Goal: Information Seeking & Learning: Learn about a topic

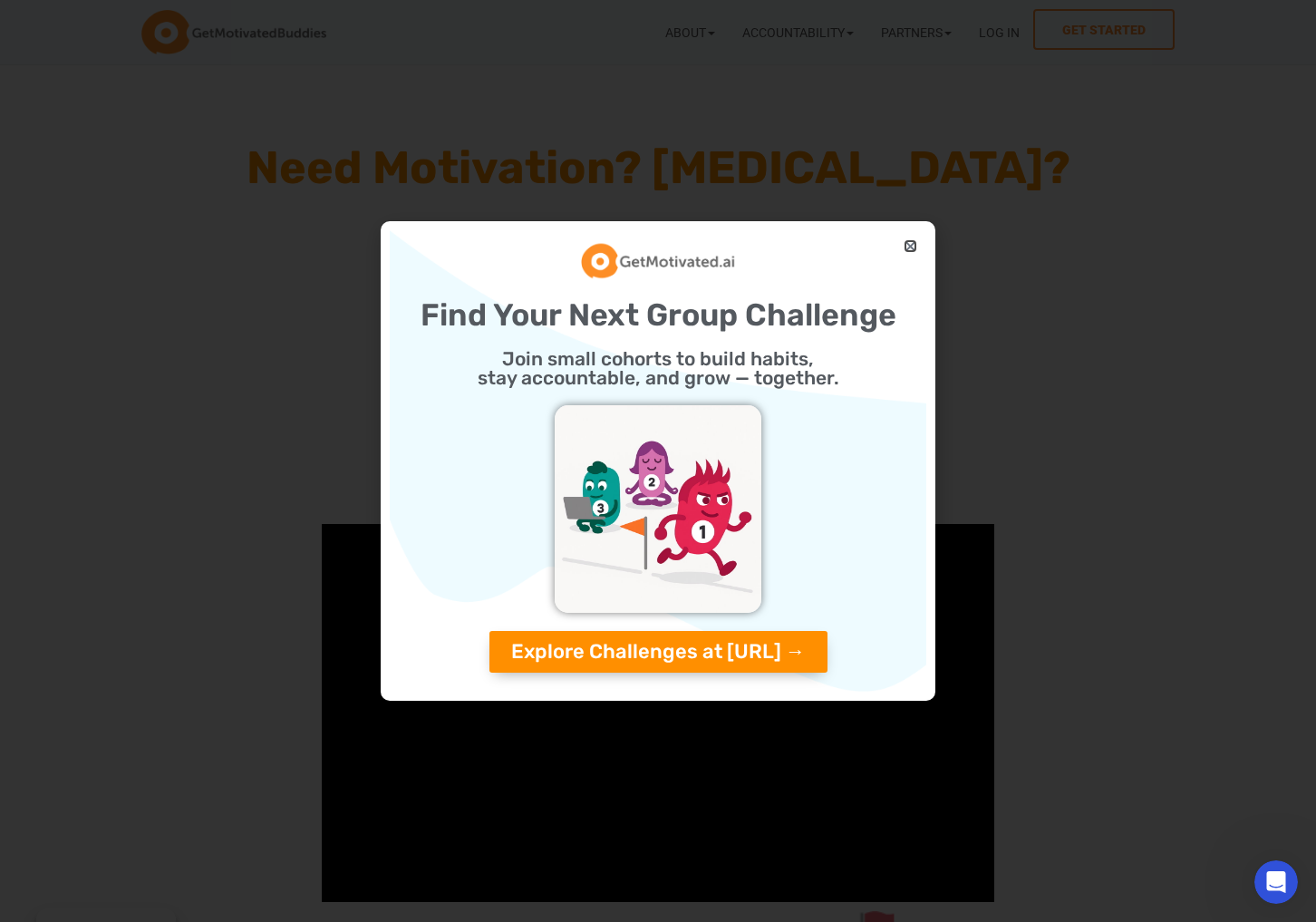
click at [907, 239] on icon "Close" at bounding box center [911, 246] width 13 height 13
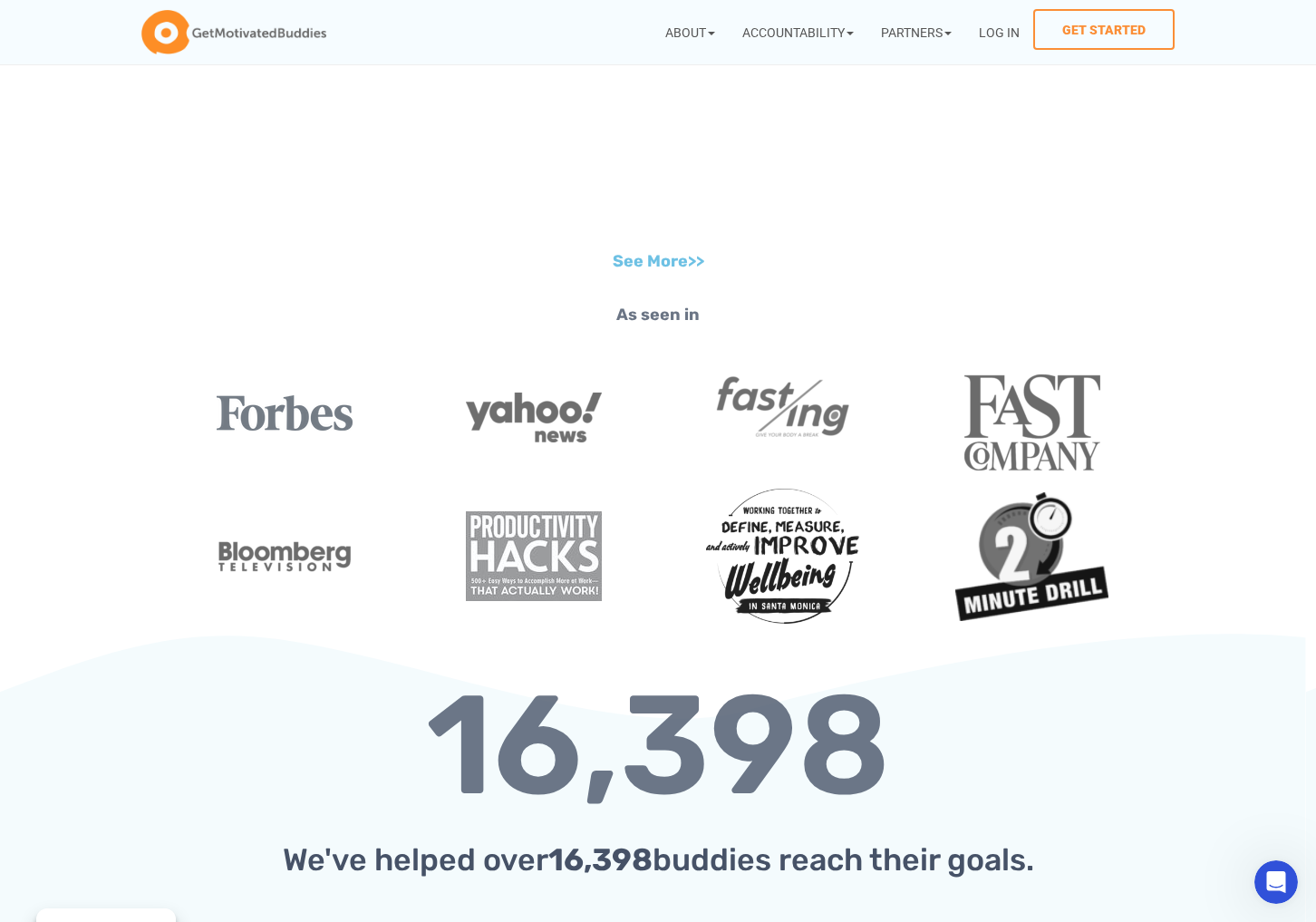
scroll to position [1328, 0]
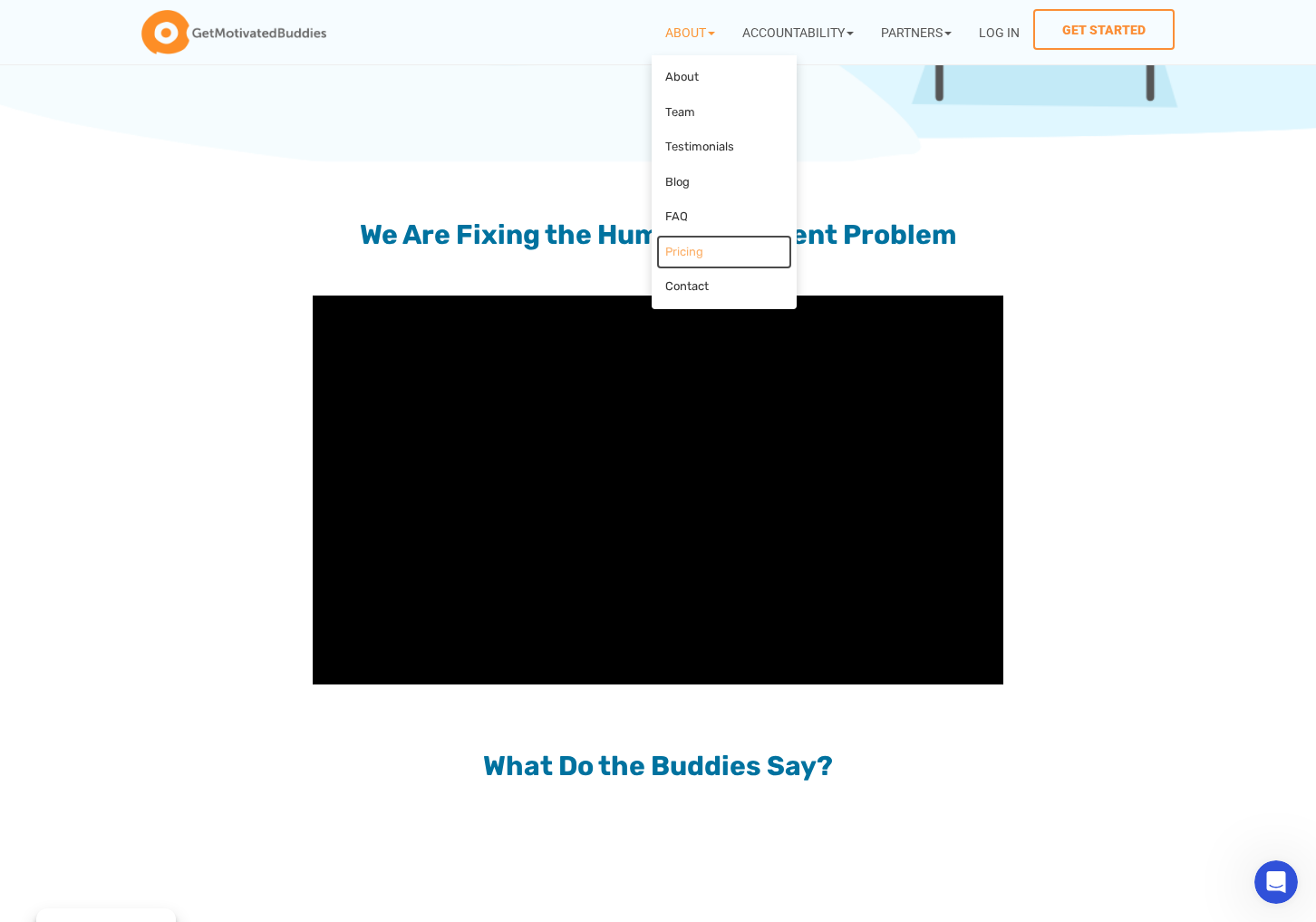
click at [680, 246] on link "Pricing" at bounding box center [724, 253] width 136 height 36
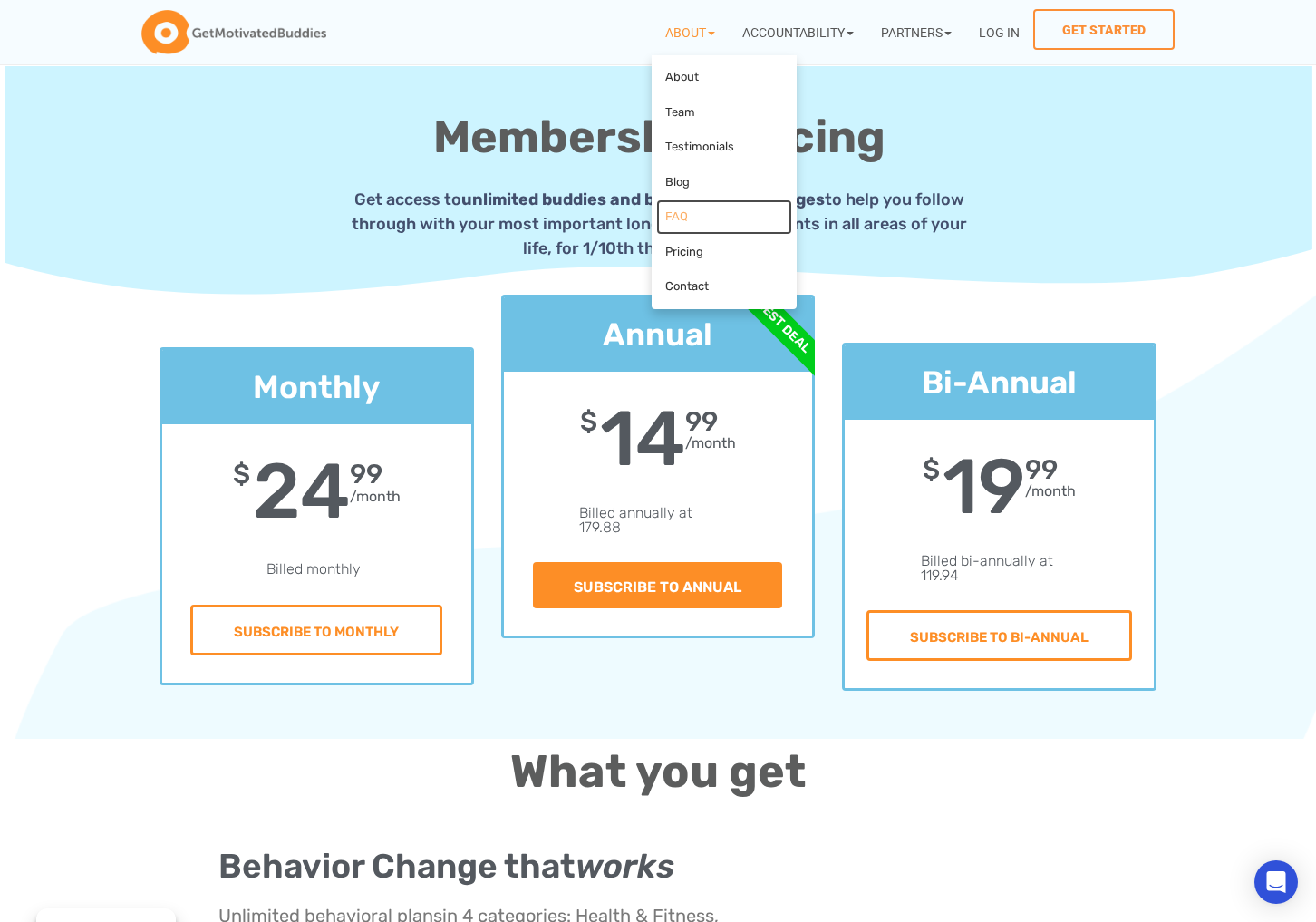
click at [677, 213] on link "FAQ" at bounding box center [724, 217] width 136 height 36
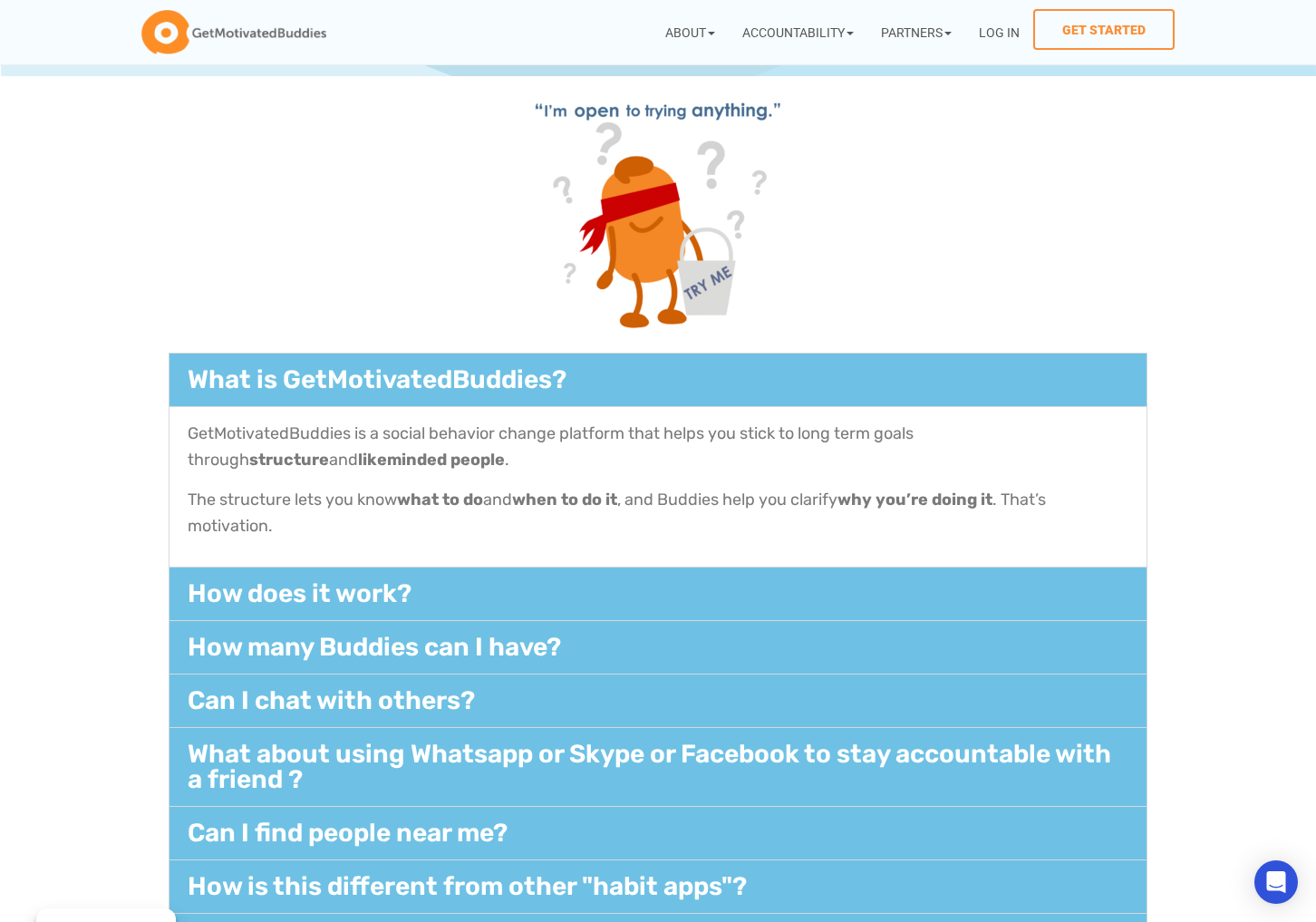
scroll to position [142, 0]
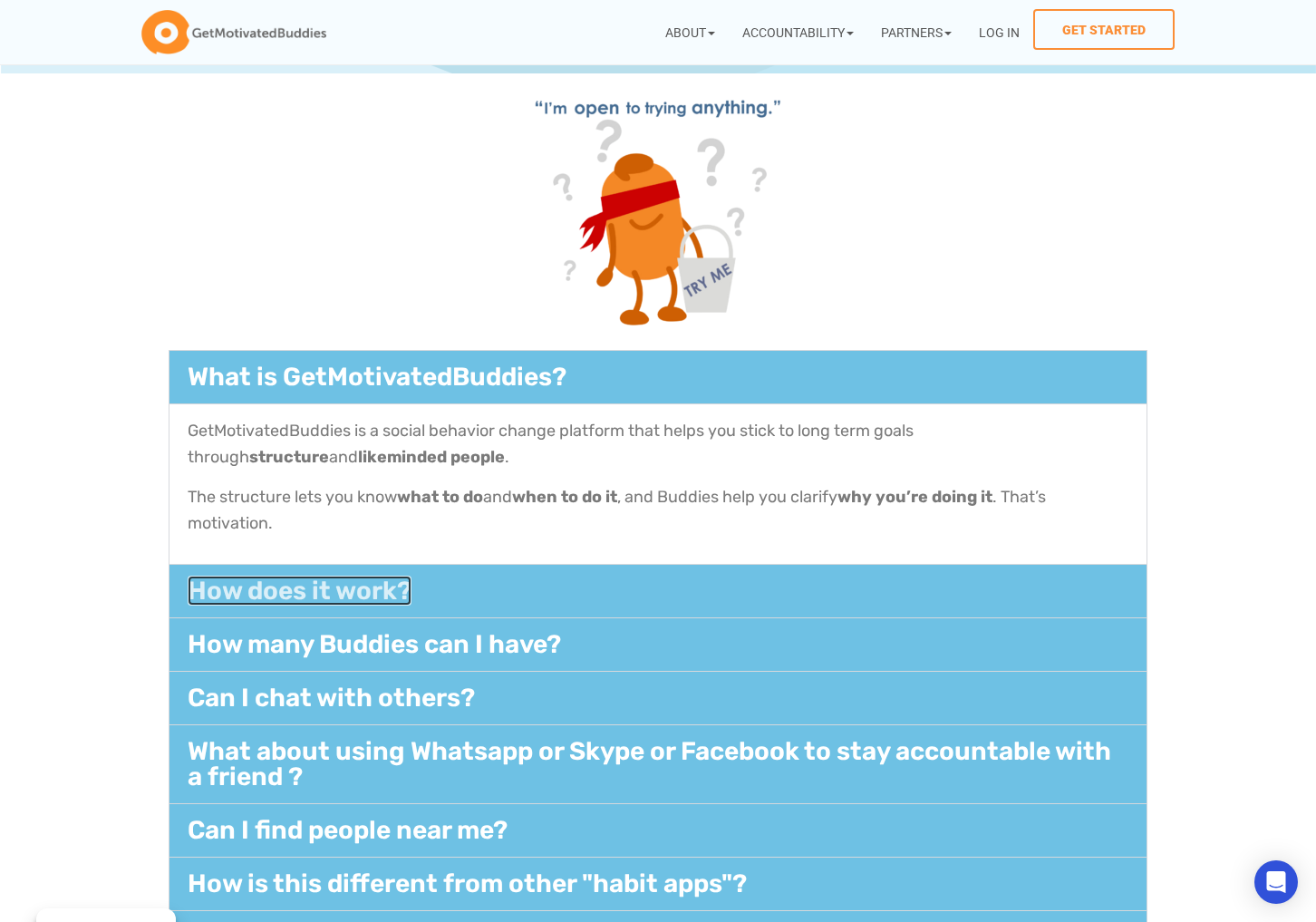
click at [246, 584] on link "How does it work?​" at bounding box center [299, 591] width 224 height 30
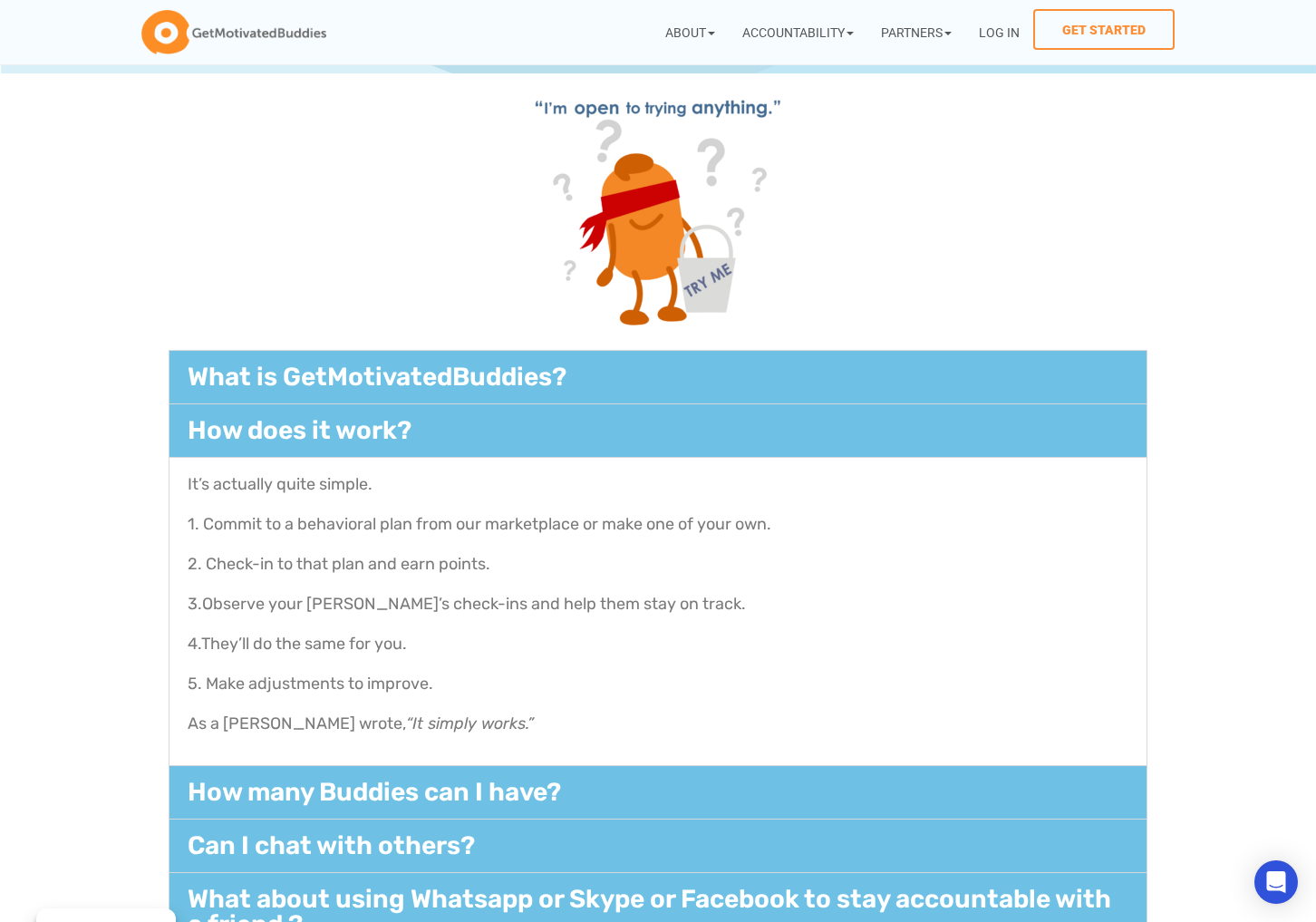
click at [92, 607] on section "What is GetMotivatedBuddies?​ GetMotivatedBuddies is a social behavior change p…" at bounding box center [658, 757] width 1316 height 835
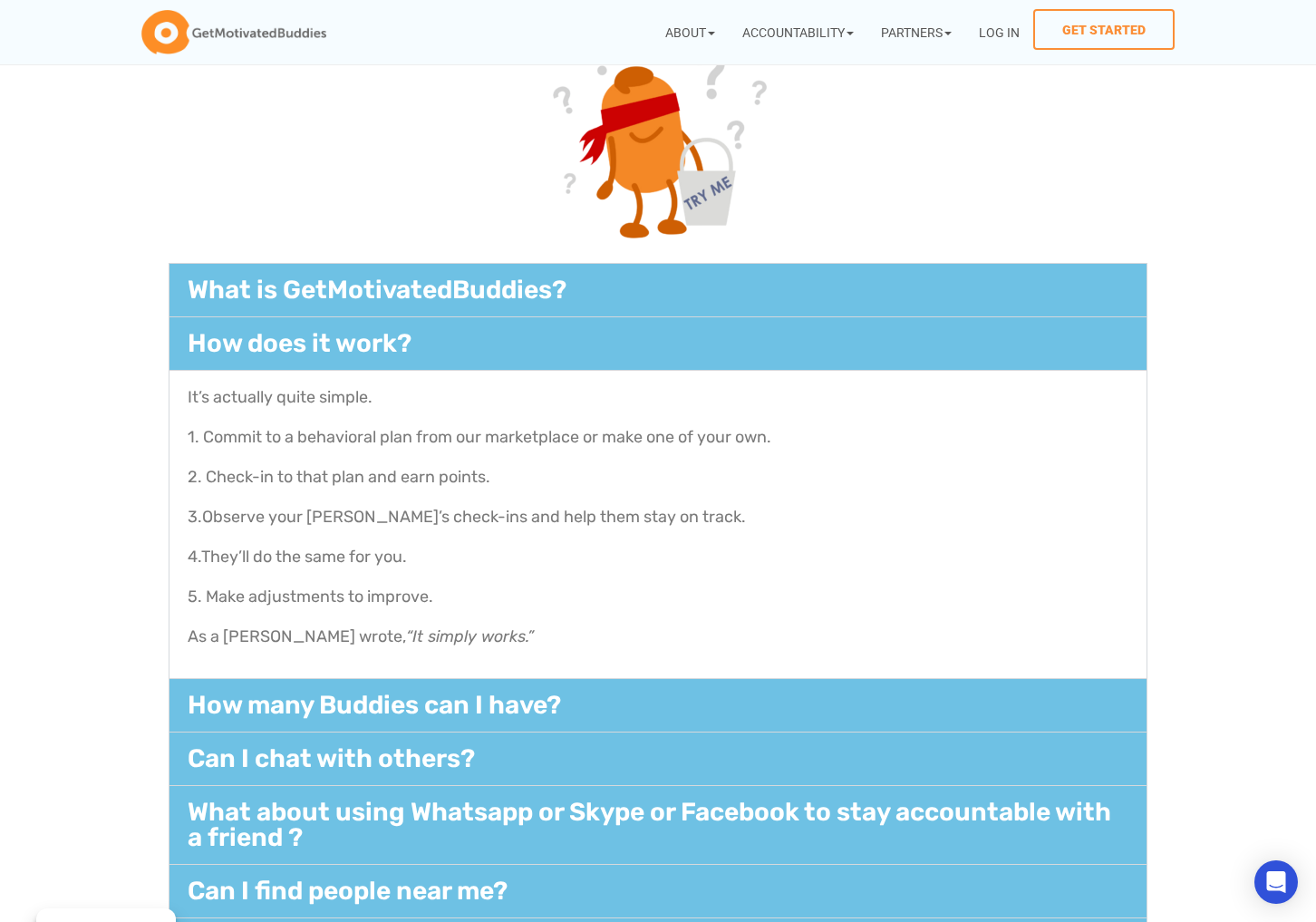
scroll to position [230, 0]
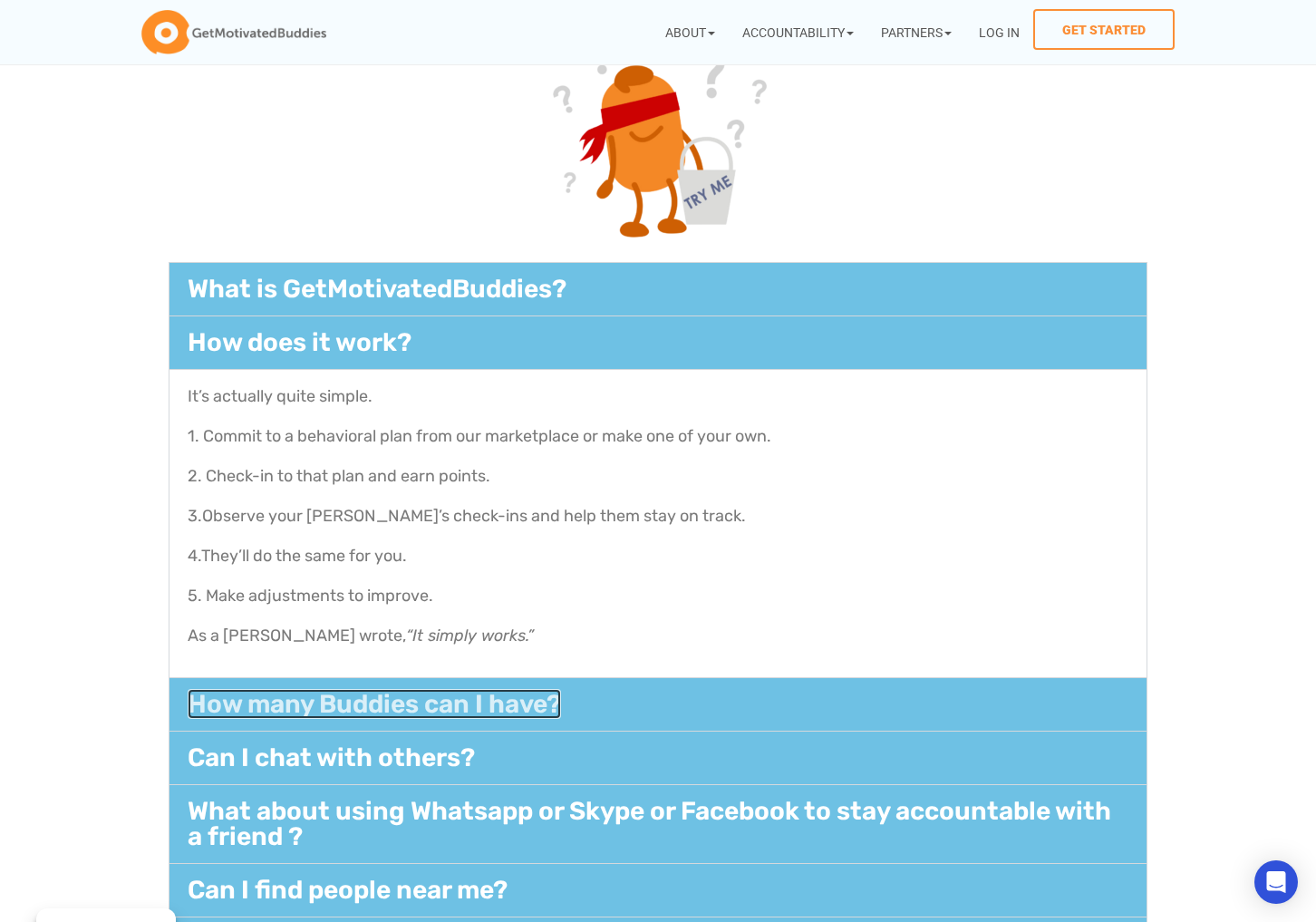
click at [376, 692] on link "How many Buddies can I have?" at bounding box center [373, 704] width 373 height 30
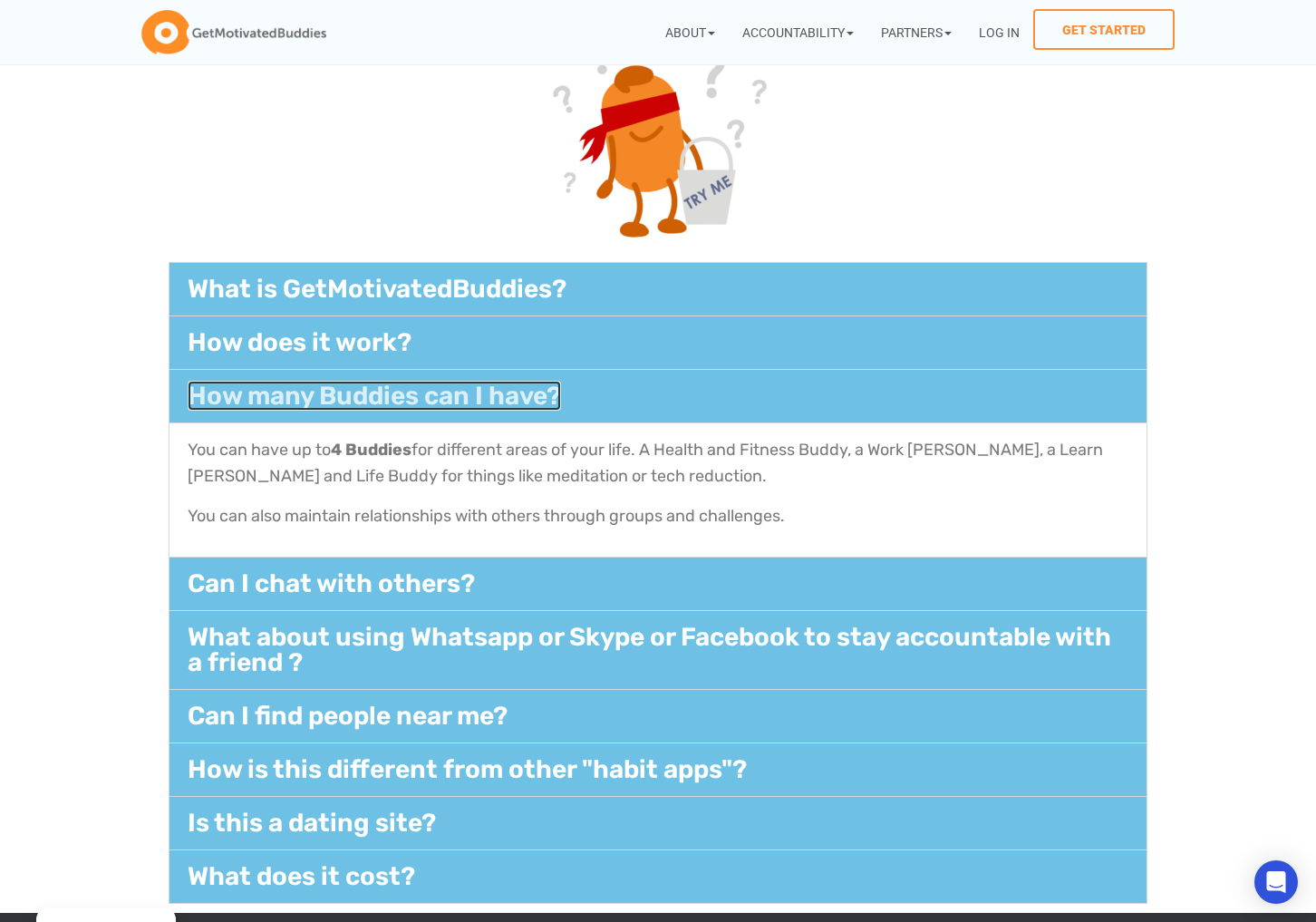
click at [532, 392] on link "How many Buddies can I have?" at bounding box center [373, 396] width 373 height 30
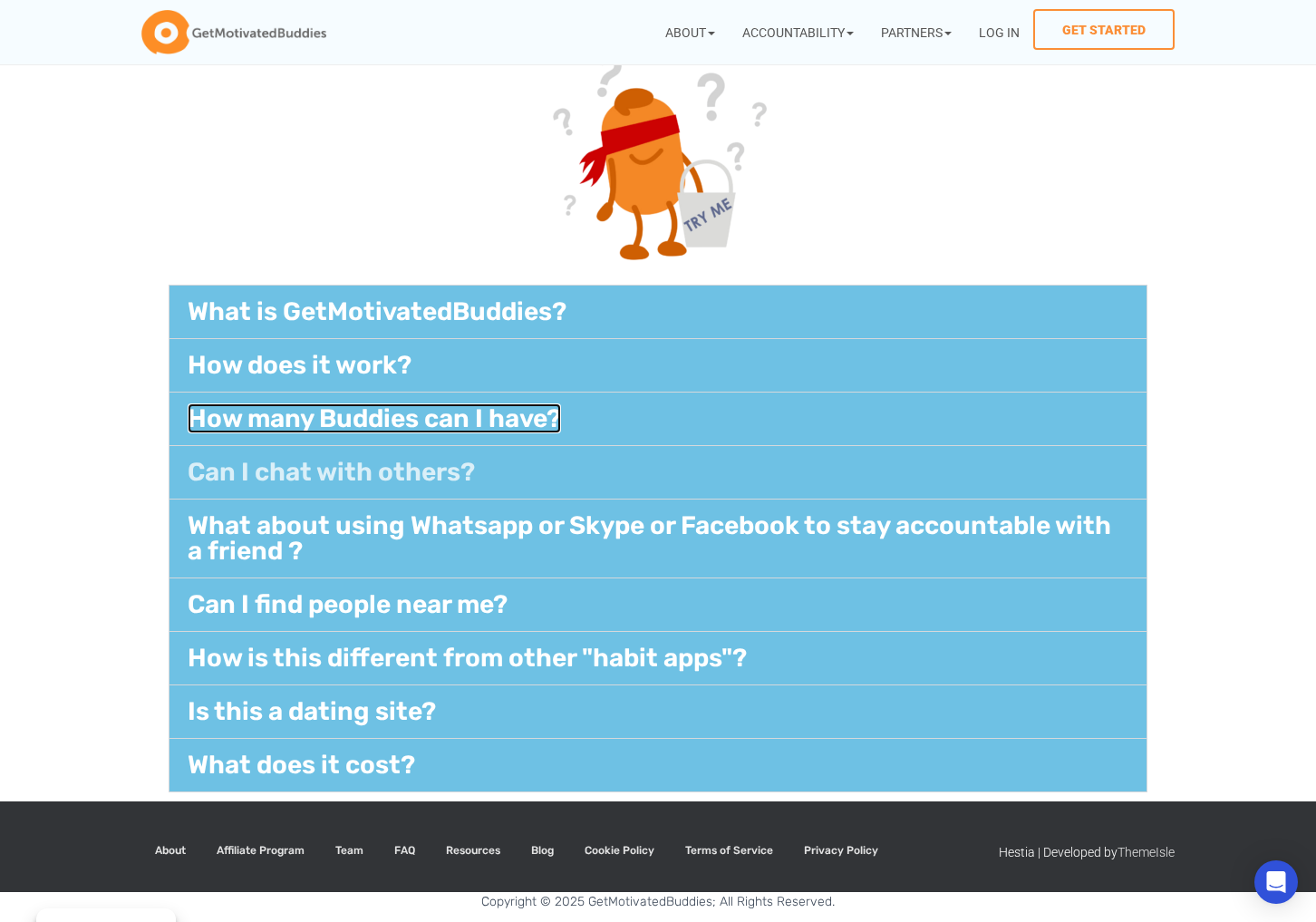
scroll to position [208, 0]
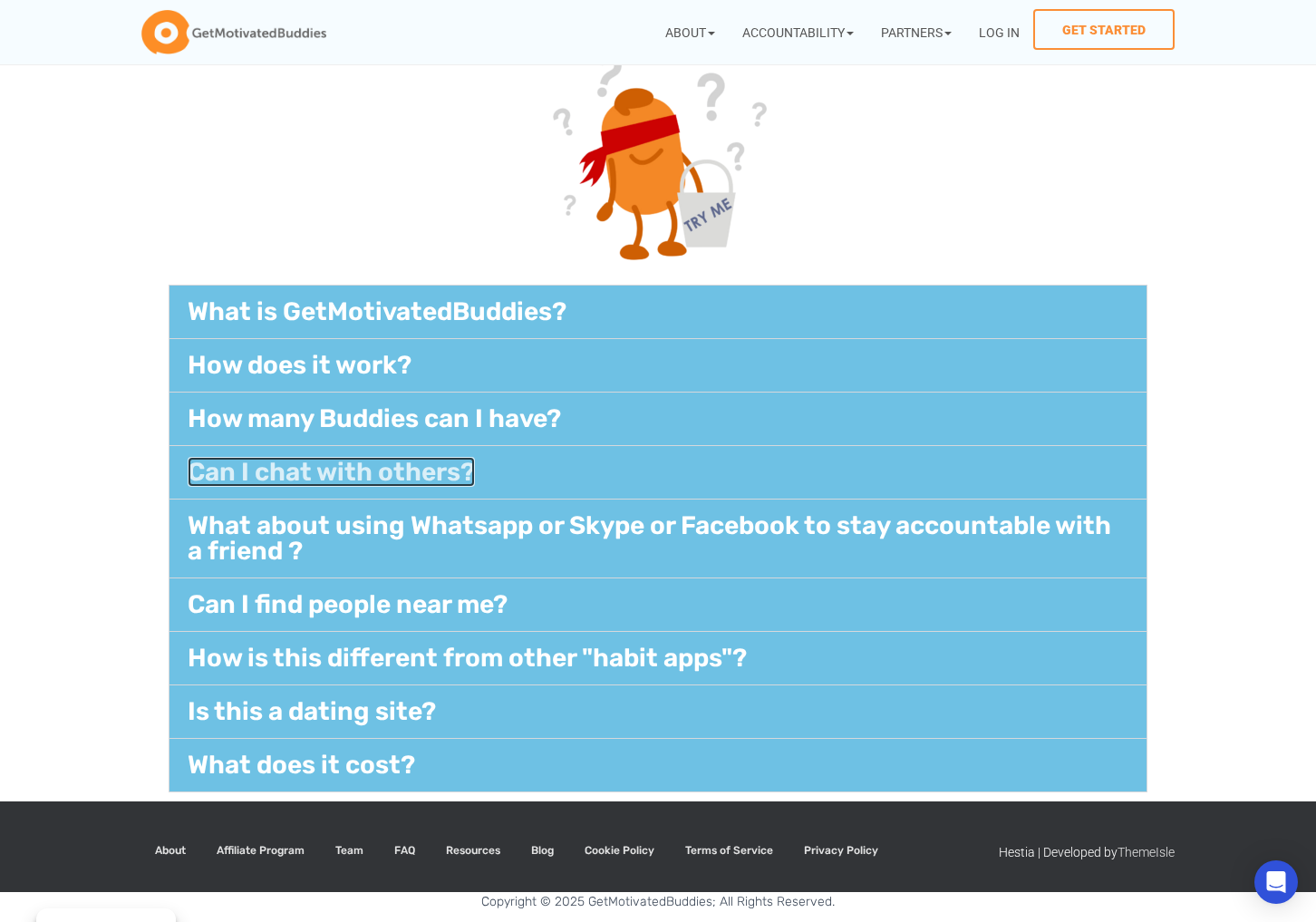
click at [427, 475] on link "Can I chat with others?​" at bounding box center [330, 472] width 287 height 30
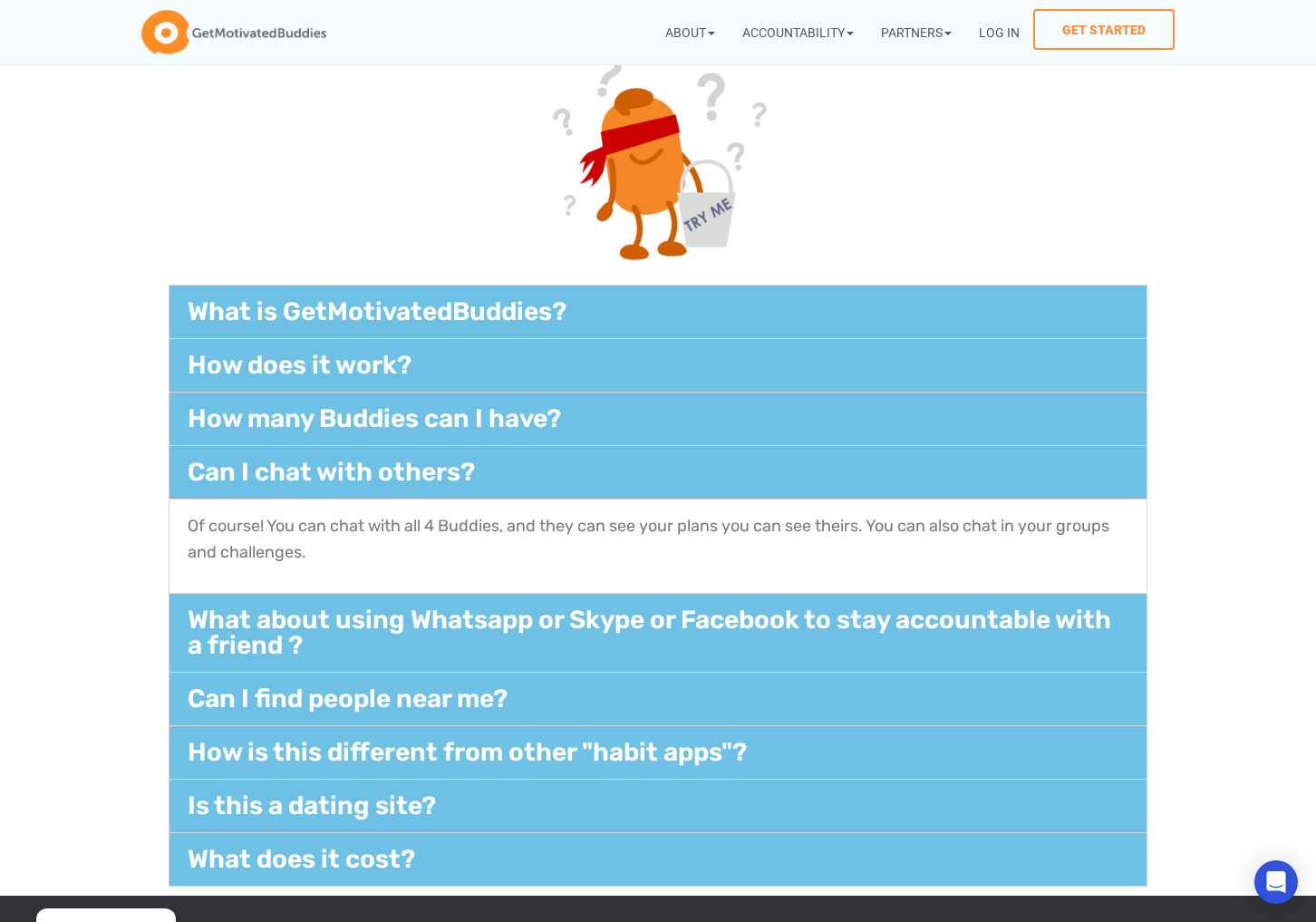
click at [486, 485] on div "Can I chat with others?​" at bounding box center [658, 472] width 977 height 53
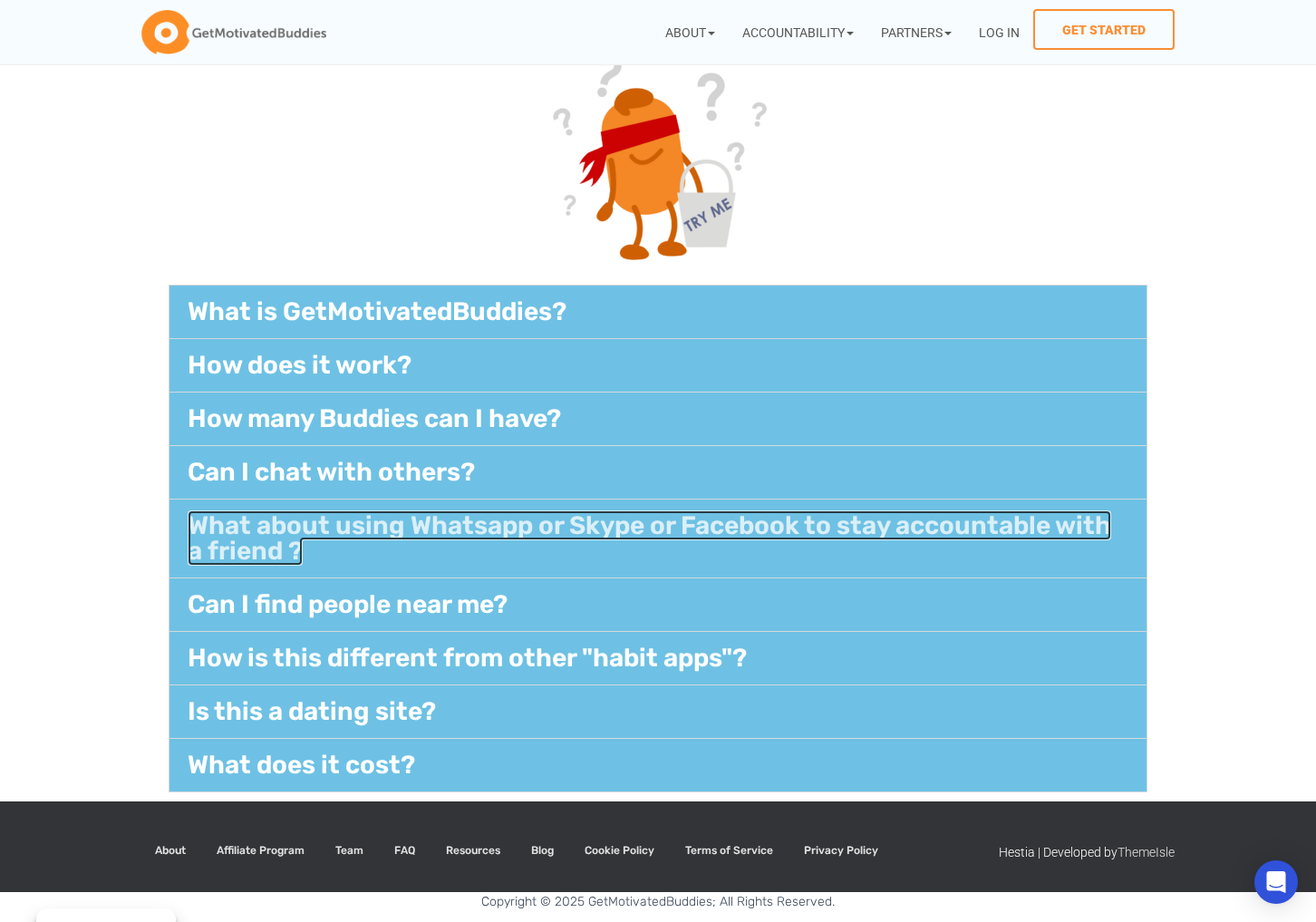
click at [428, 536] on link "What about using Whatsapp or Skype or Facebook to stay accountable with a frien…" at bounding box center [649, 538] width 924 height 56
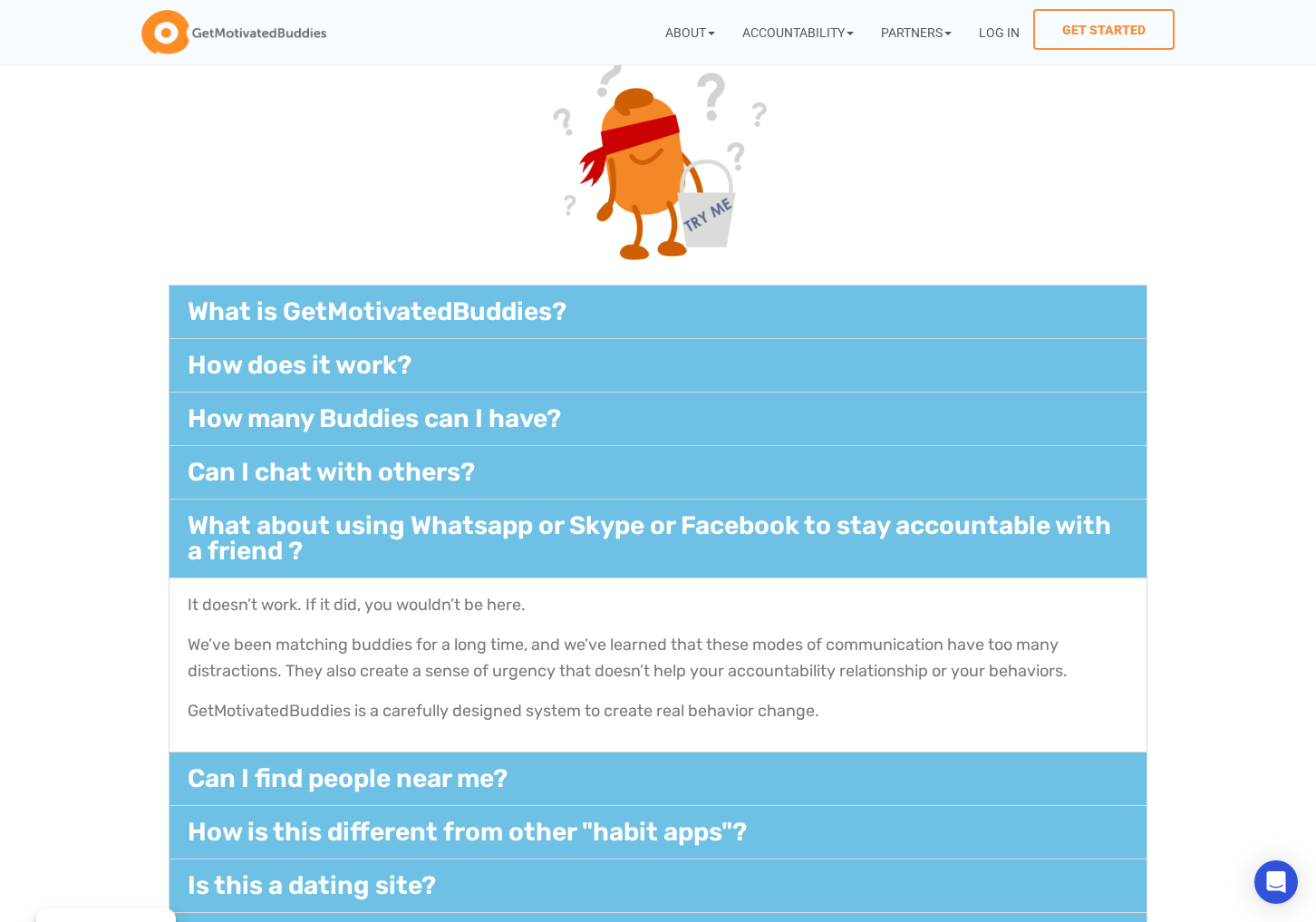
click at [436, 555] on div "What about using Whatsapp or Skype or Facebook to stay accountable with a frien…" at bounding box center [658, 538] width 977 height 78
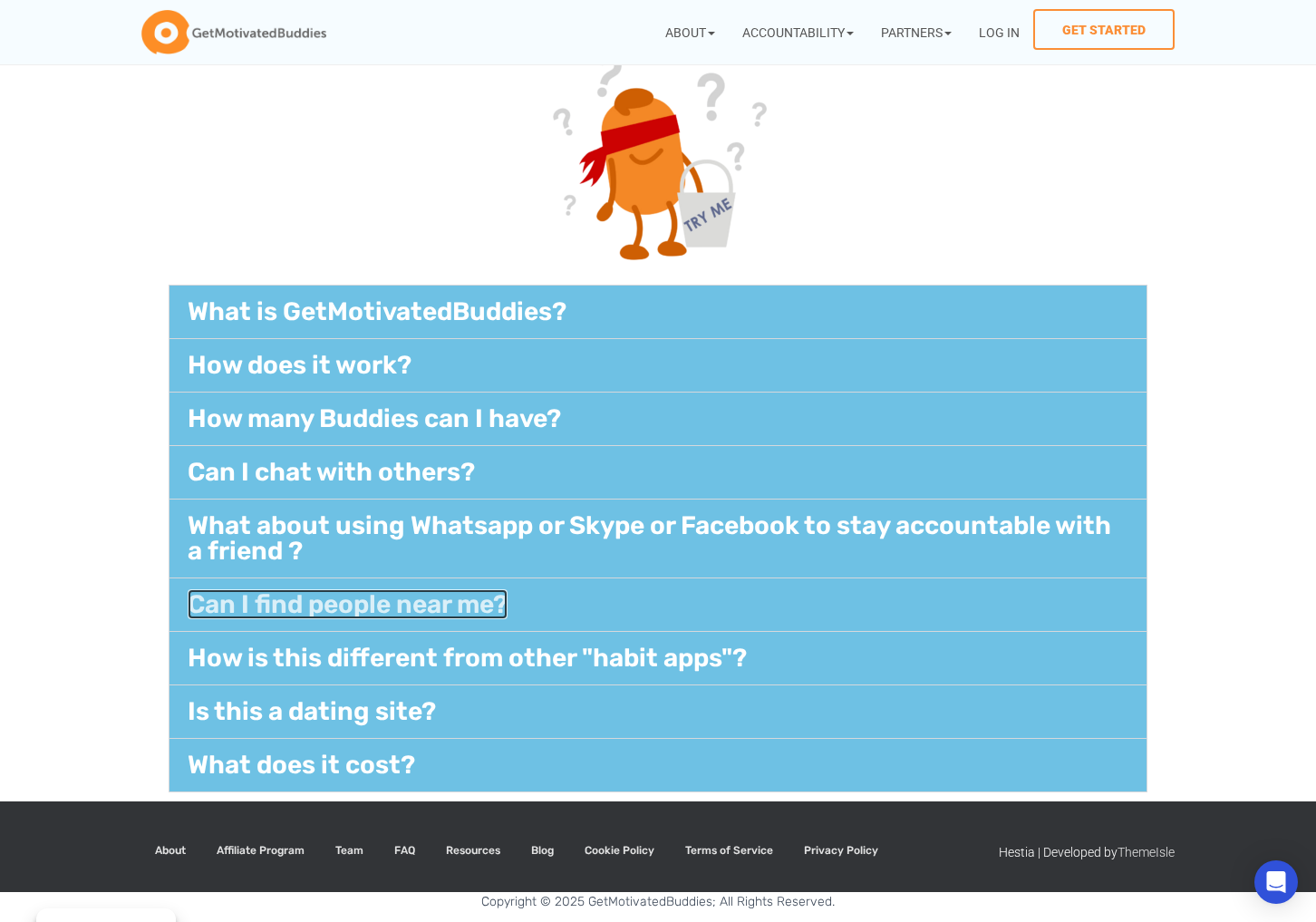
click at [421, 599] on link "Can I find people near me?​" at bounding box center [347, 604] width 320 height 30
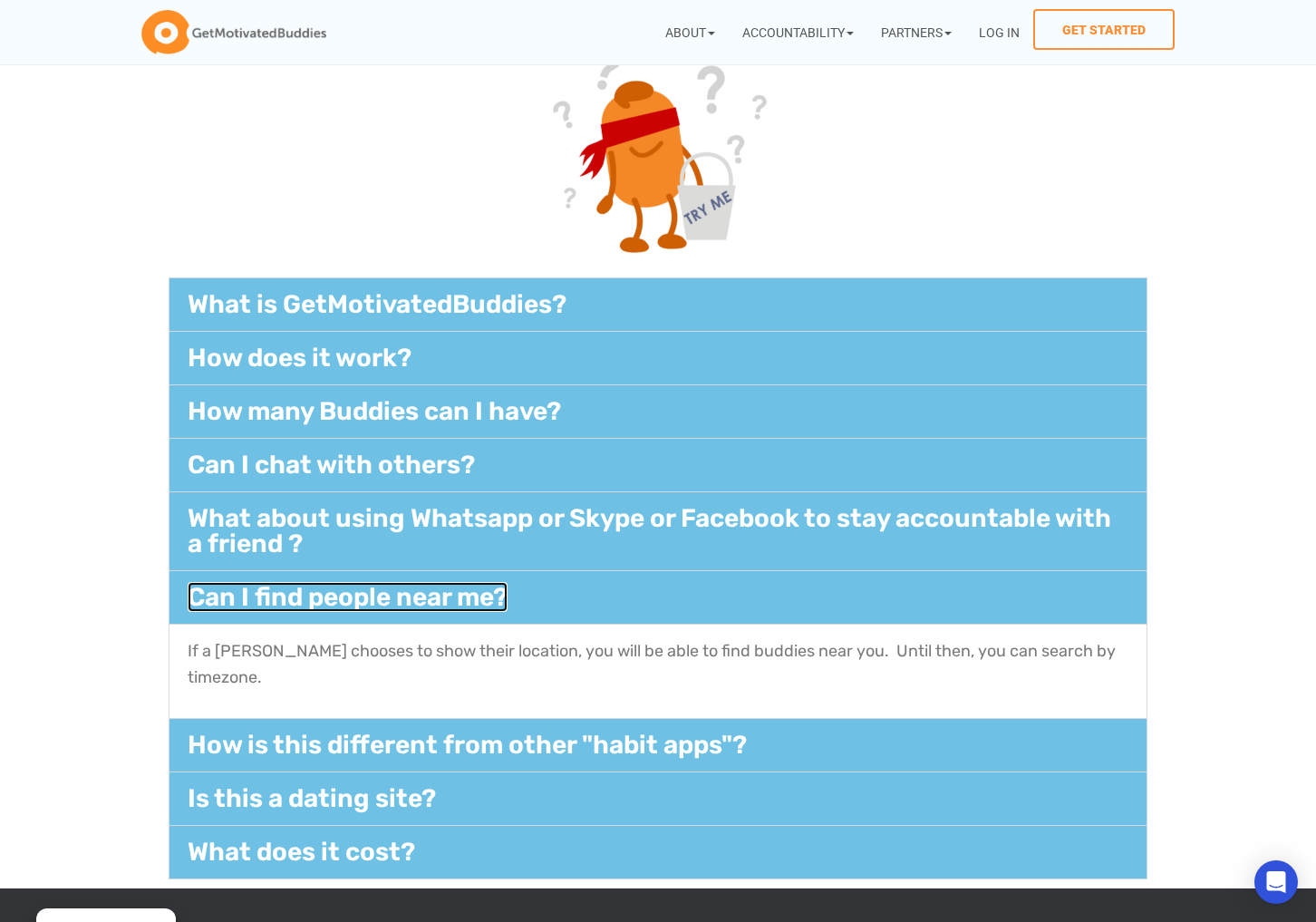
scroll to position [276, 0]
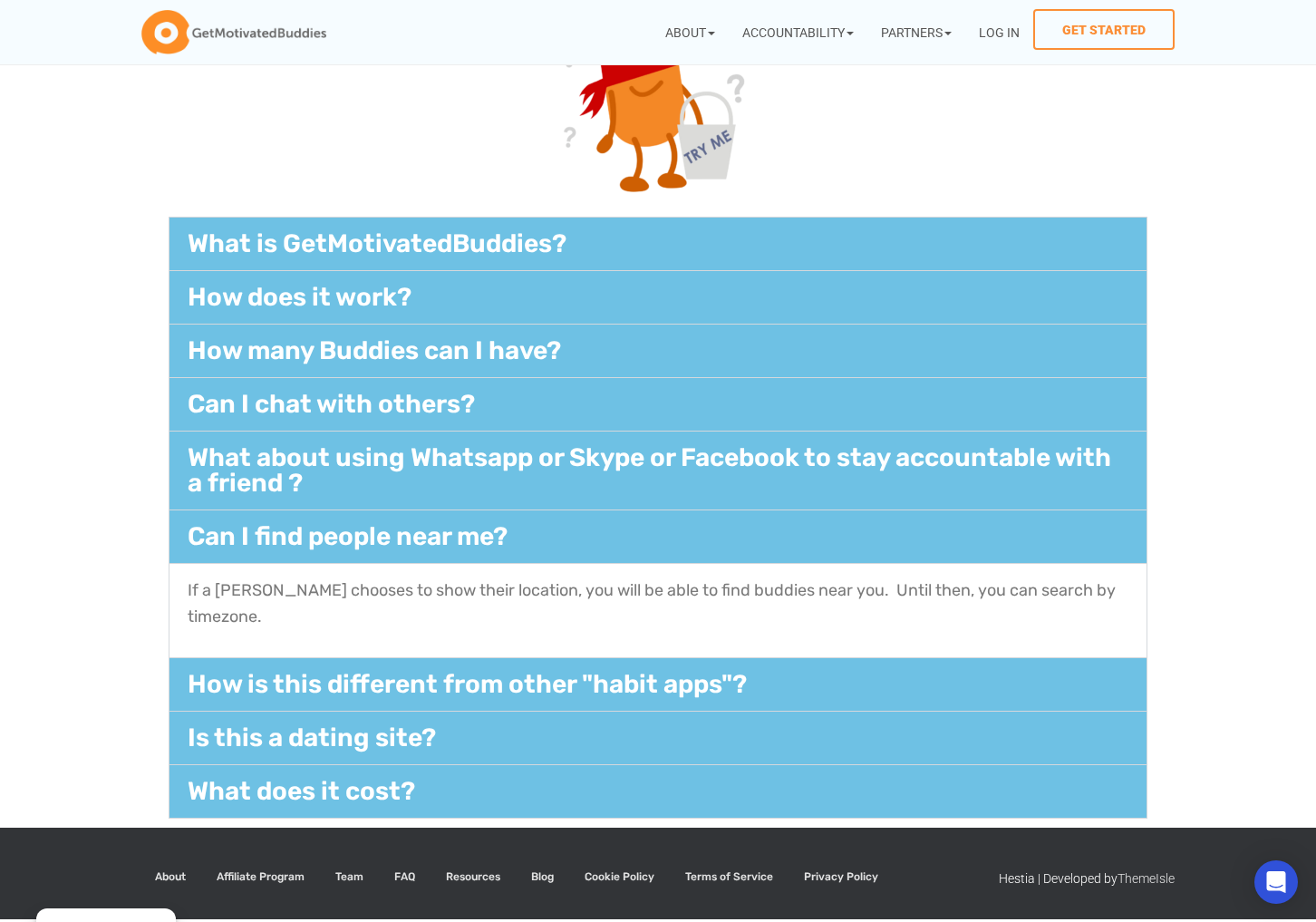
click at [754, 550] on div "Can I find people near me?​" at bounding box center [658, 537] width 977 height 53
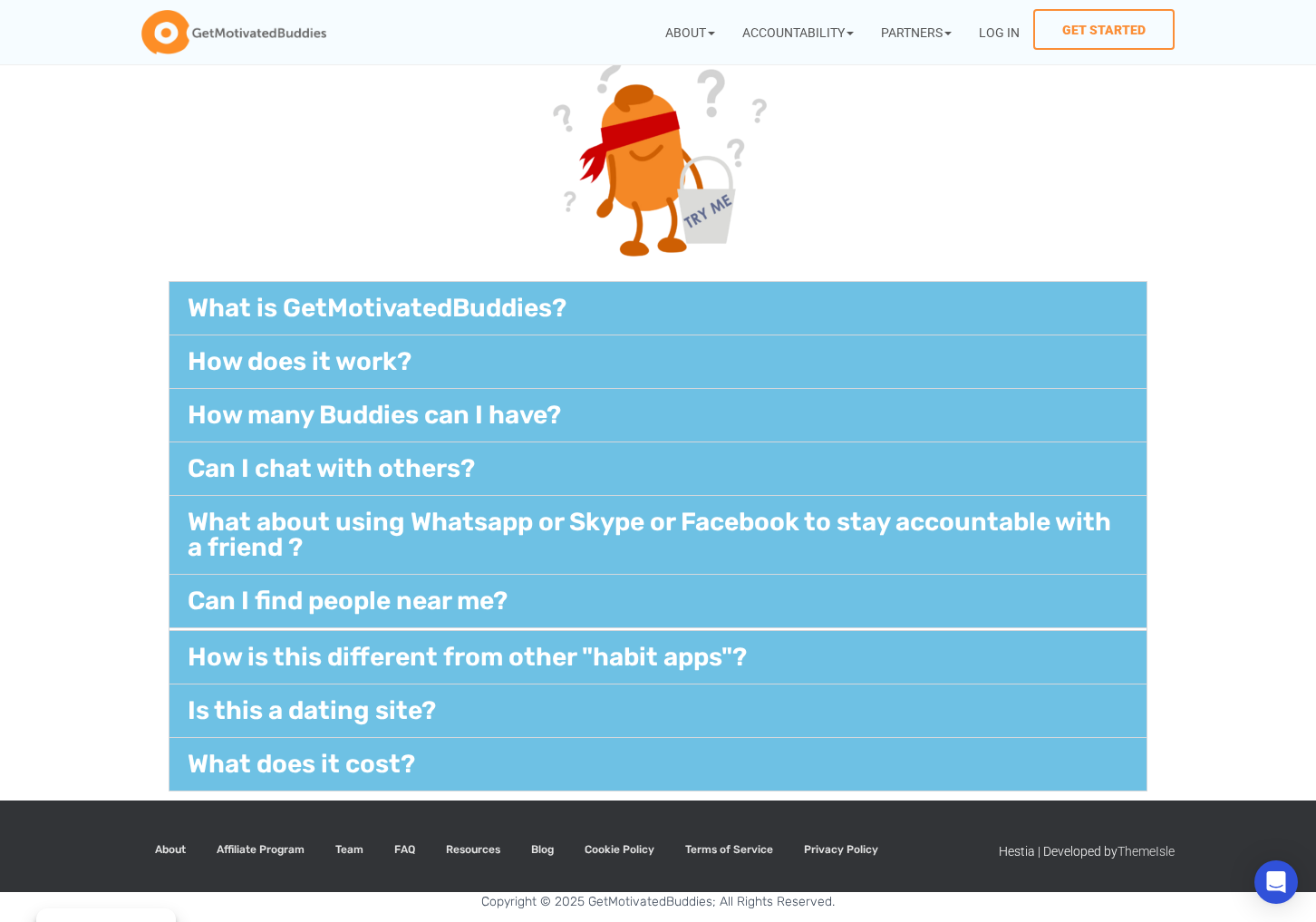
scroll to position [208, 0]
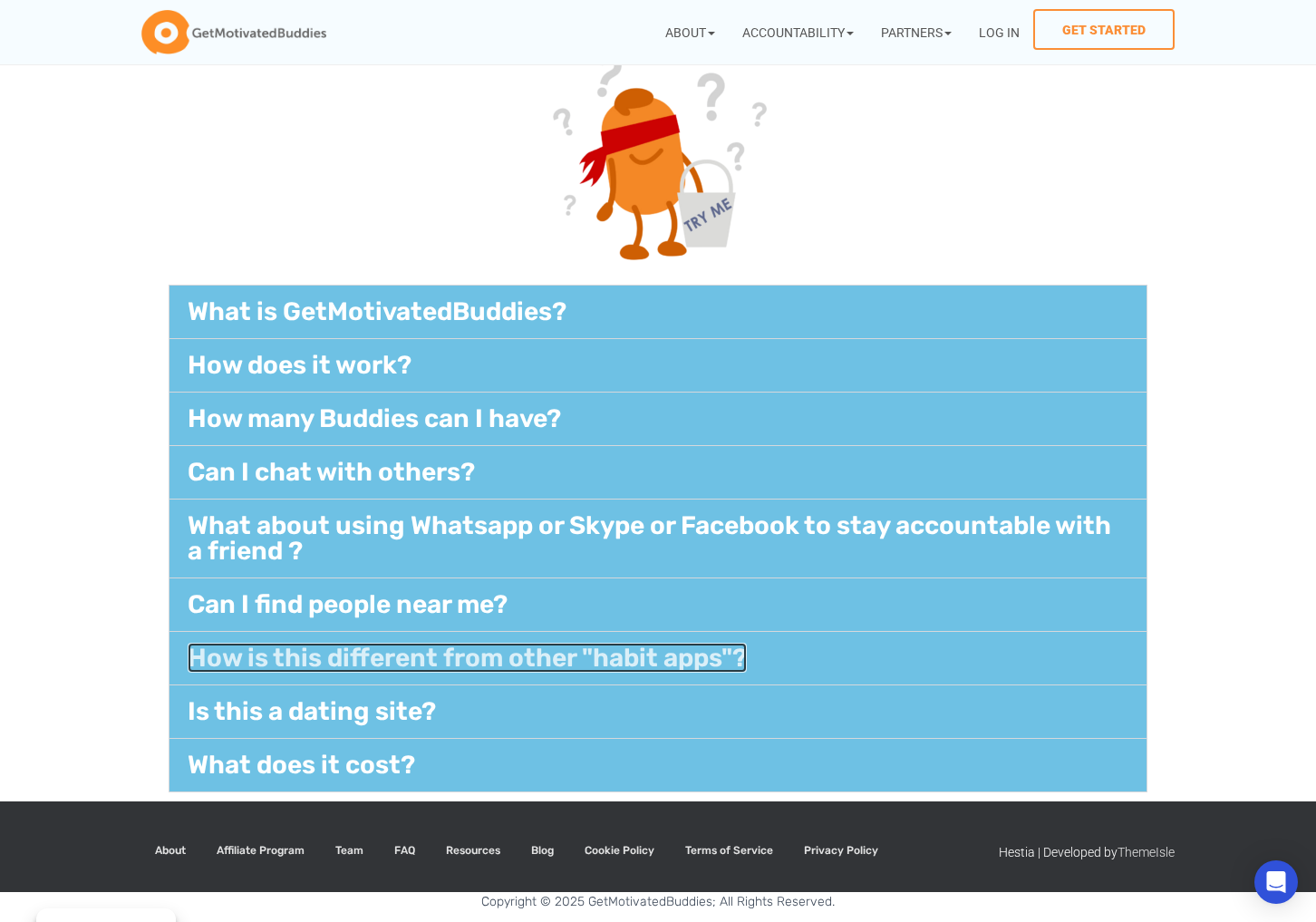
click at [496, 646] on link "How is this different from other "habit apps"?​" at bounding box center [467, 658] width 560 height 30
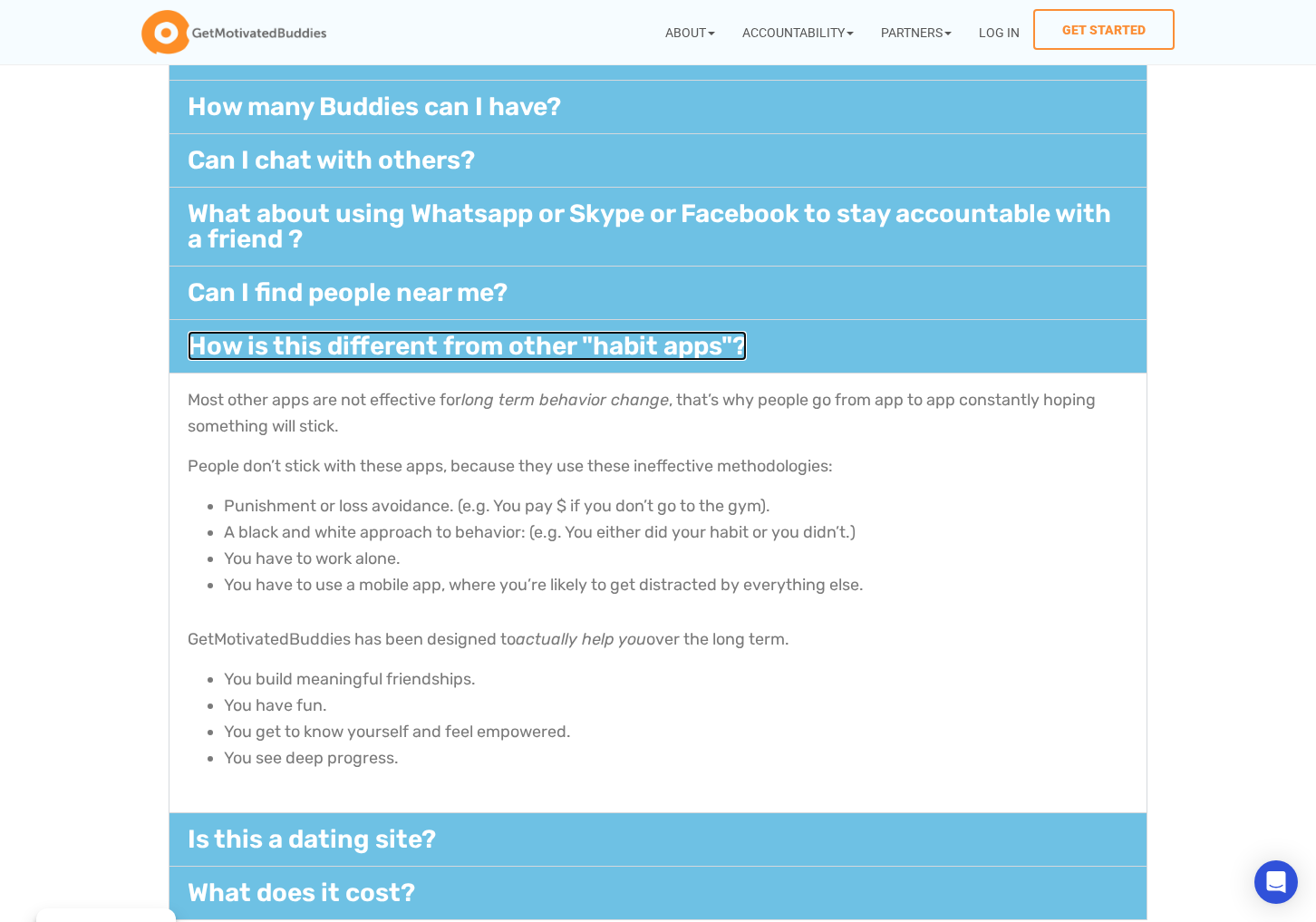
scroll to position [519, 0]
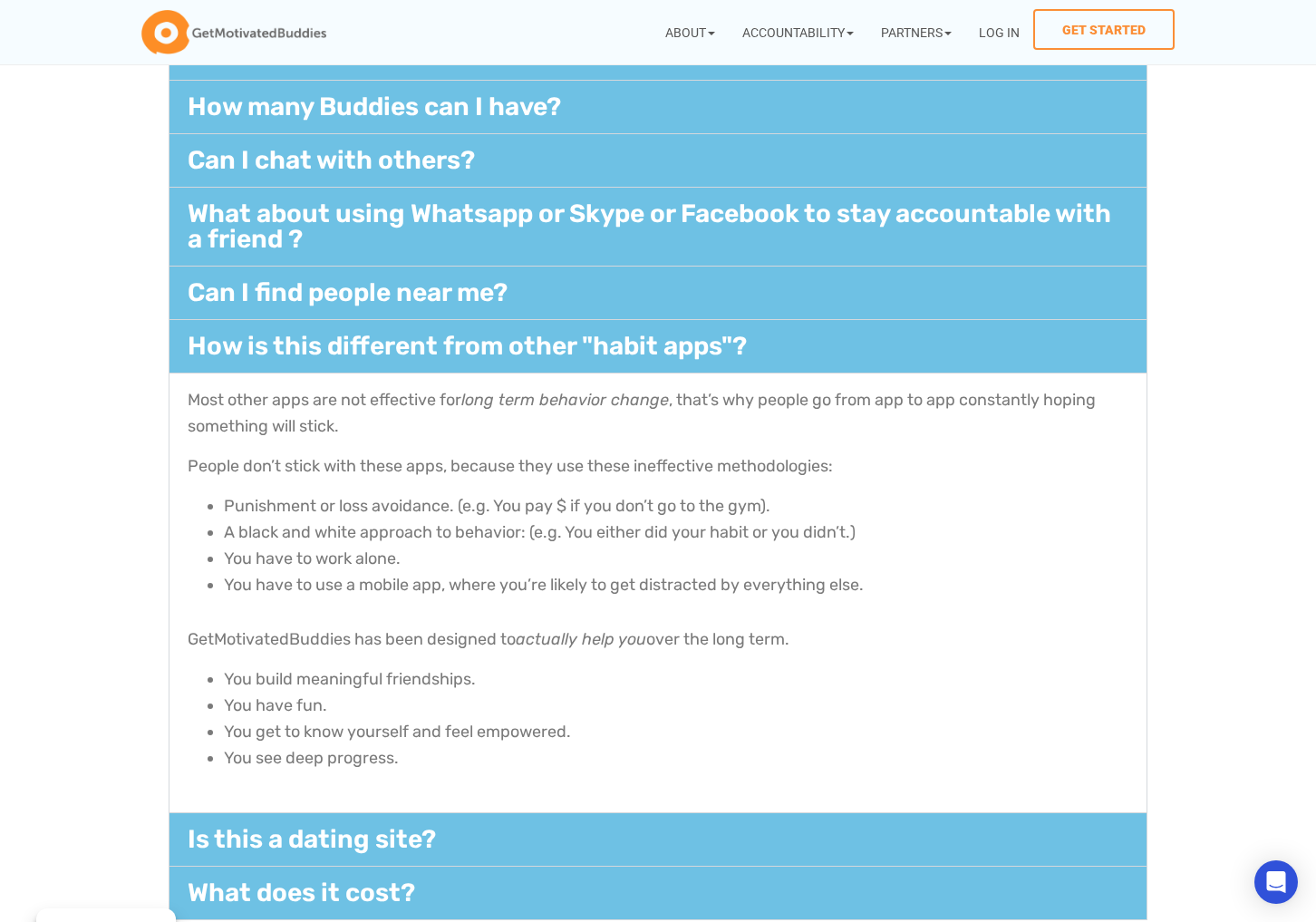
click at [785, 358] on div "How is this different from other "habit apps"?​" at bounding box center [658, 346] width 977 height 53
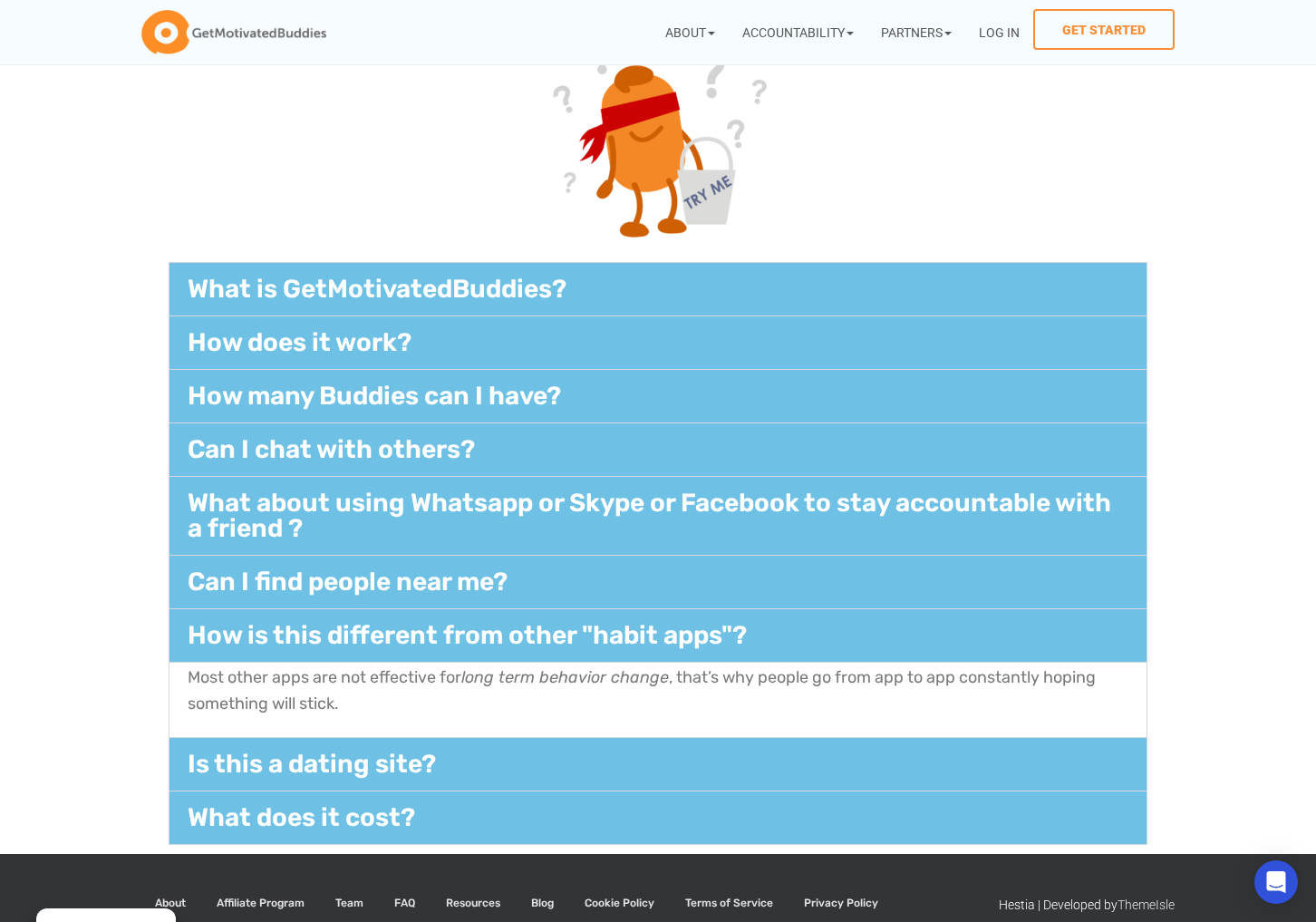
scroll to position [208, 0]
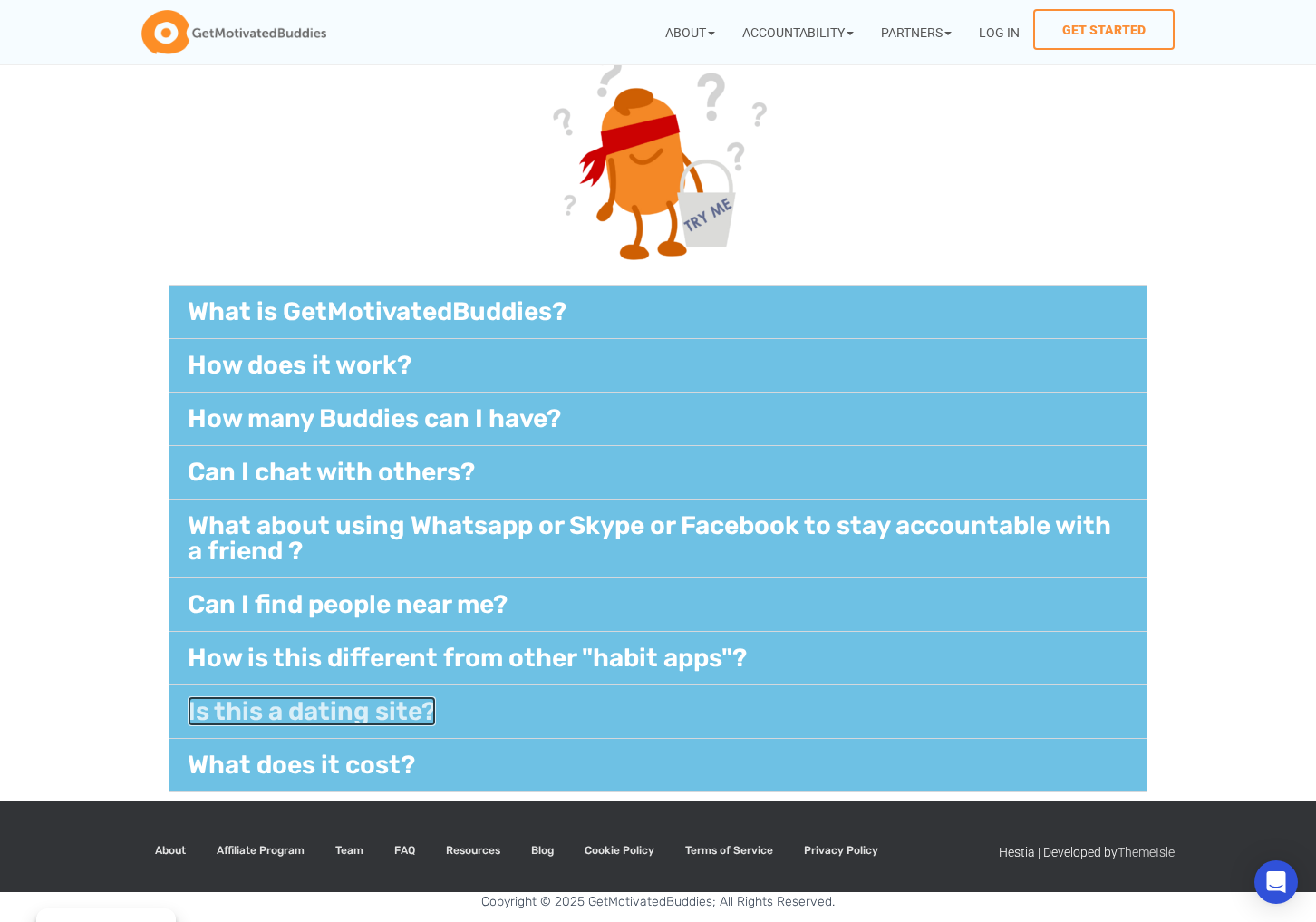
click at [402, 711] on link "Is this a dating site?" at bounding box center [311, 711] width 248 height 30
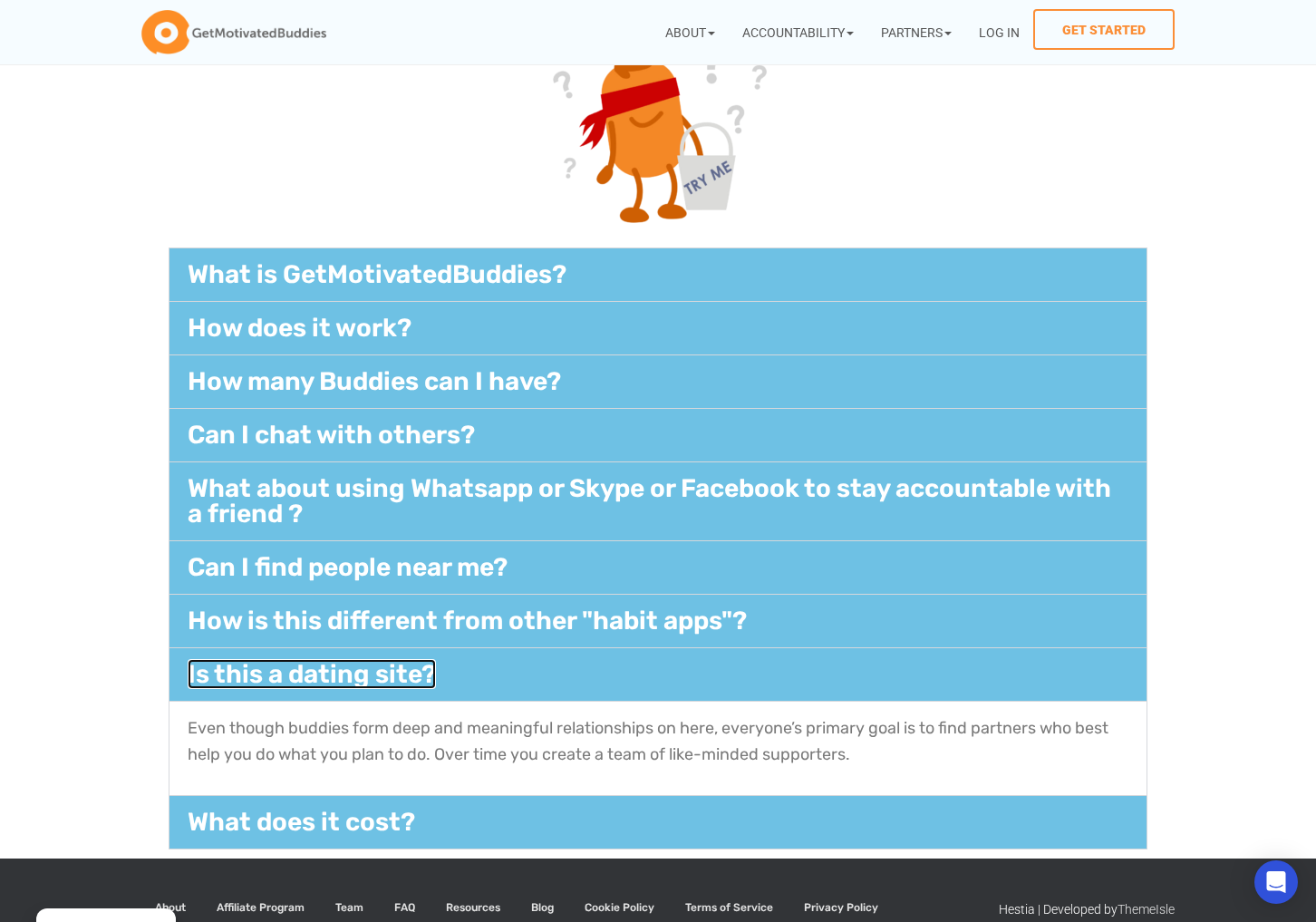
scroll to position [285, 0]
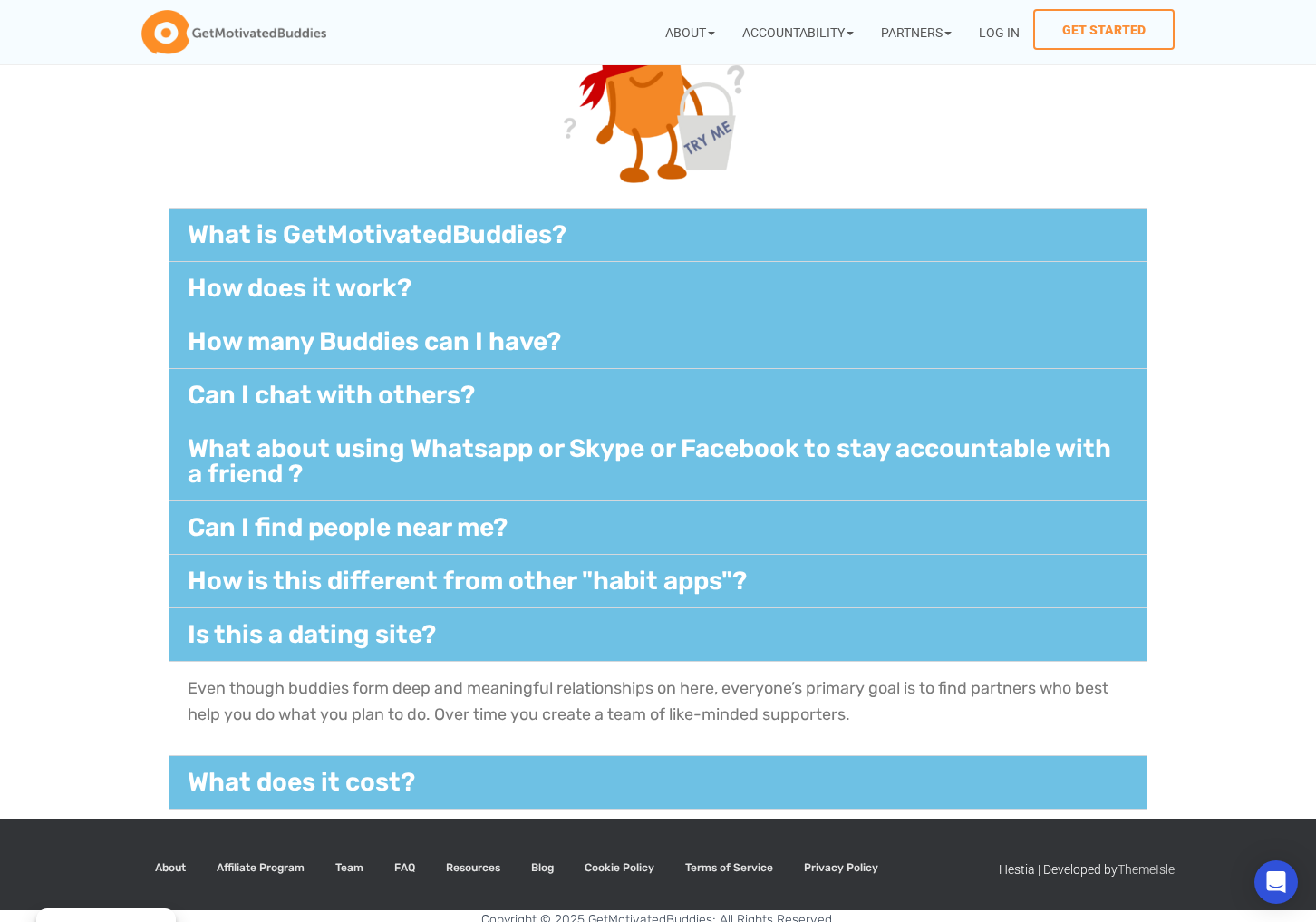
click at [611, 643] on div "Is this a dating site?" at bounding box center [658, 635] width 977 height 53
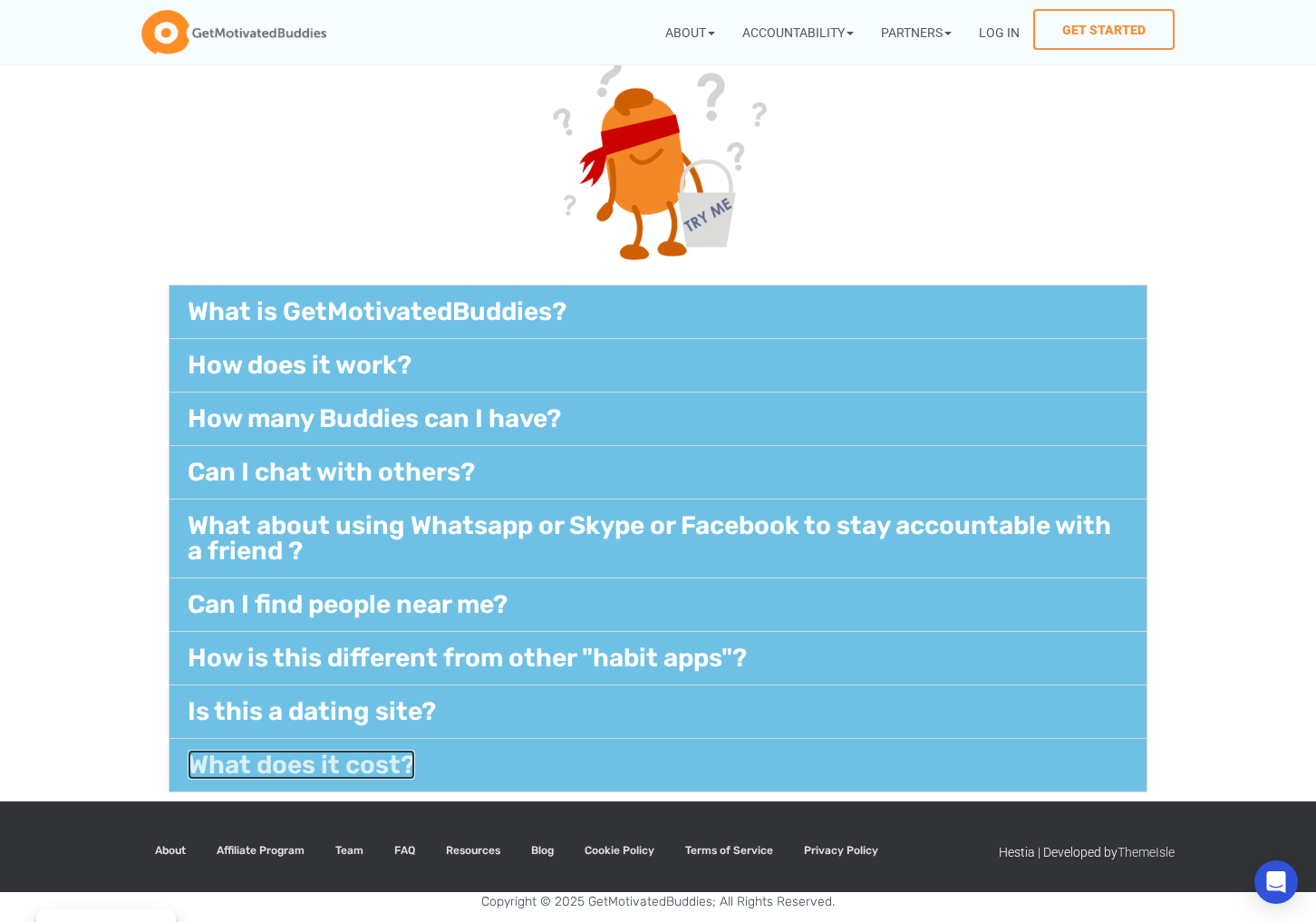
click at [400, 774] on link "What does it cost?" at bounding box center [301, 765] width 228 height 30
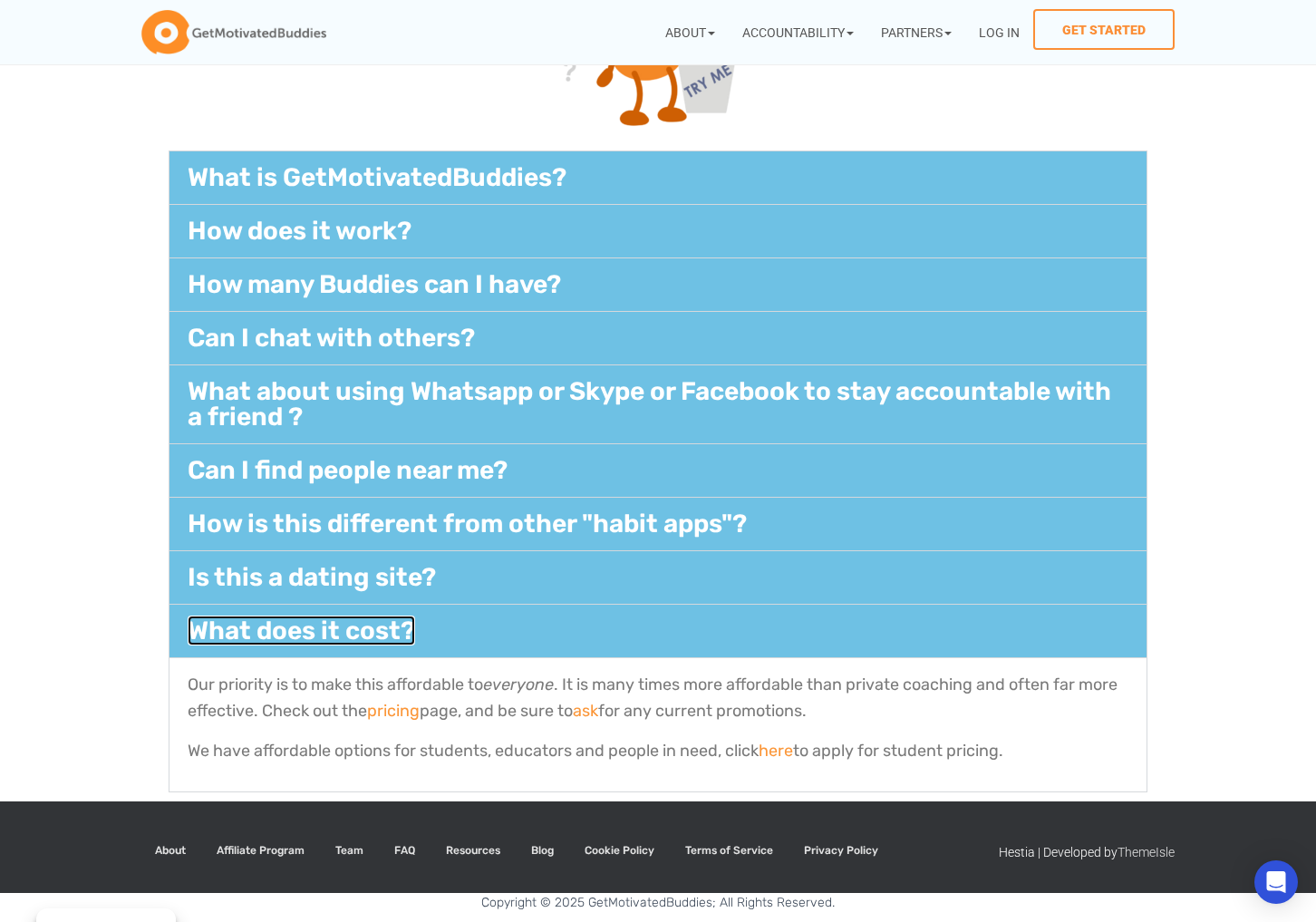
scroll to position [0, 0]
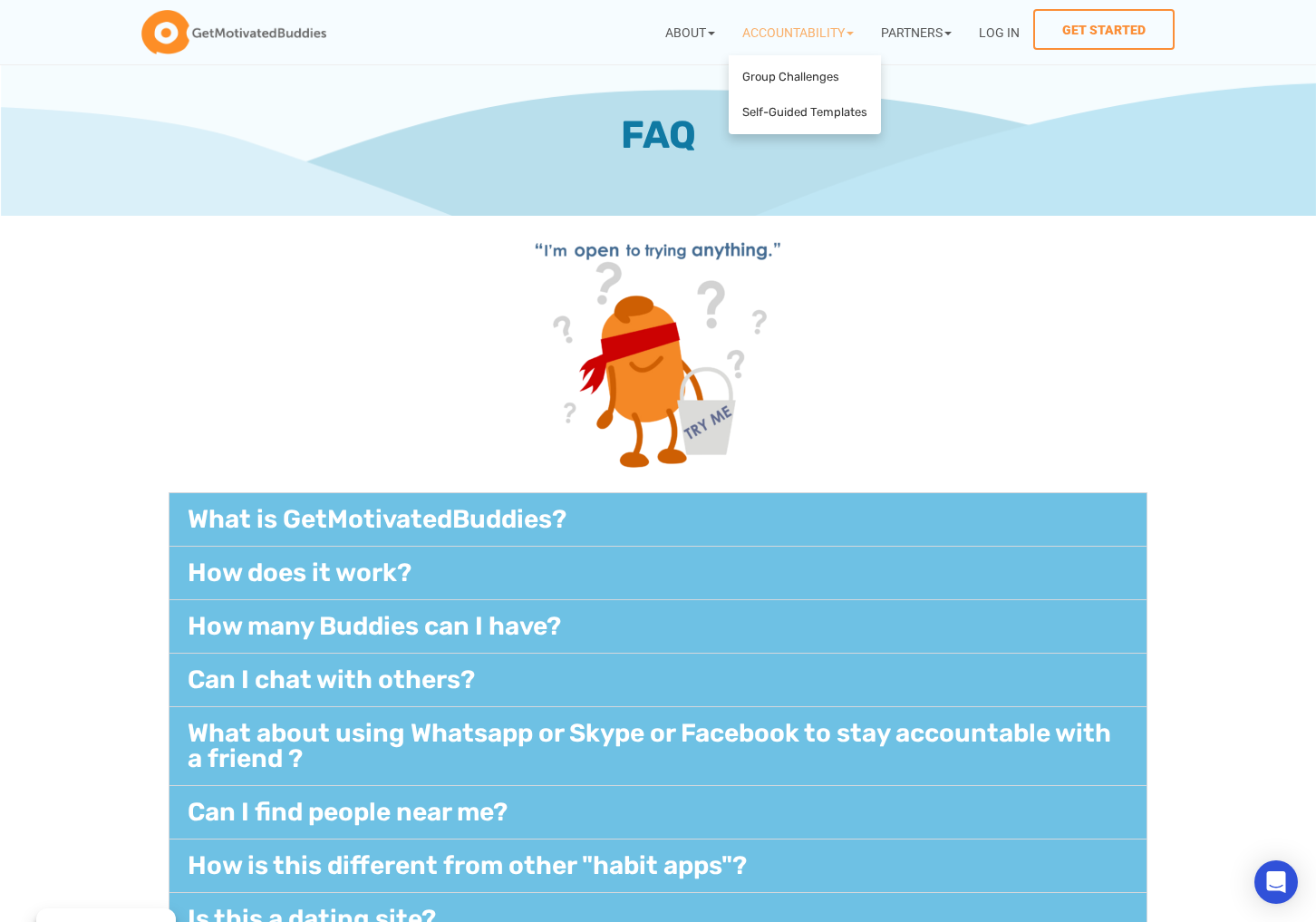
click at [825, 40] on link "Accountability" at bounding box center [798, 32] width 138 height 46
click at [817, 30] on link "Accountability" at bounding box center [798, 32] width 138 height 46
click at [811, 82] on link "Group Challenges" at bounding box center [805, 78] width 143 height 36
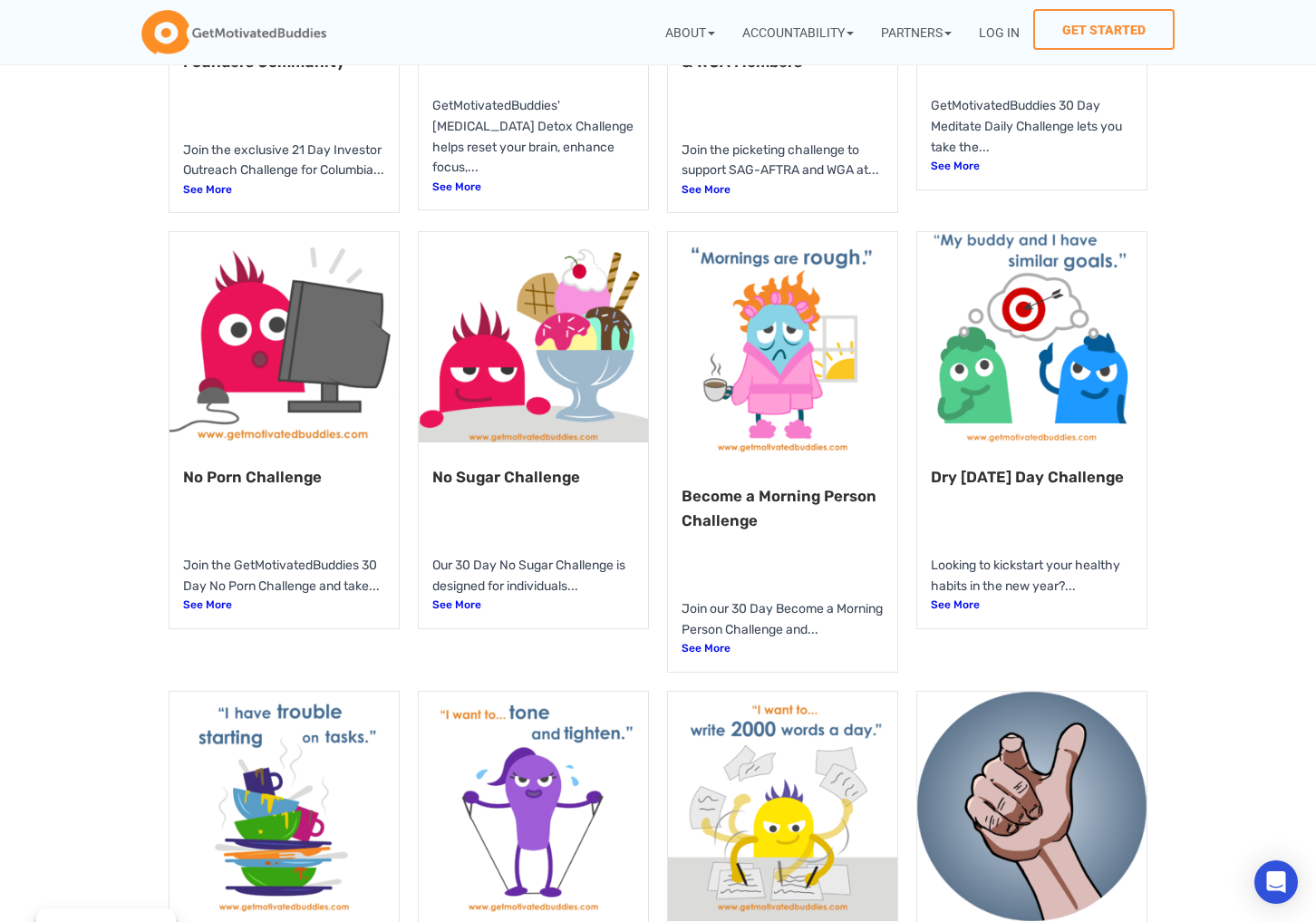
scroll to position [1082, 0]
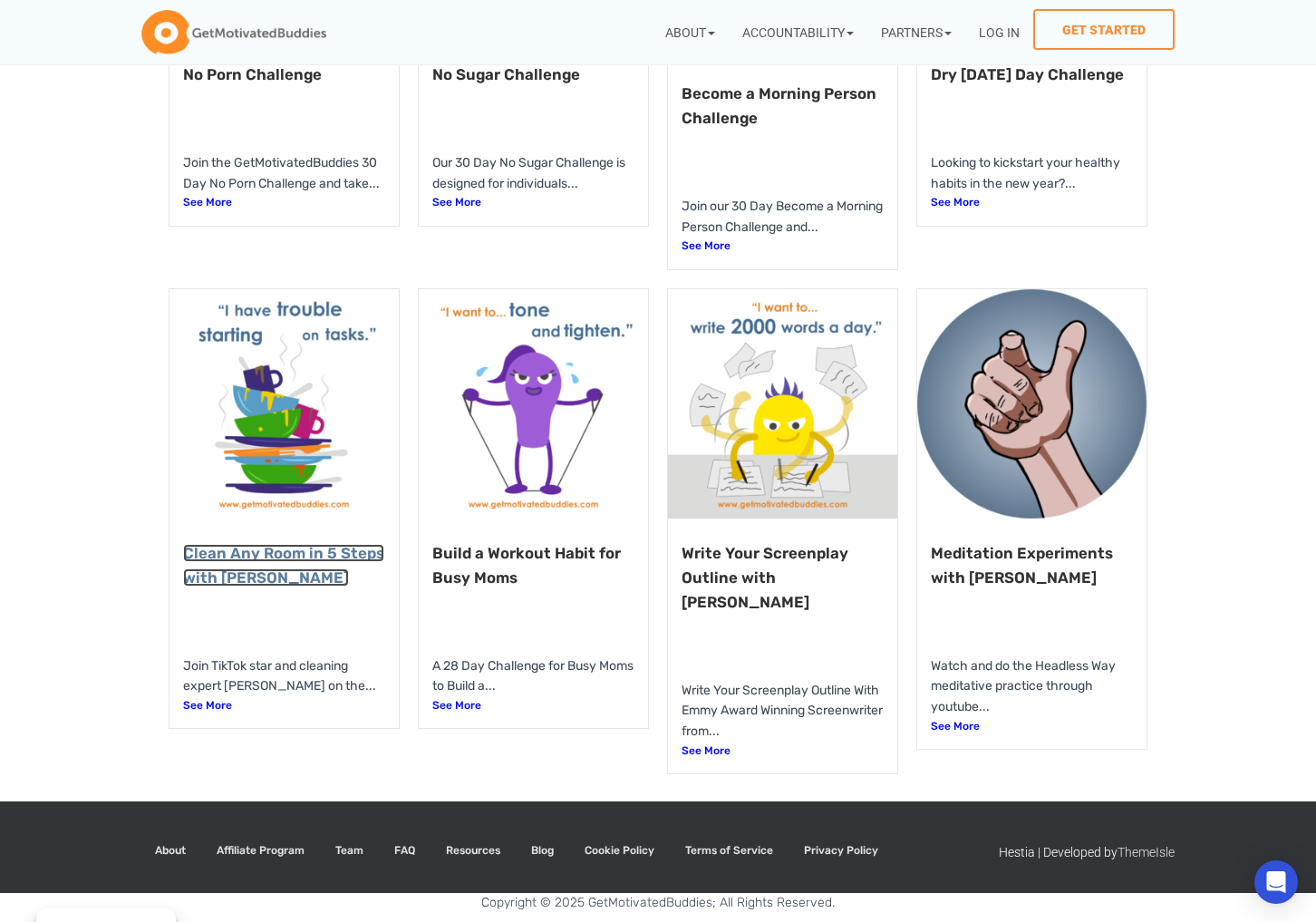
click at [305, 573] on link "Clean Any Room in 5 Steps with Ann Russell" at bounding box center [284, 564] width 201 height 42
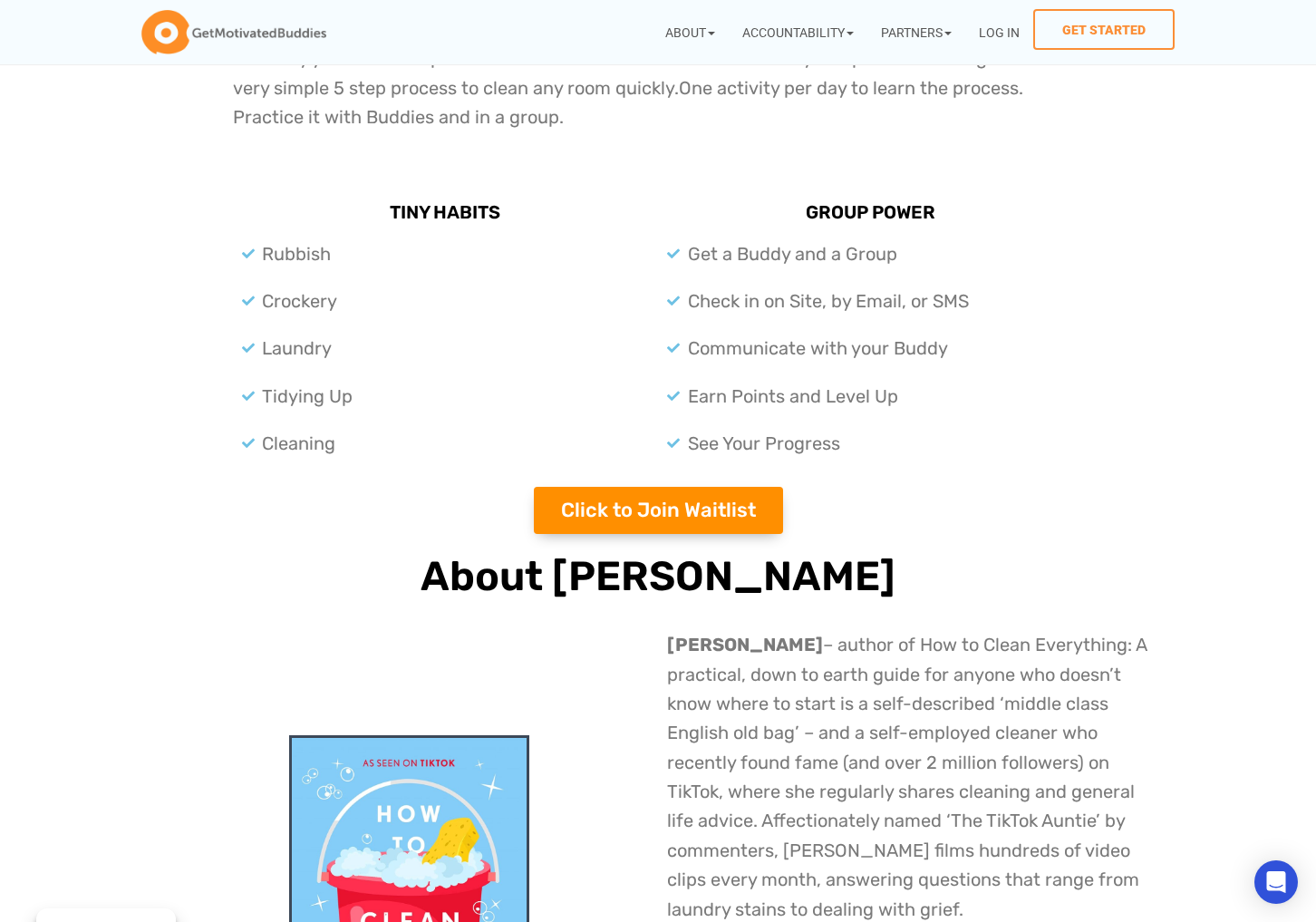
scroll to position [1360, 0]
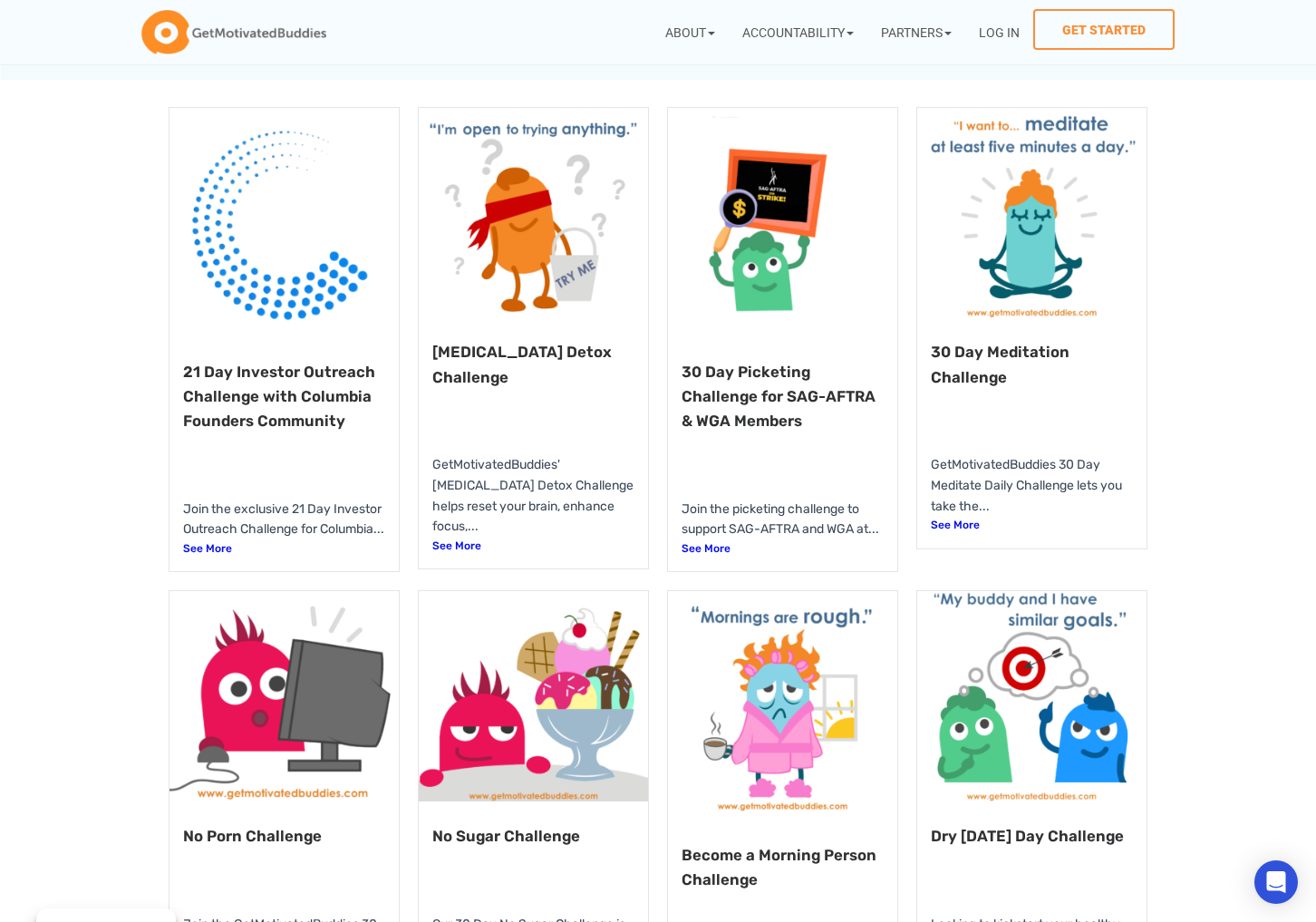
scroll to position [296, 0]
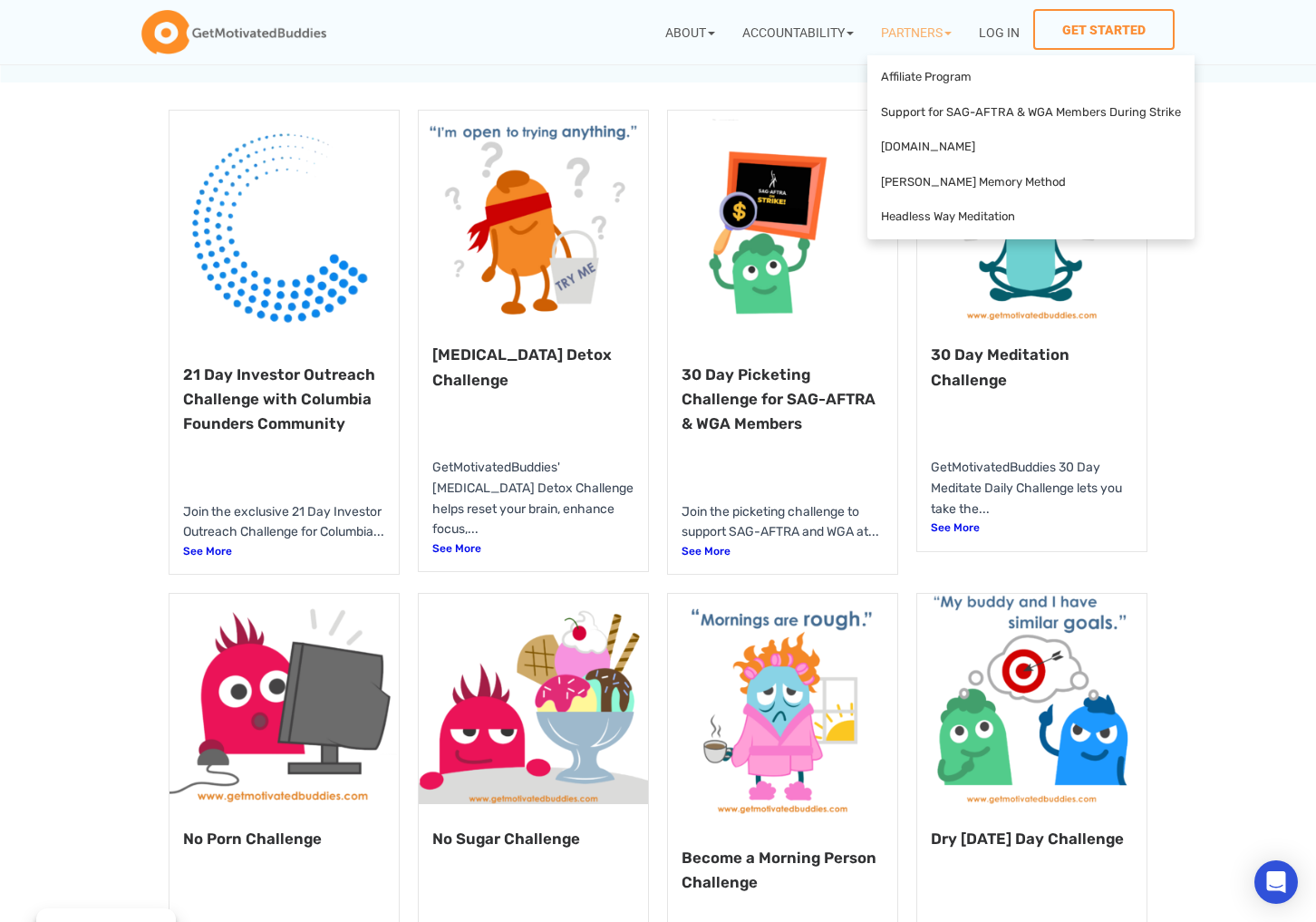
click at [1083, 323] on icon at bounding box center [1151, 282] width 396 height 240
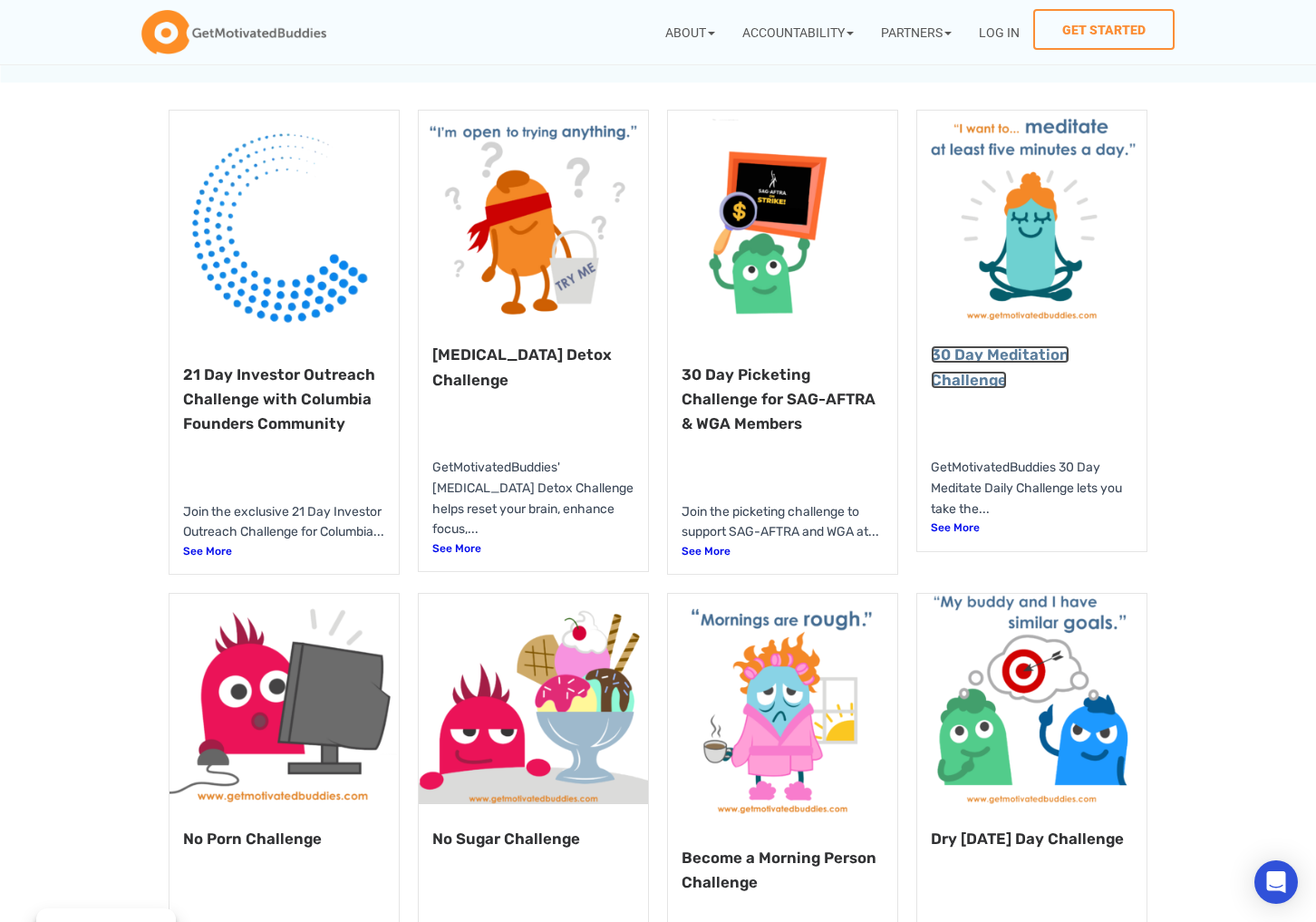
click at [994, 362] on link "30 Day Meditation Challenge" at bounding box center [1000, 366] width 138 height 42
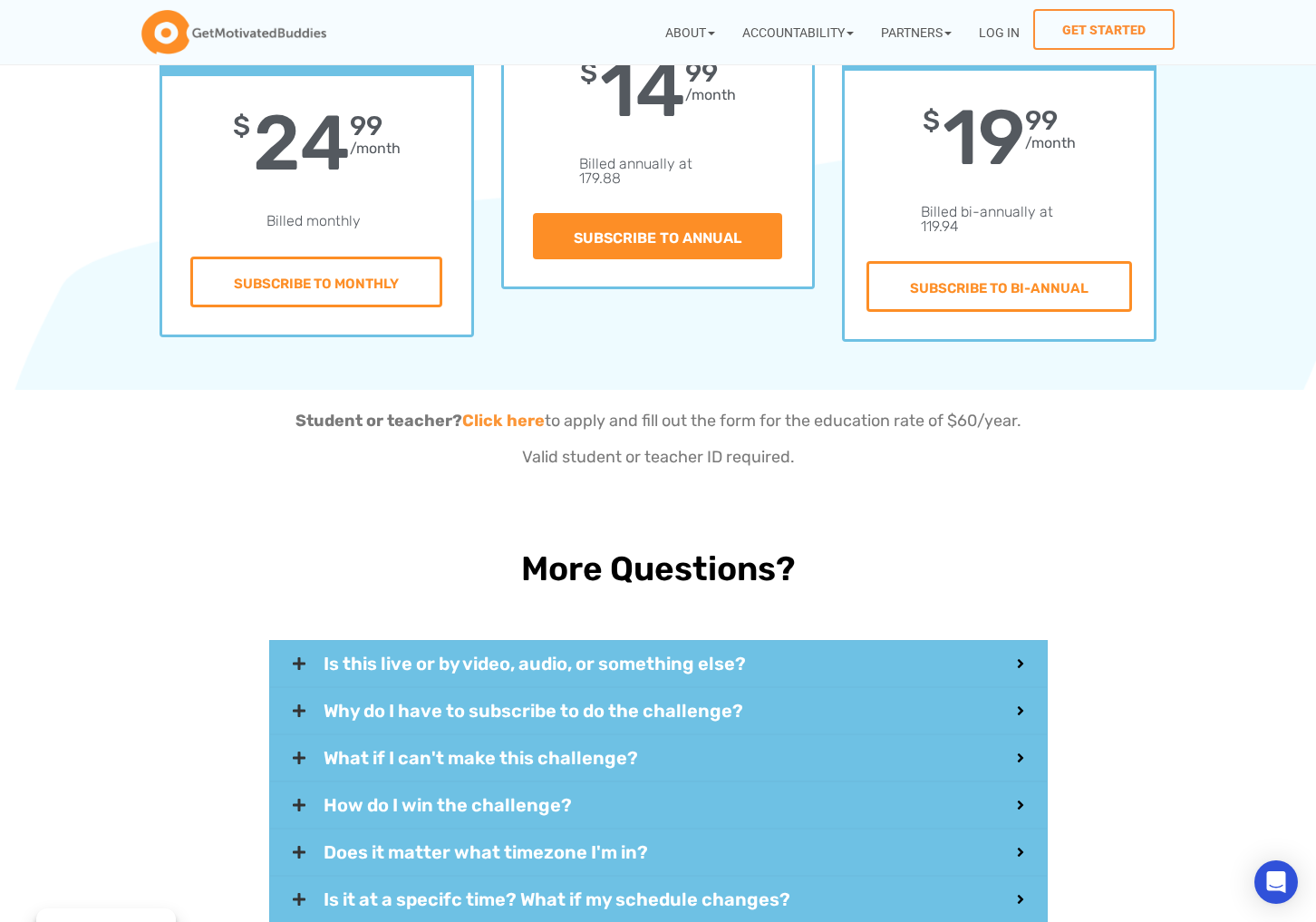
scroll to position [5101, 0]
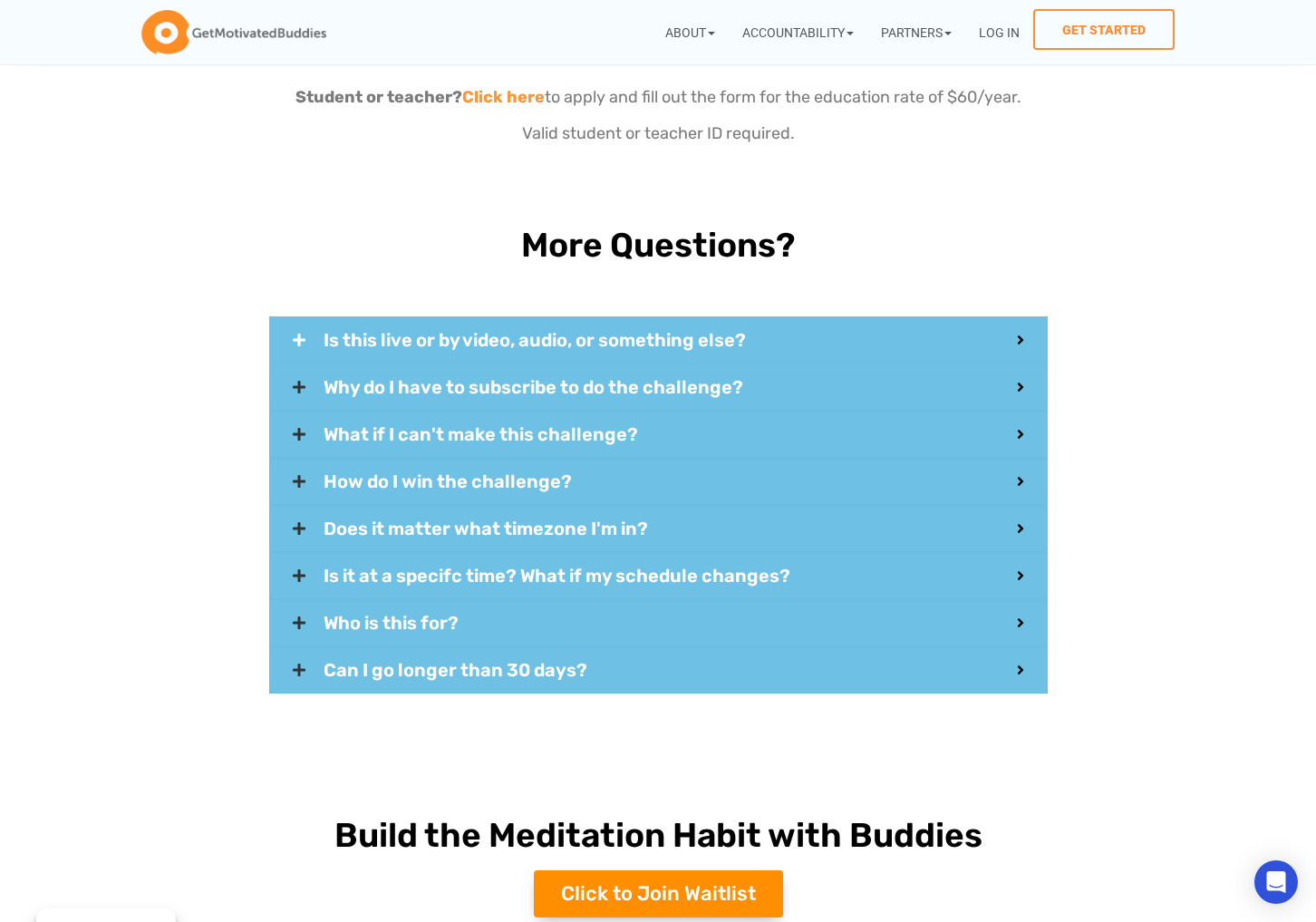
click at [800, 331] on span "Is this live or by video, audio, or something else?" at bounding box center [670, 340] width 693 height 18
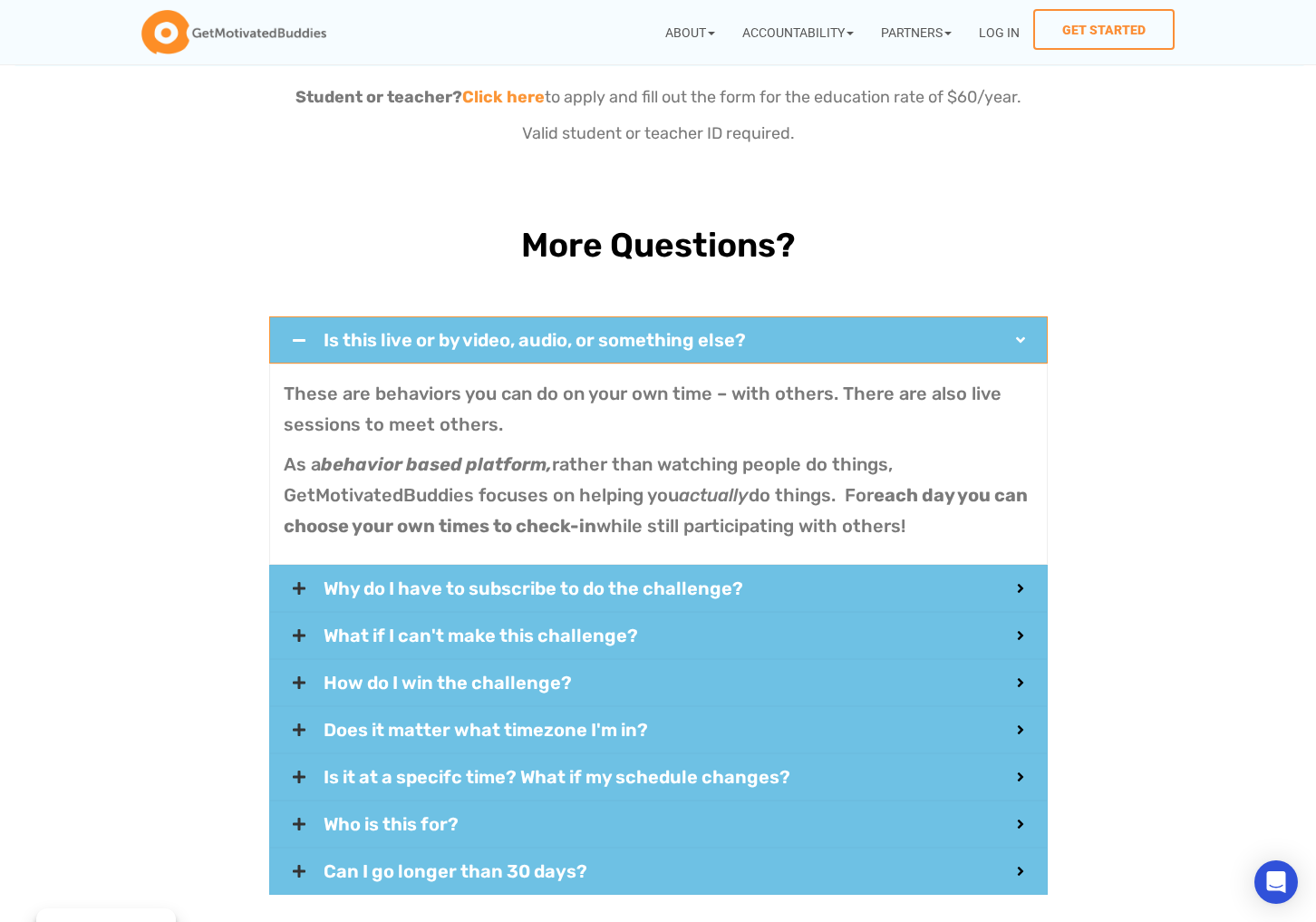
click at [796, 331] on span "Is this live or by video, audio, or something else?" at bounding box center [670, 340] width 693 height 18
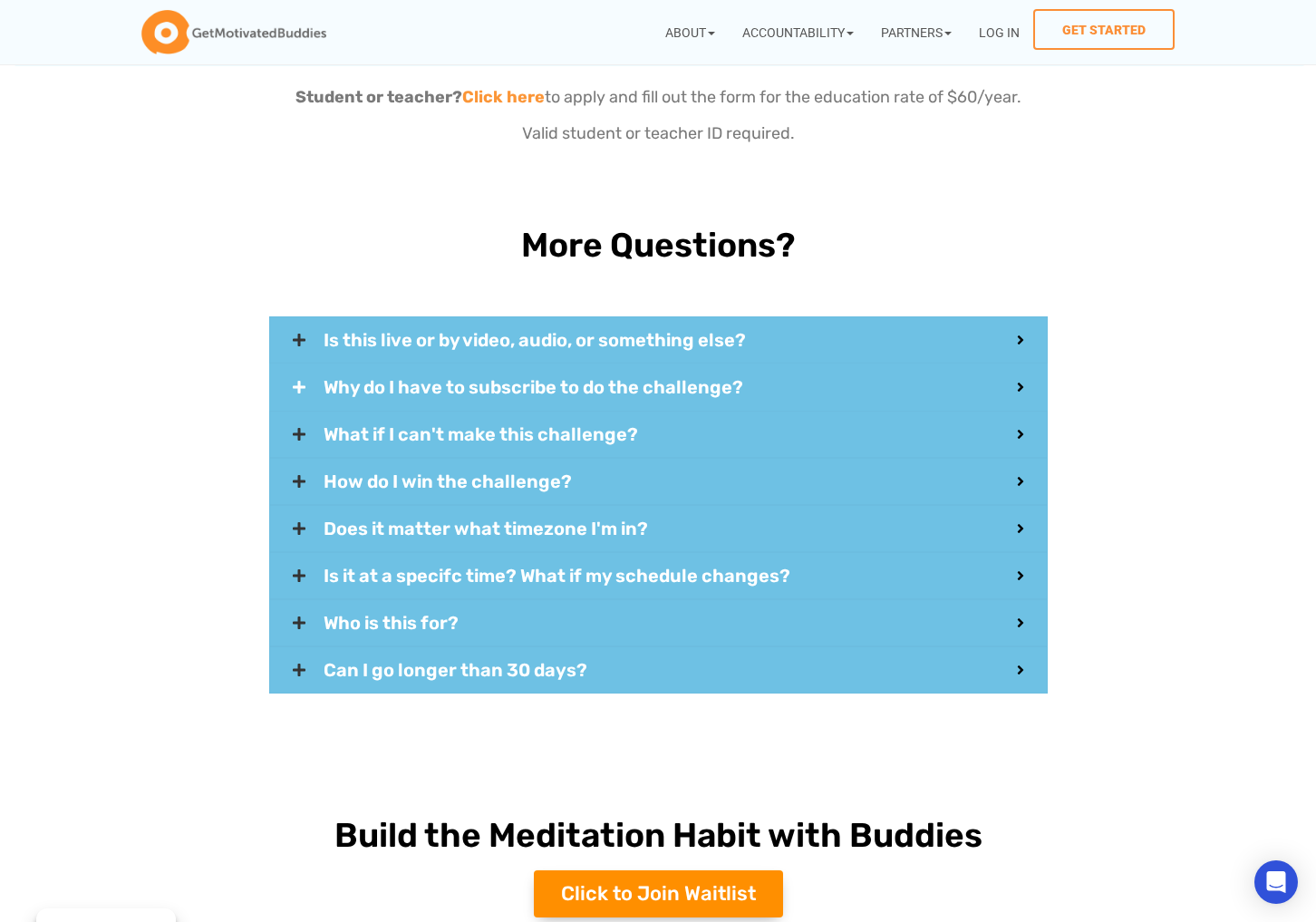
click at [695, 385] on div "Why do I have to subscribe to do the challenge?" at bounding box center [658, 387] width 779 height 47
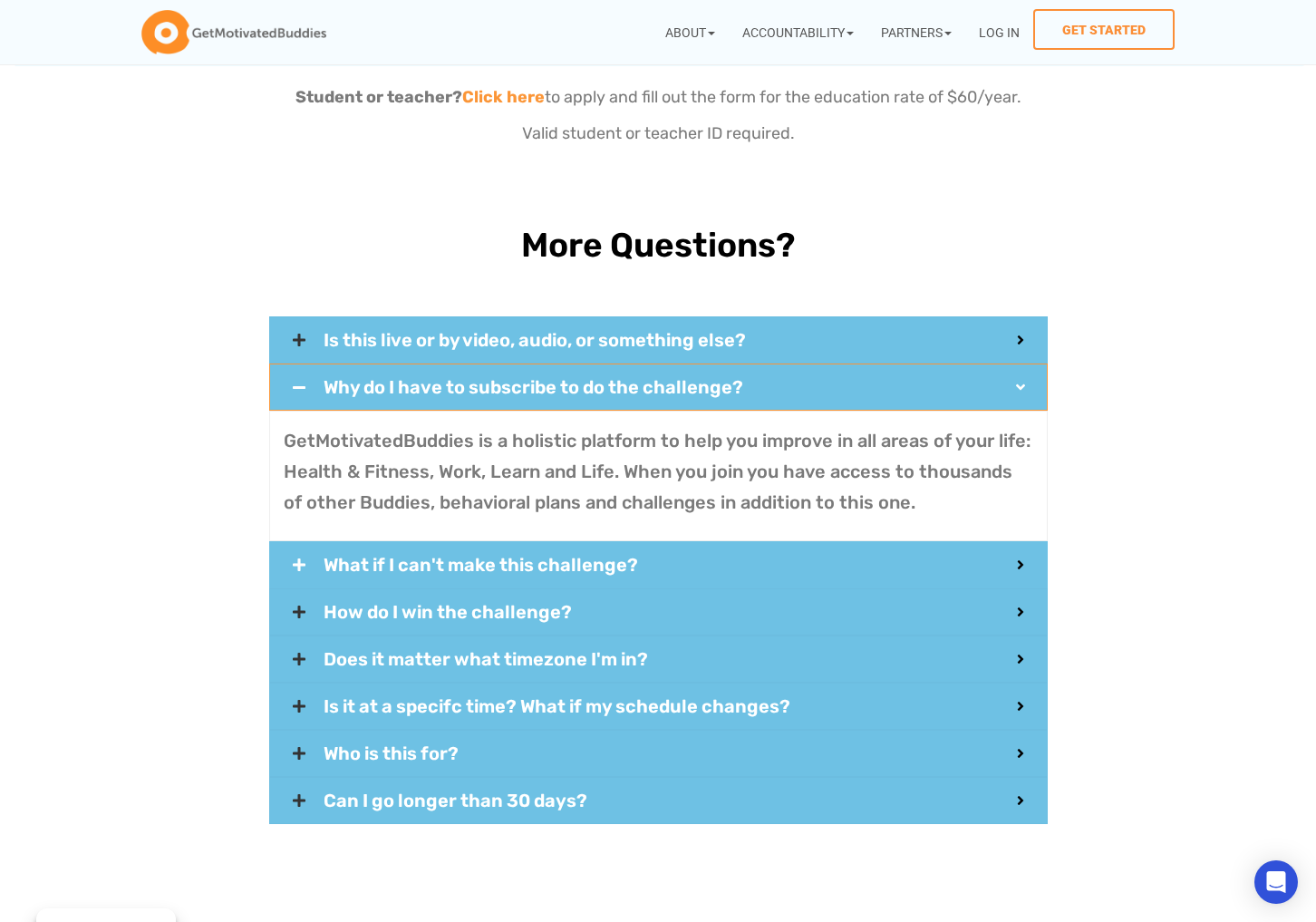
click at [604, 556] on span "What if I can't make this challenge?" at bounding box center [670, 564] width 693 height 18
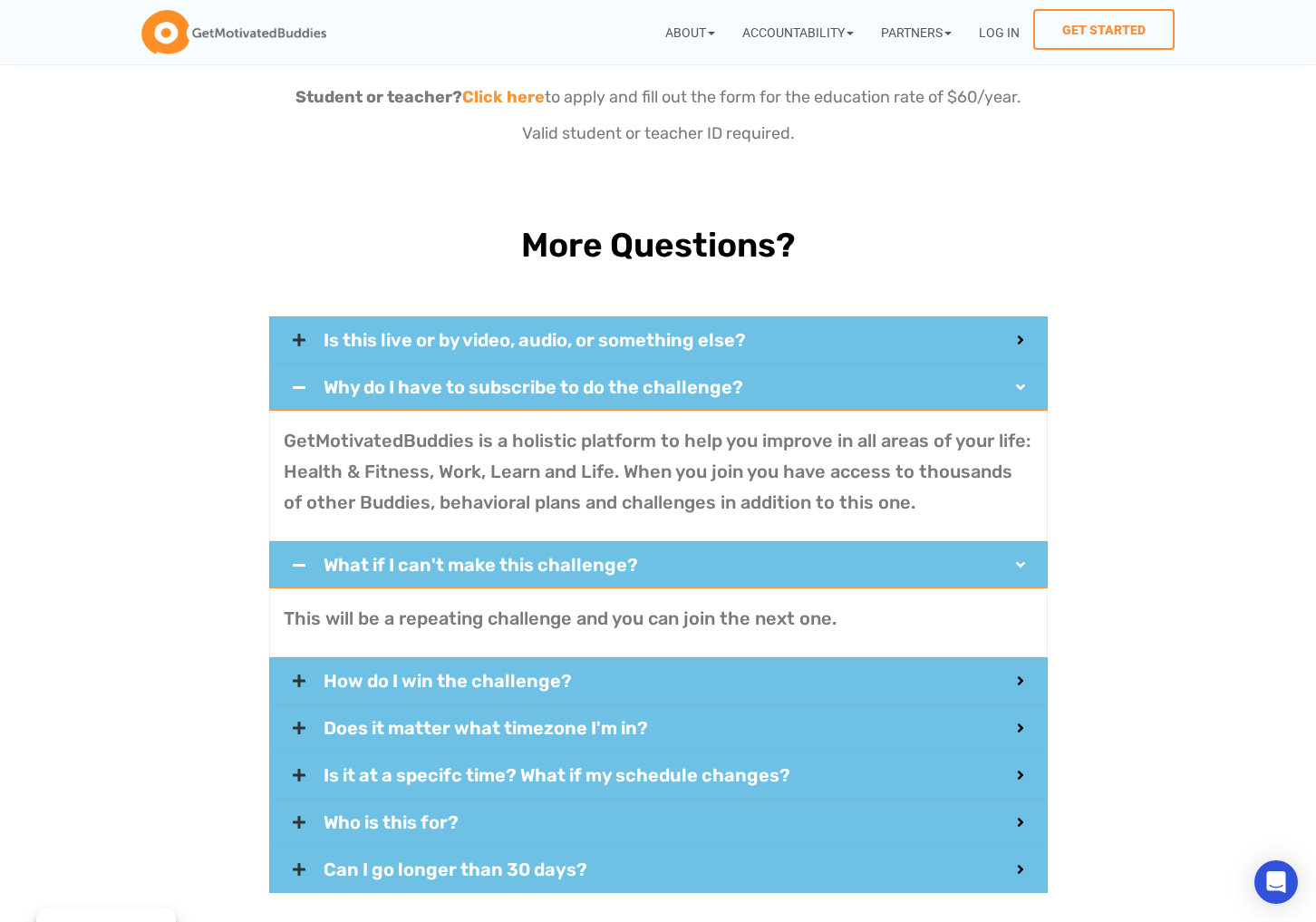
click at [536, 378] on span "Why do I have to subscribe to do the challenge?" at bounding box center [670, 387] width 693 height 18
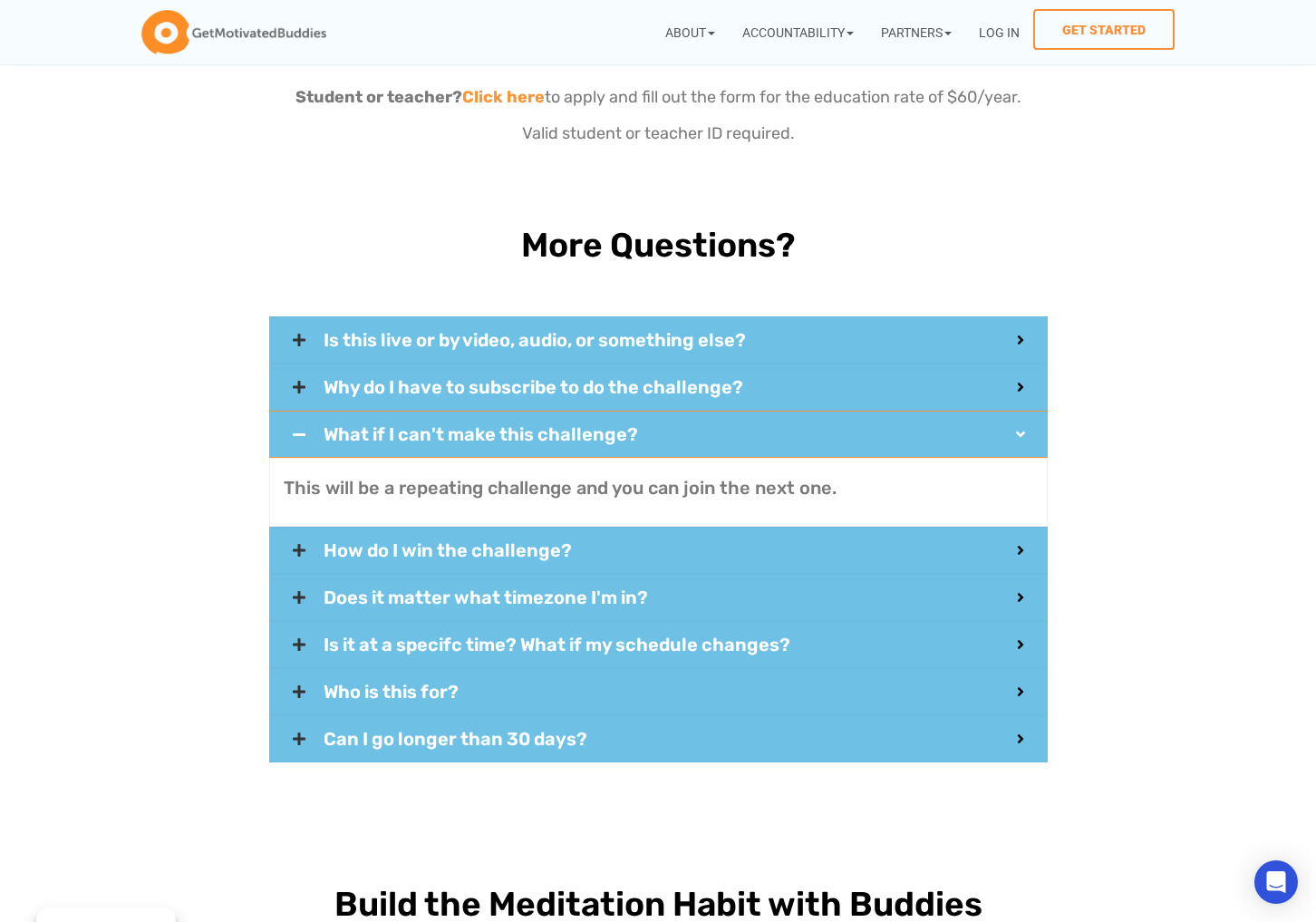
click at [713, 411] on div "What if I can't make this challenge?" at bounding box center [658, 435] width 779 height 47
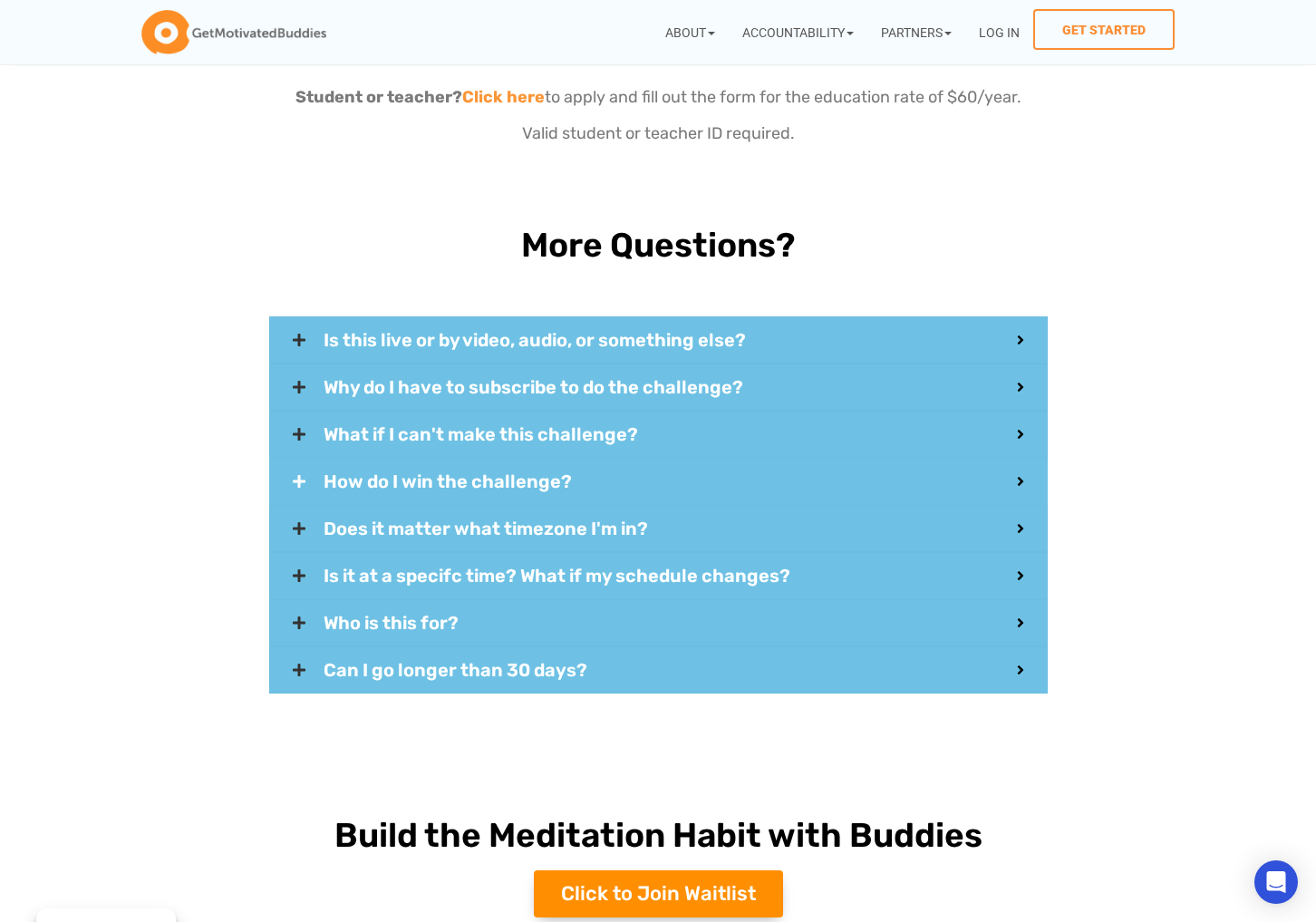
click at [599, 472] on span "How do I win the challenge?" at bounding box center [670, 481] width 693 height 18
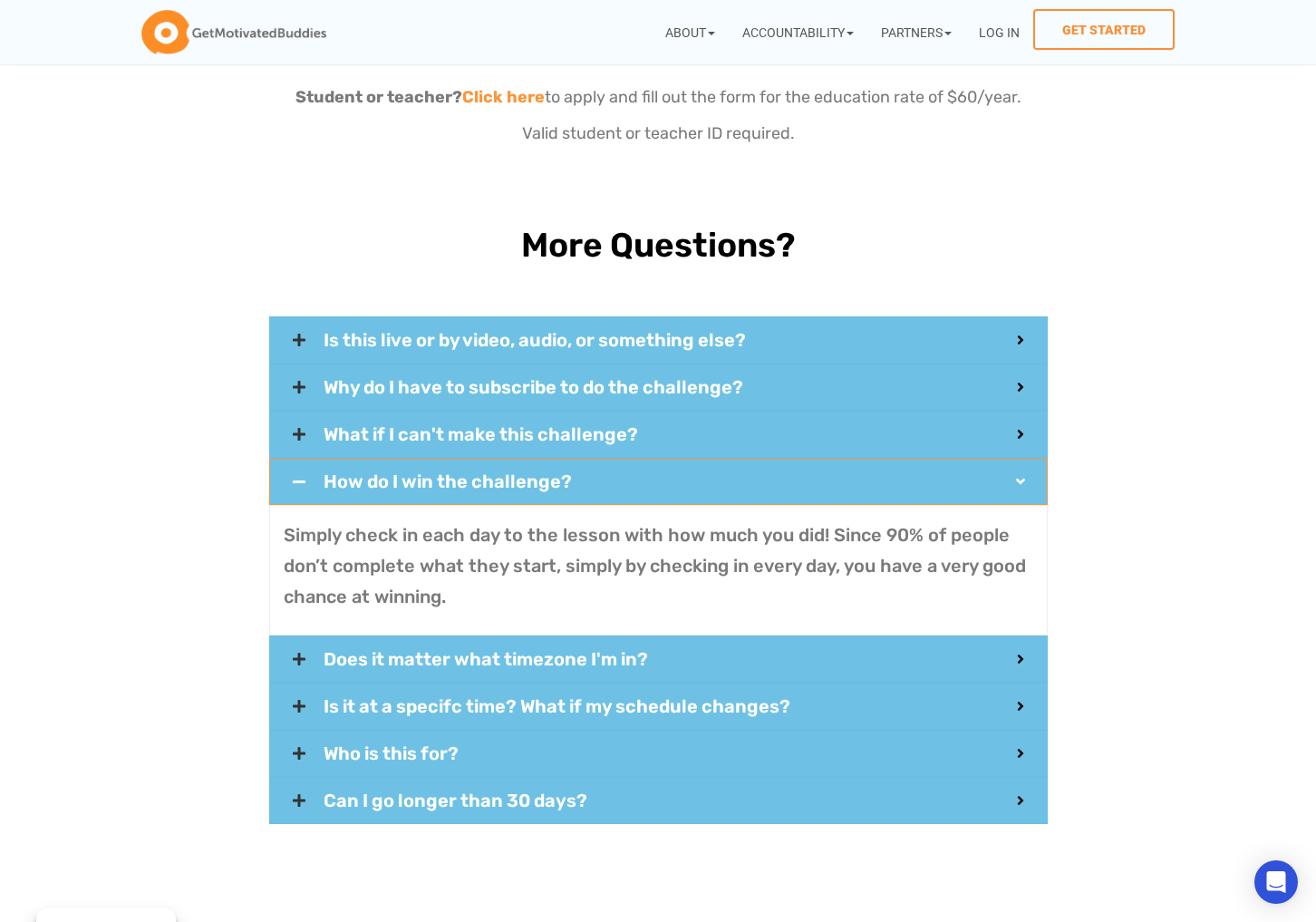
click at [609, 472] on span "How do I win the challenge?" at bounding box center [670, 481] width 693 height 18
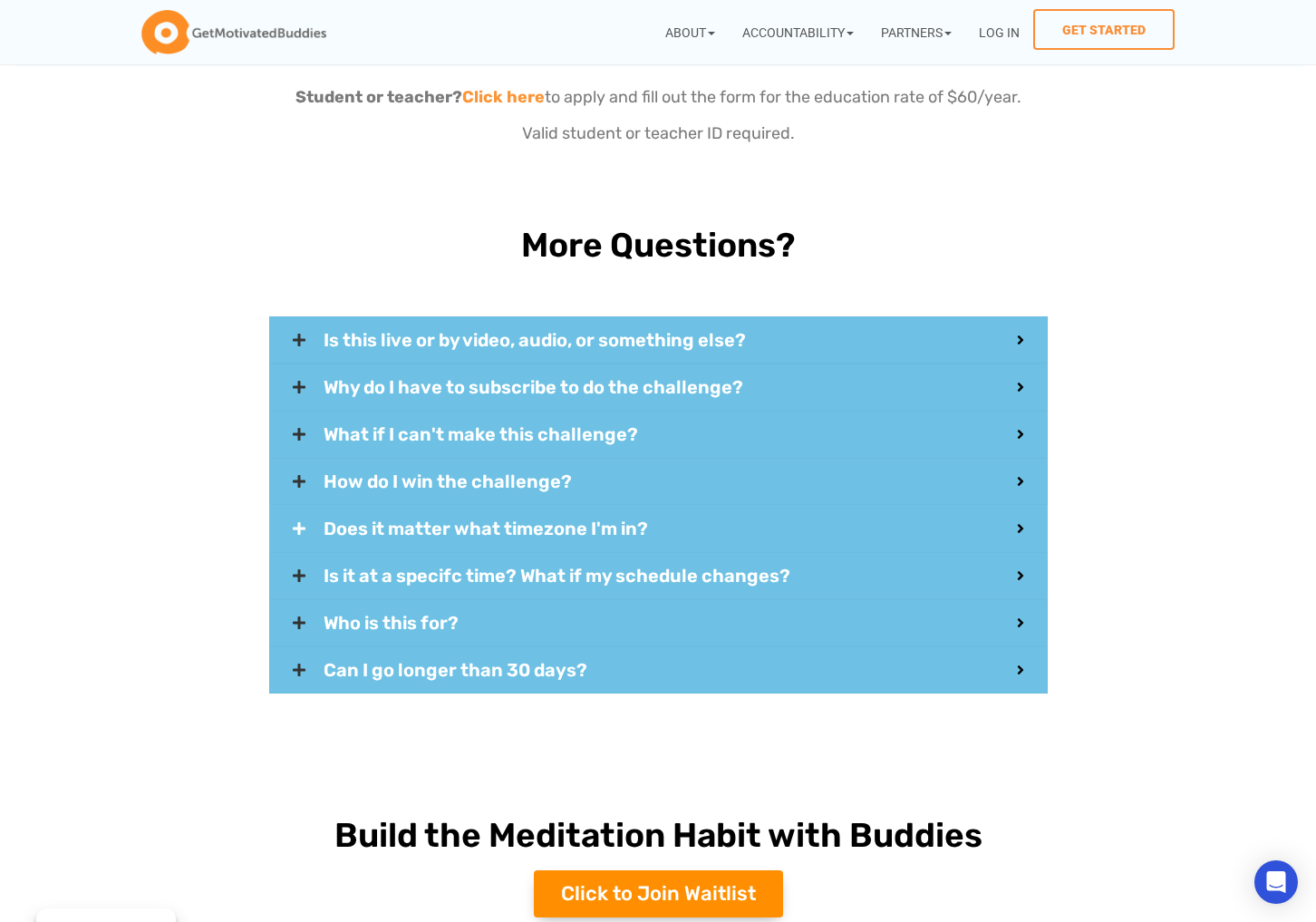
click at [594, 519] on span "Does it matter what timezone I'm in?" at bounding box center [670, 528] width 693 height 18
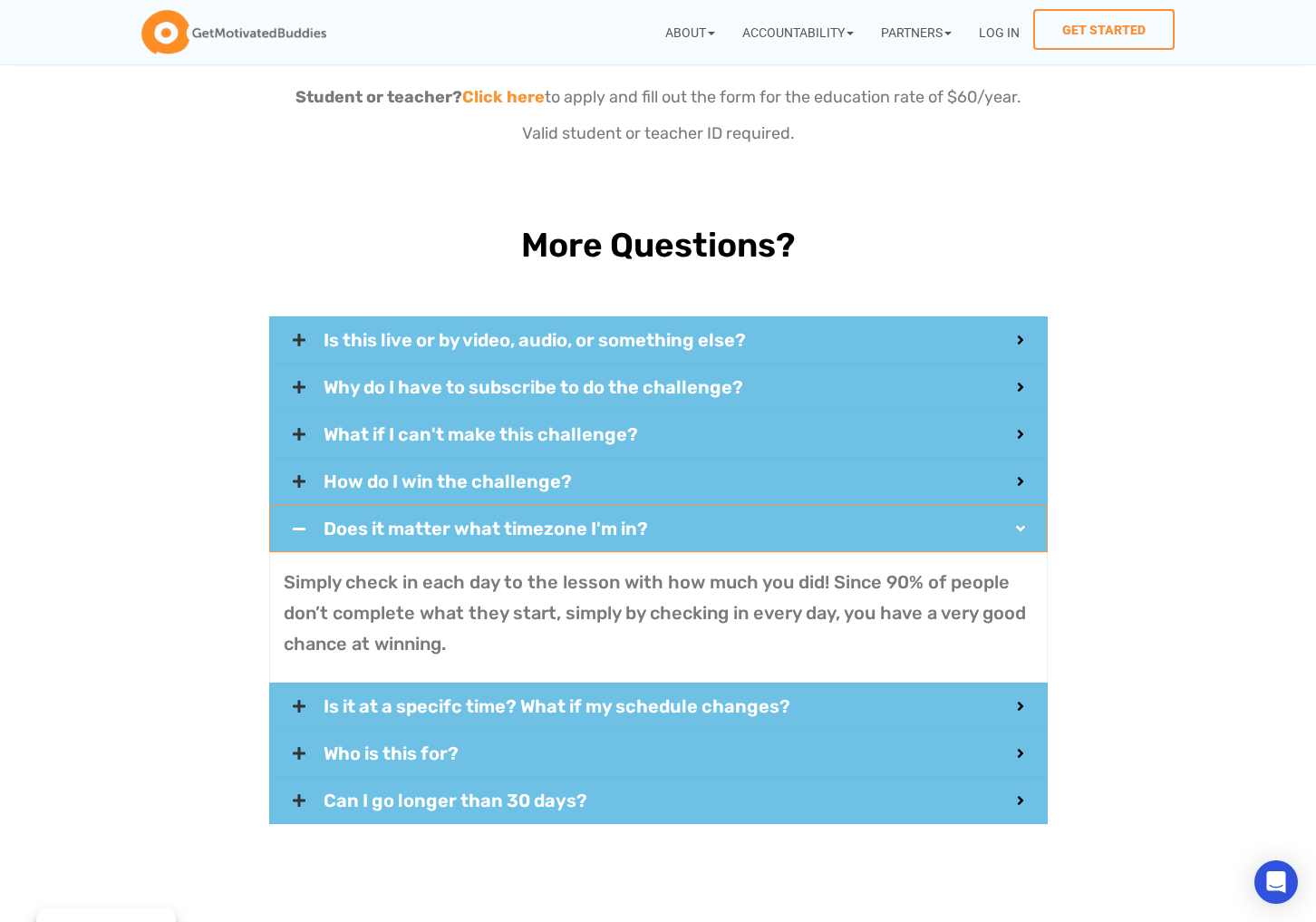
click at [577, 519] on span "Does it matter what timezone I'm in?" at bounding box center [670, 528] width 693 height 18
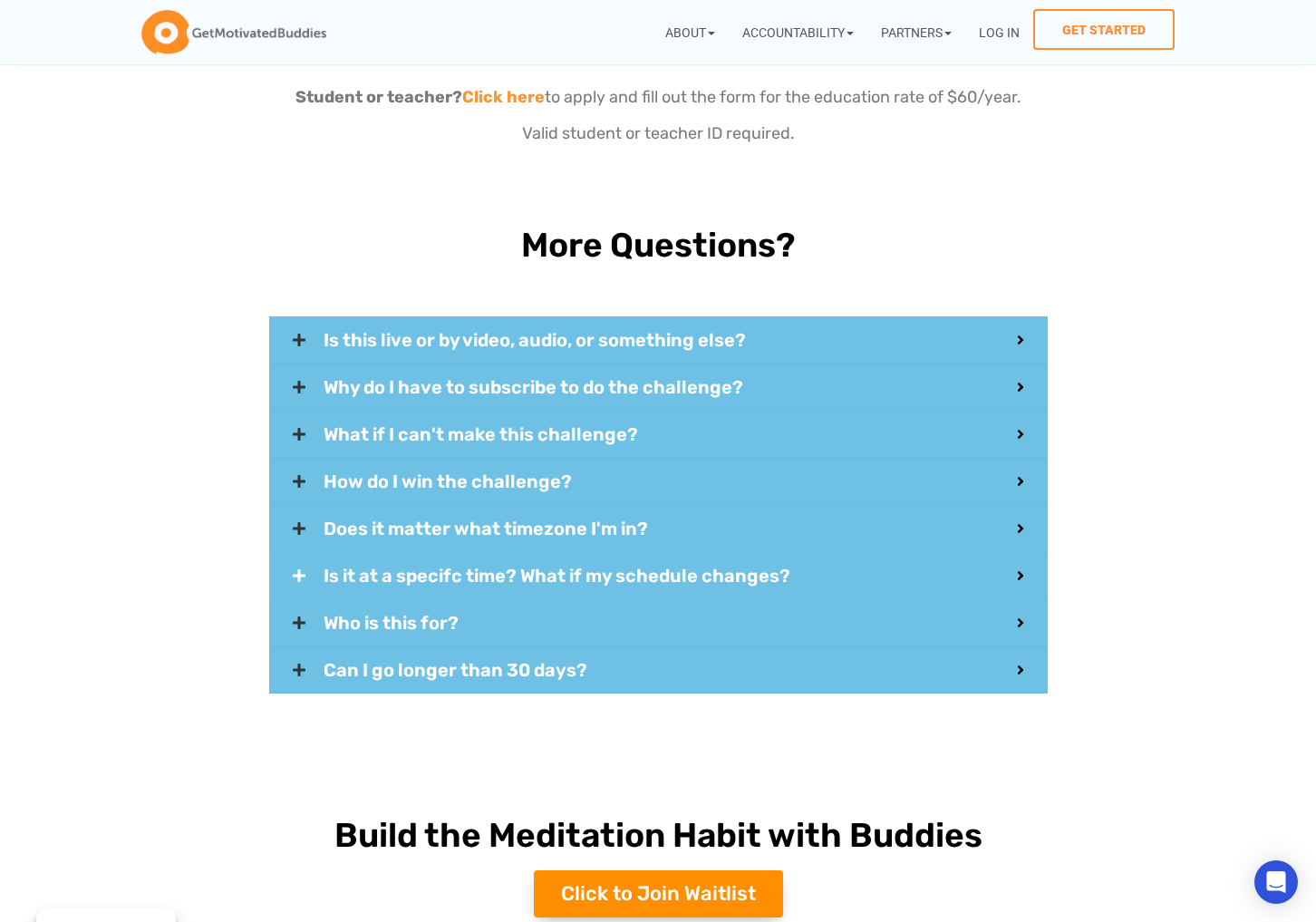
click at [497, 566] on span "Is it at a specifc time? What if my schedule changes?" at bounding box center [670, 575] width 693 height 18
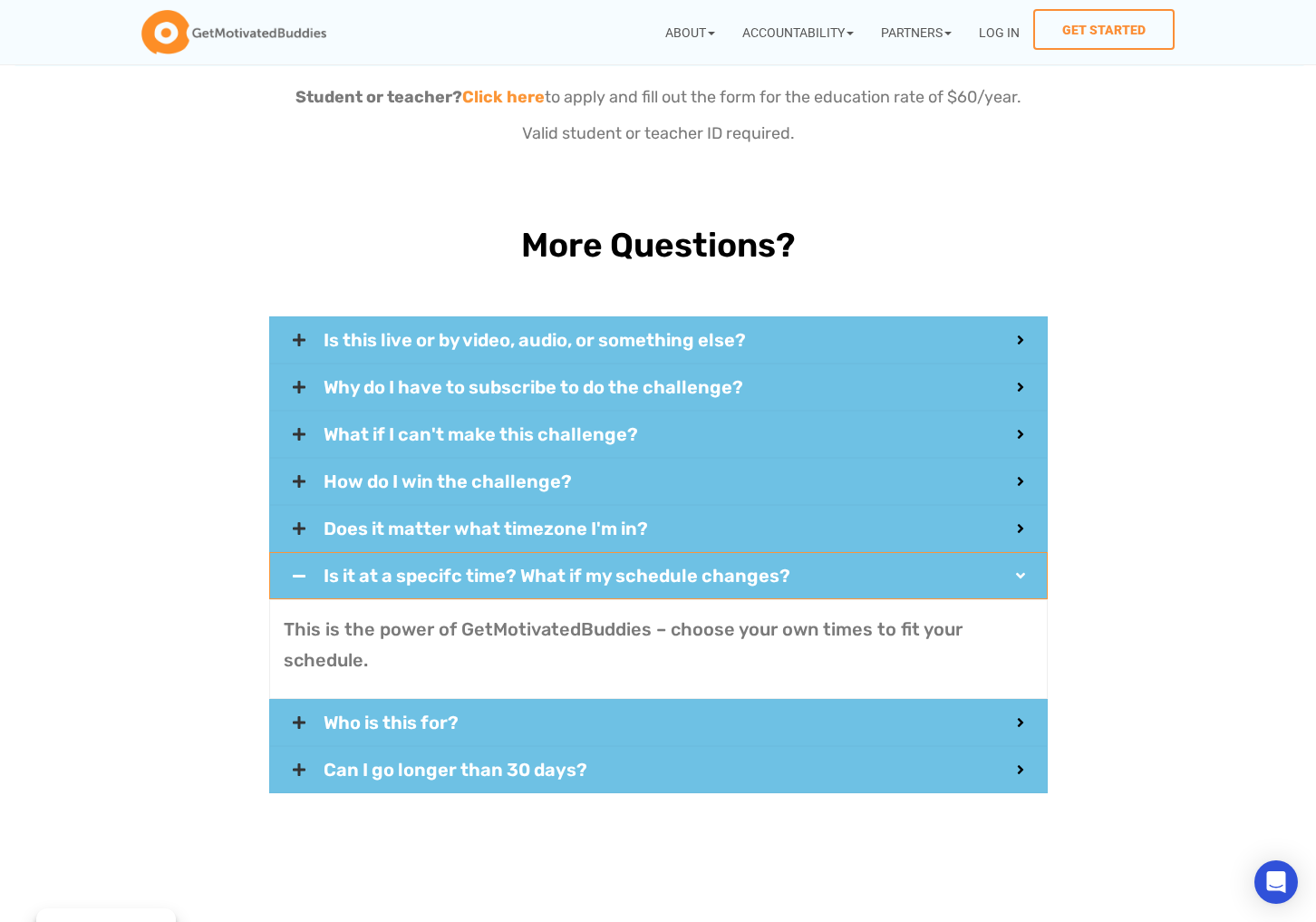
click at [497, 566] on span "Is it at a specifc time? What if my schedule changes?" at bounding box center [670, 575] width 693 height 18
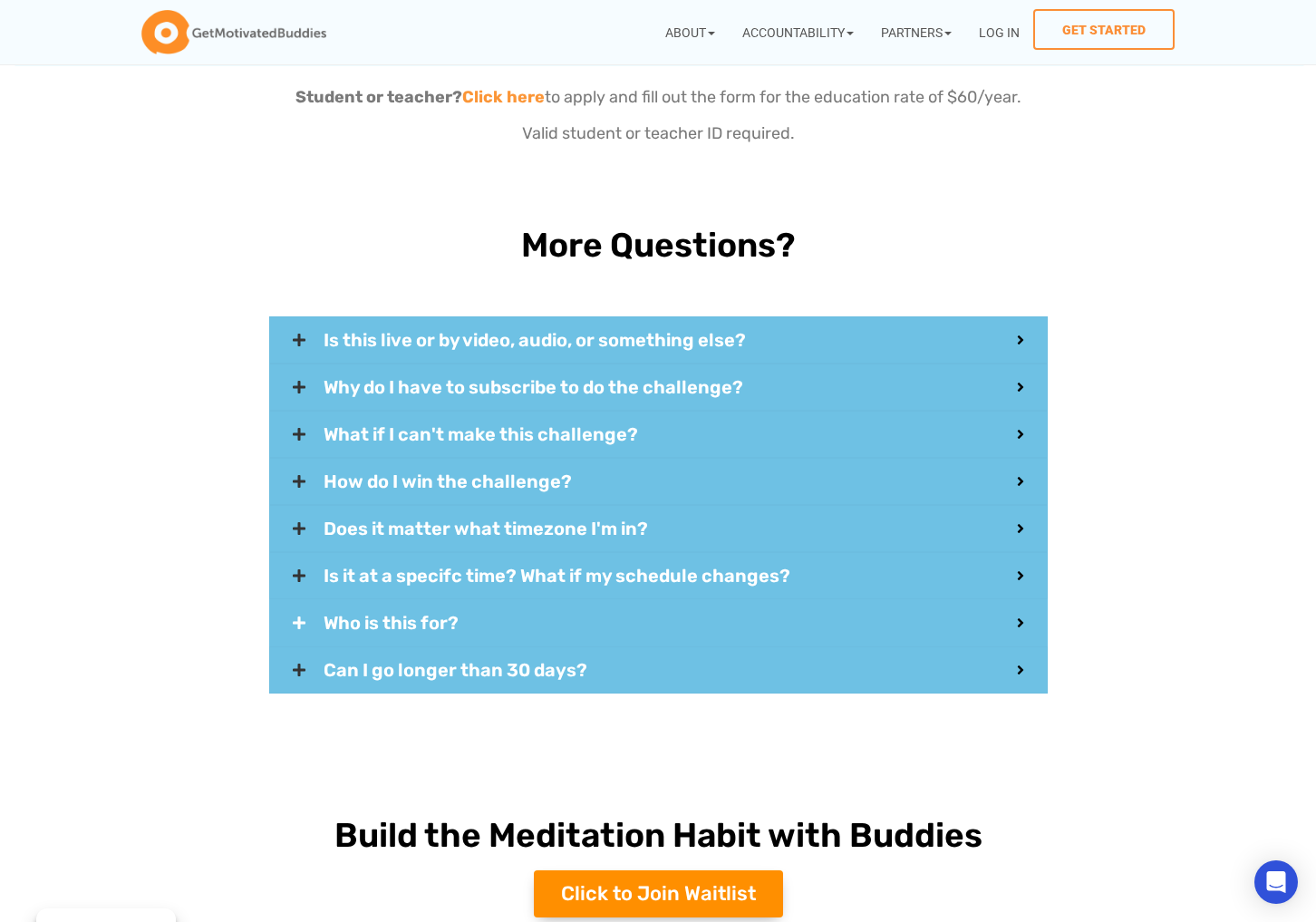
click at [461, 613] on span "Who is this for?" at bounding box center [670, 622] width 693 height 18
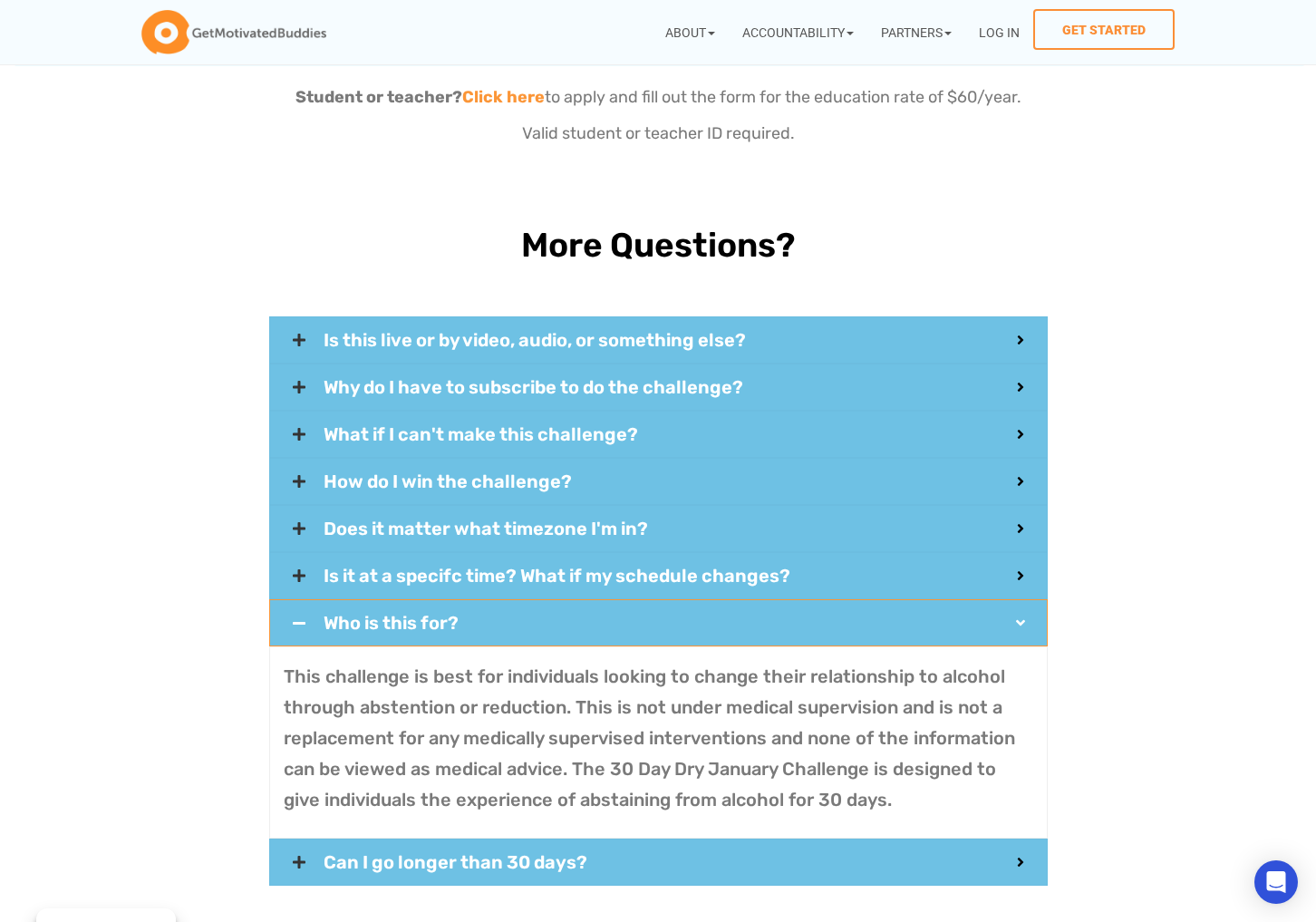
click at [460, 613] on span "Who is this for?" at bounding box center [670, 622] width 693 height 18
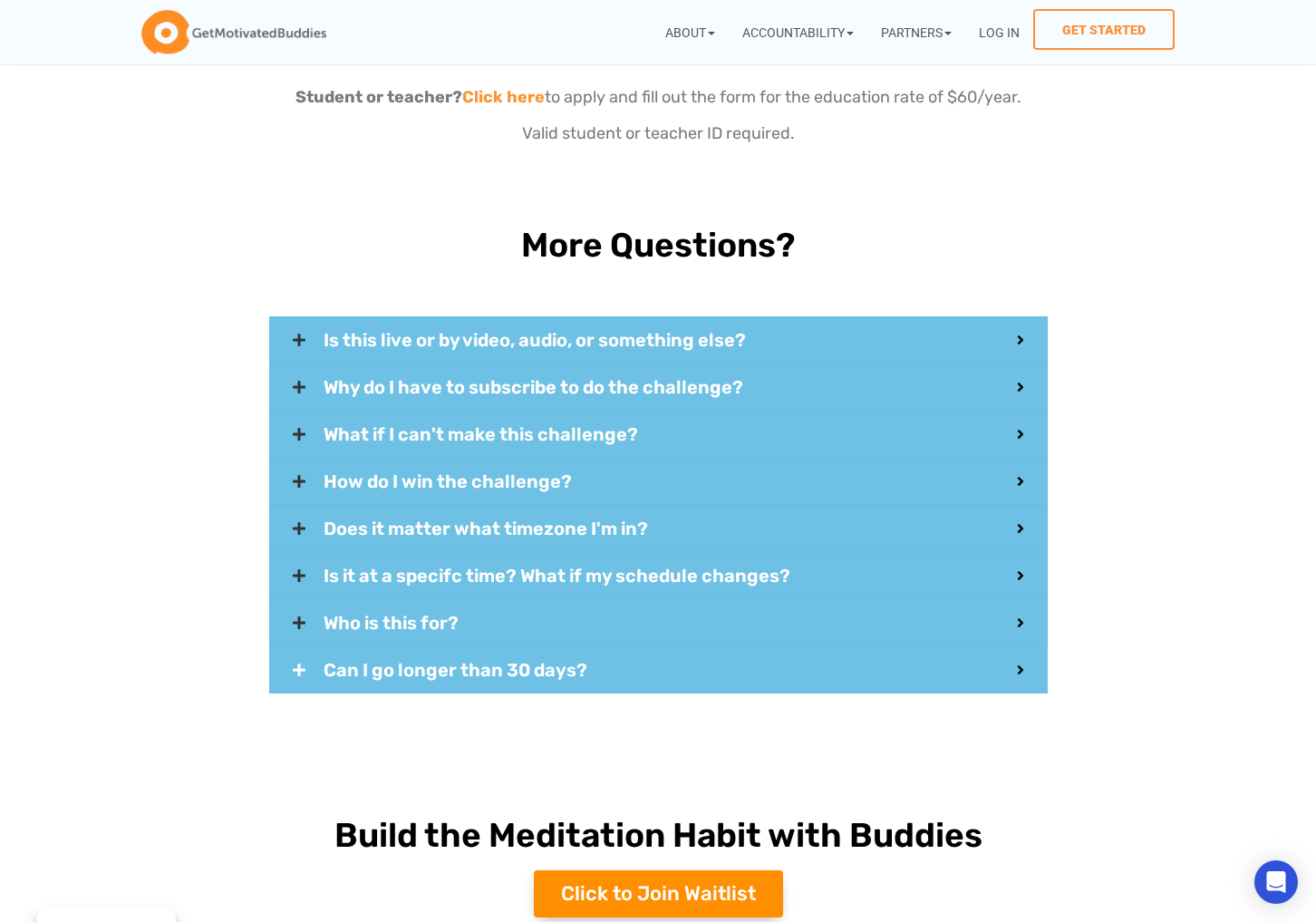
click at [432, 661] on span "Can I go longer than 30 days?" at bounding box center [670, 670] width 693 height 18
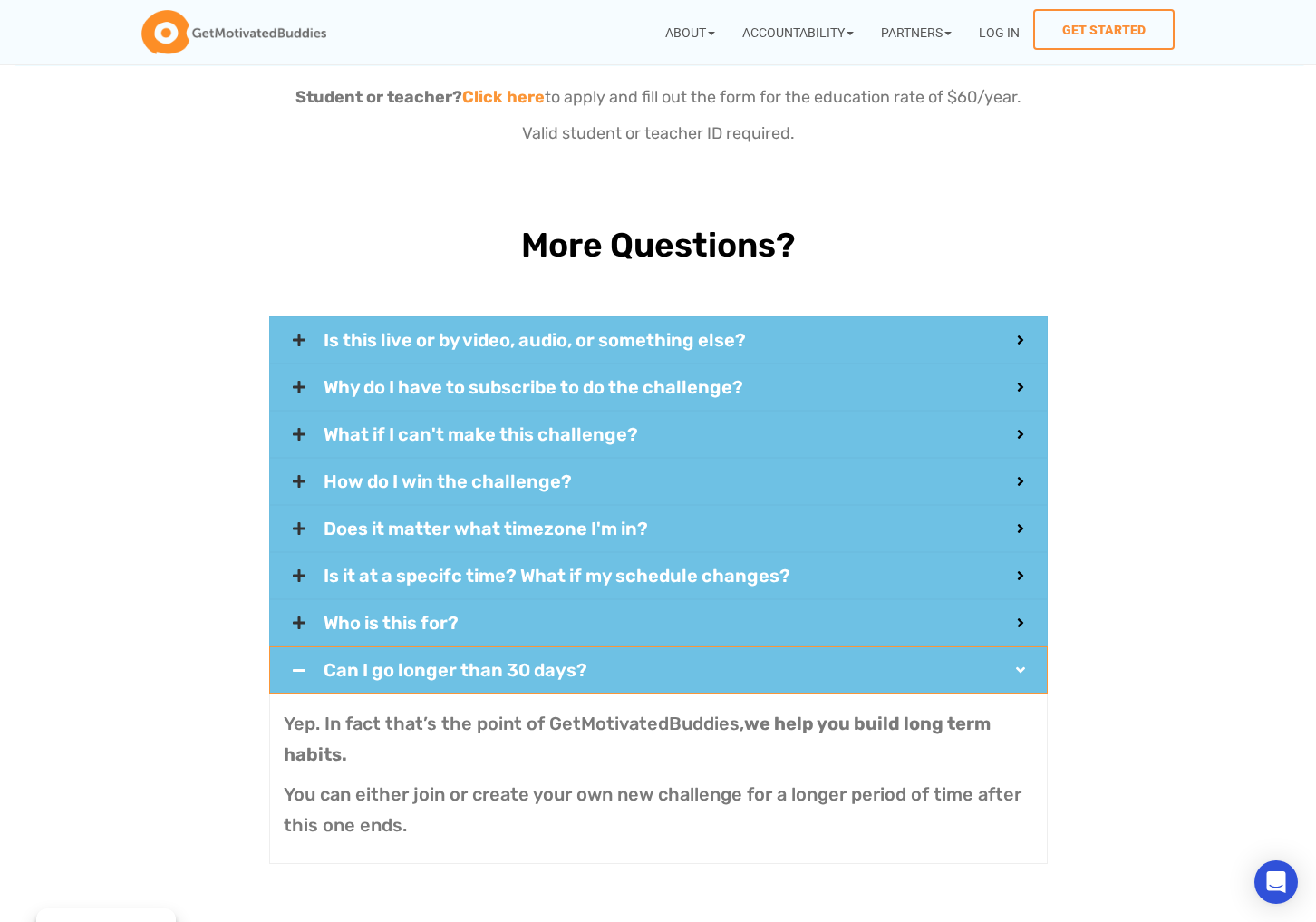
click at [429, 661] on span "Can I go longer than 30 days?" at bounding box center [670, 670] width 693 height 18
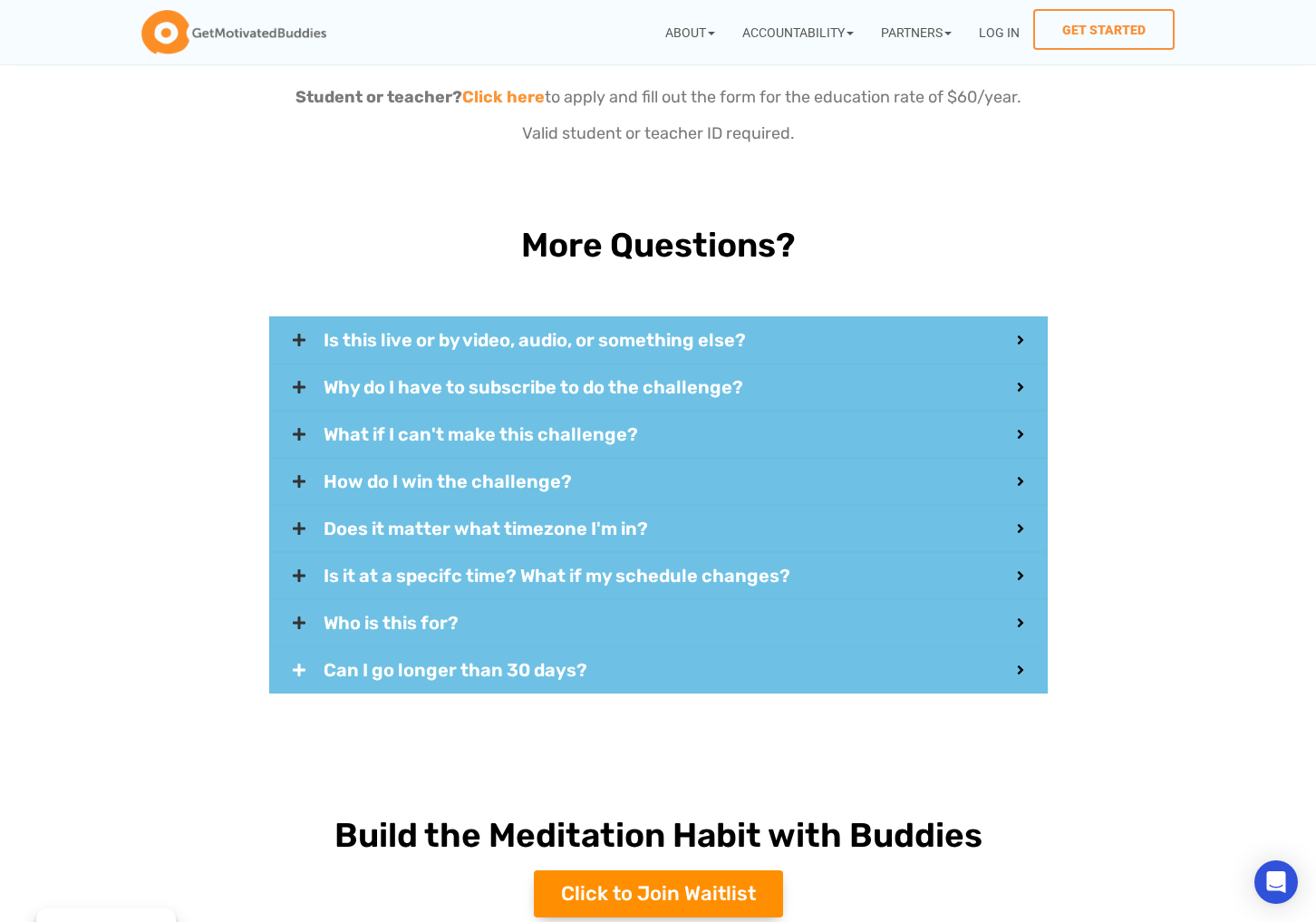
click at [789, 664] on div "Can I go longer than 30 days?" at bounding box center [658, 670] width 779 height 47
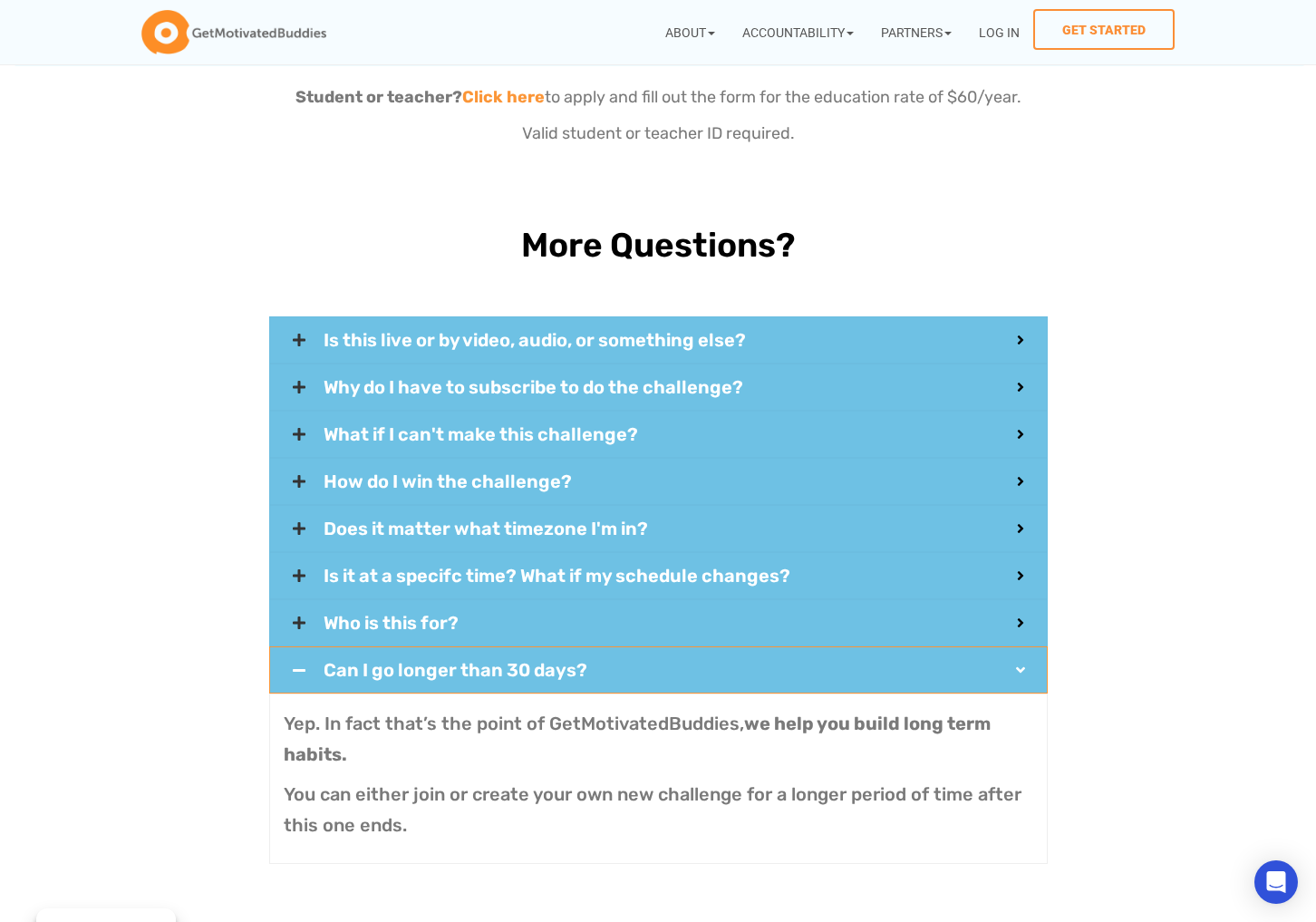
click at [797, 661] on span "Can I go longer than 30 days?" at bounding box center [670, 670] width 693 height 18
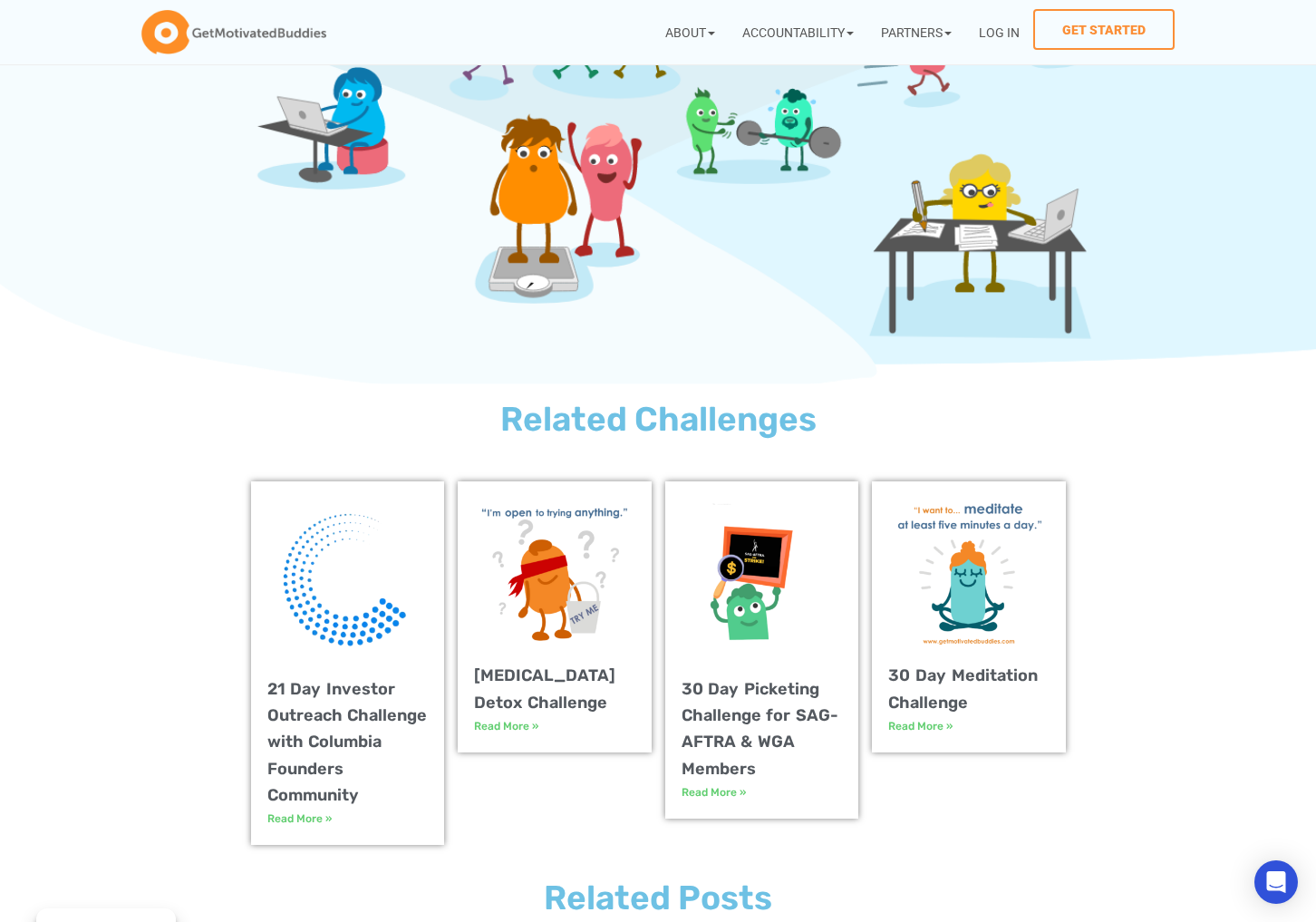
scroll to position [6100, 0]
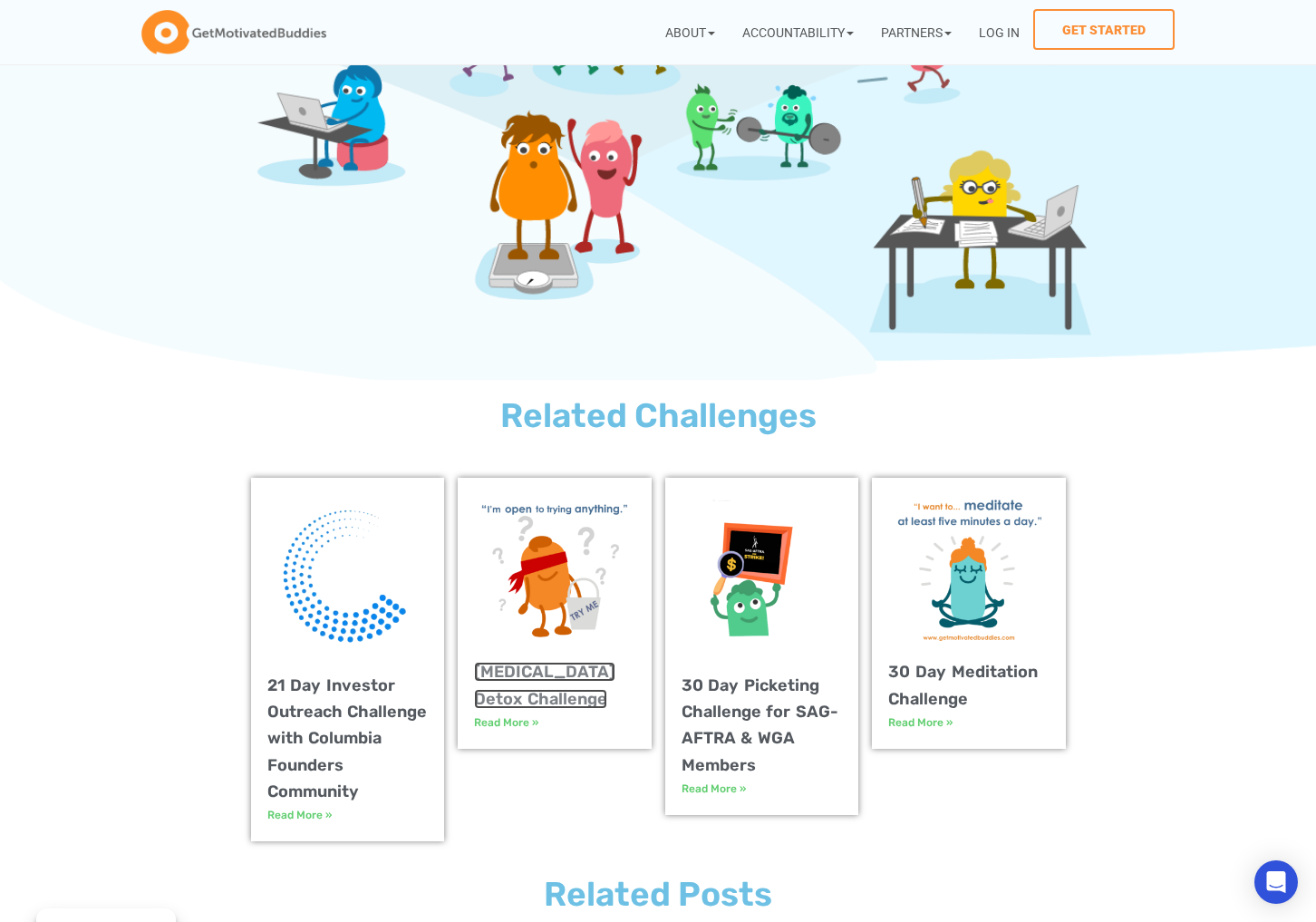
click at [524, 661] on link "Dopamine Detox Challenge" at bounding box center [545, 684] width 141 height 46
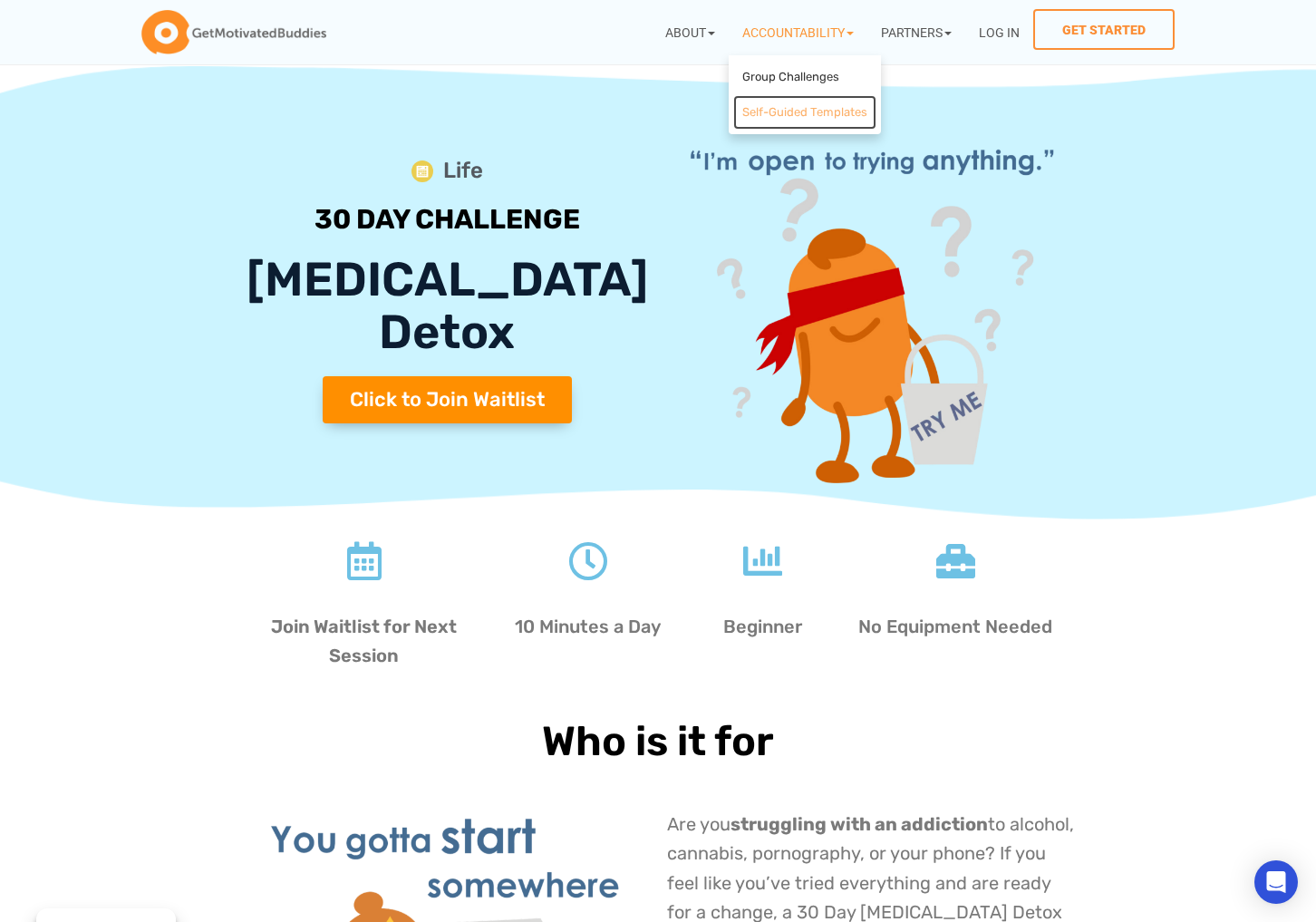
click at [807, 116] on link "Self-Guided Templates" at bounding box center [805, 113] width 143 height 36
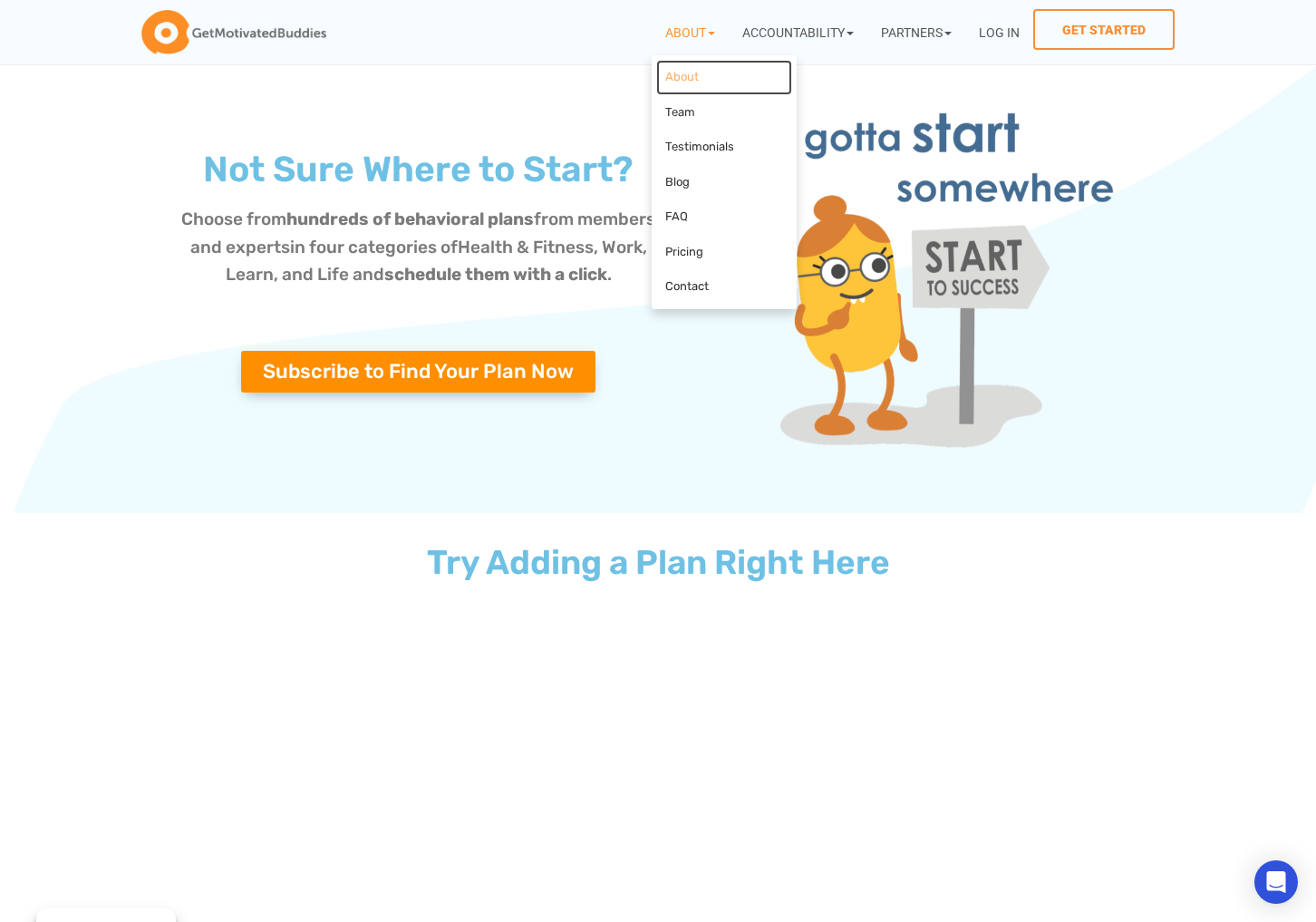
click at [687, 75] on link "About" at bounding box center [724, 78] width 136 height 36
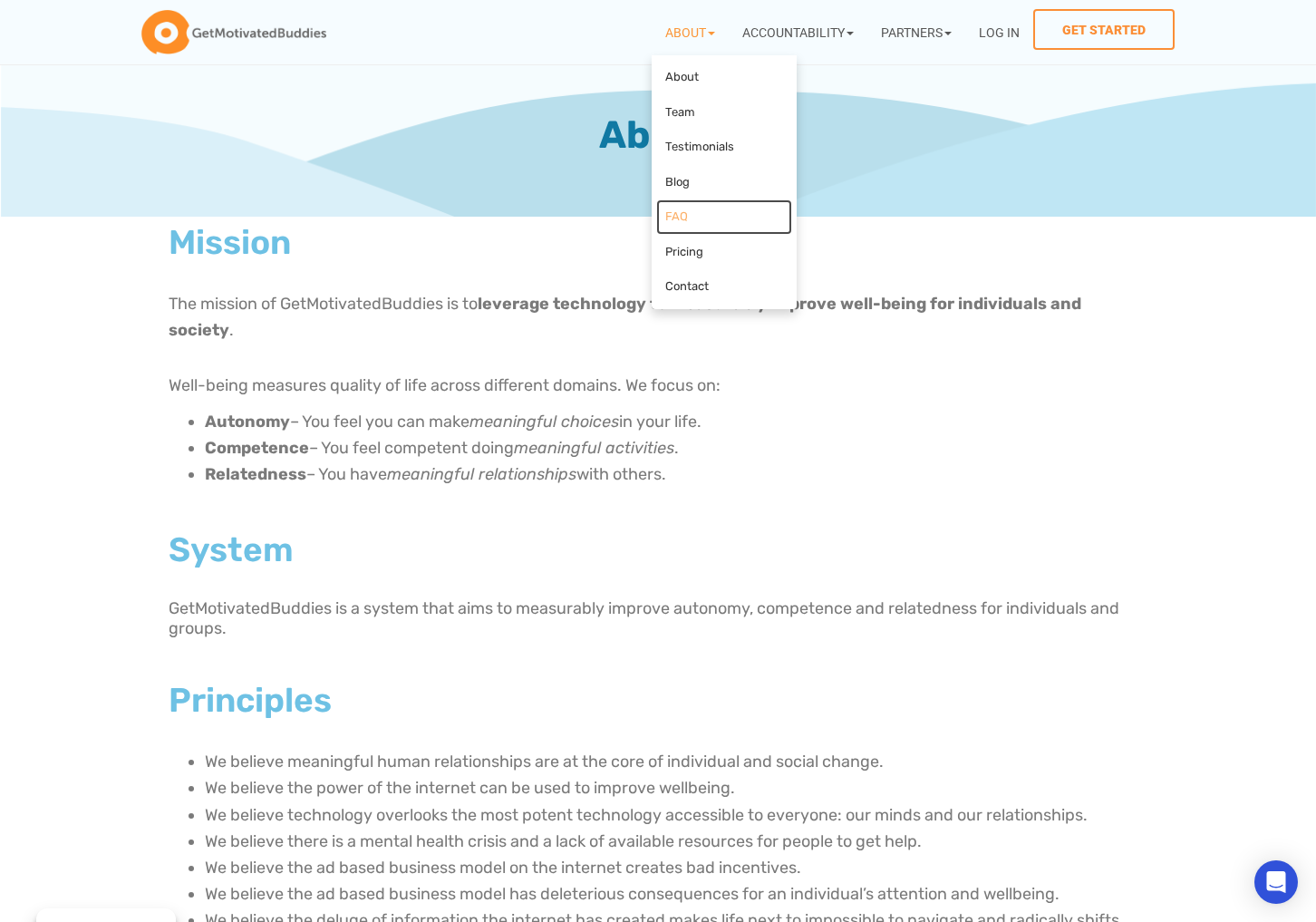
click at [674, 217] on link "FAQ" at bounding box center [724, 217] width 136 height 36
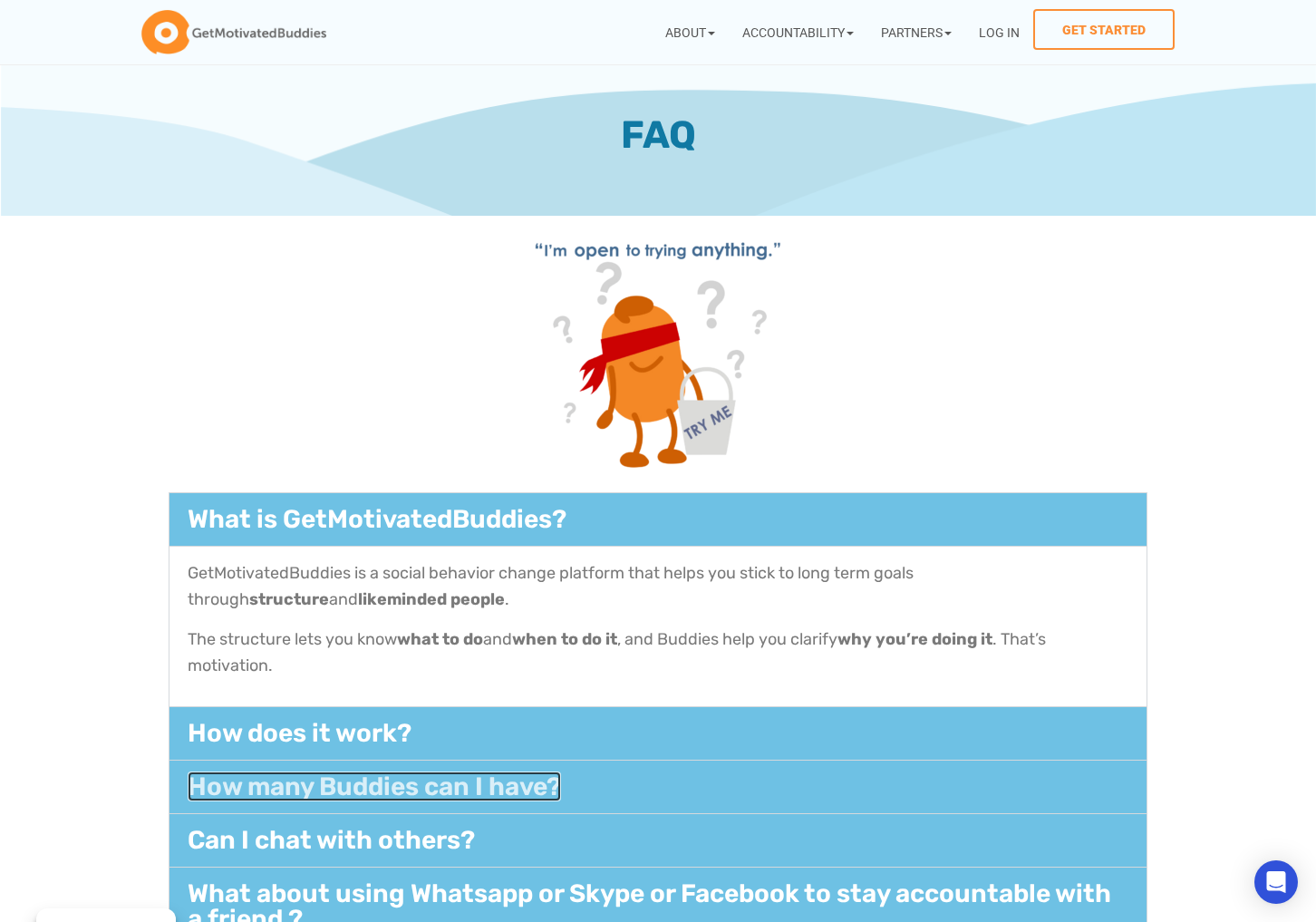
click at [322, 777] on link "How many Buddies can I have?" at bounding box center [373, 787] width 373 height 30
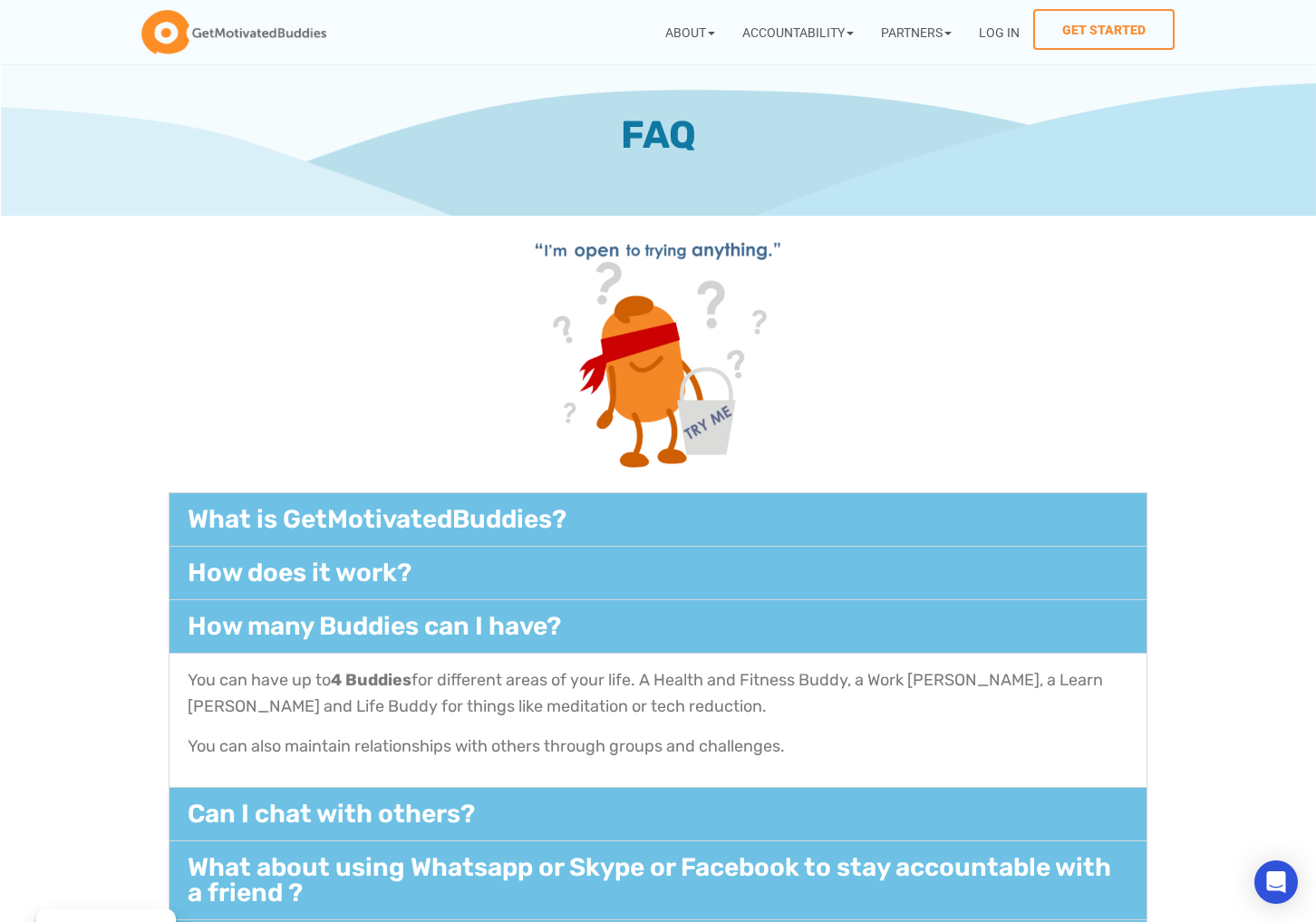
click at [107, 517] on section "What is GetMotivatedBuddies?​ GetMotivatedBuddies is a social behavior change p…" at bounding box center [658, 814] width 1316 height 660
click at [429, 627] on link "How many Buddies can I have?" at bounding box center [373, 627] width 373 height 30
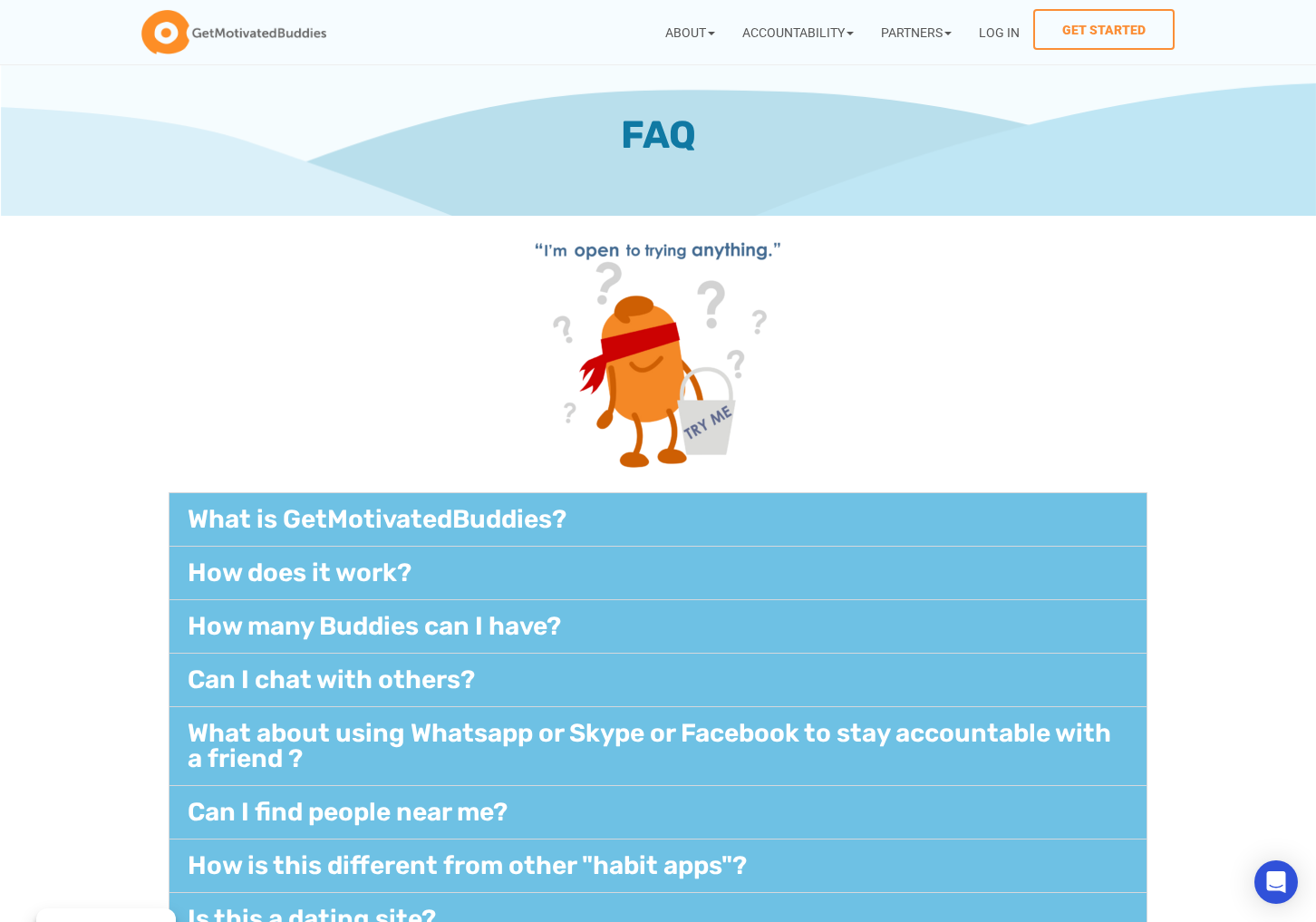
click at [1172, 572] on section "What is GetMotivatedBuddies?​ GetMotivatedBuddies is a social behavior change p…" at bounding box center [658, 746] width 1316 height 526
